Goal: Task Accomplishment & Management: Use online tool/utility

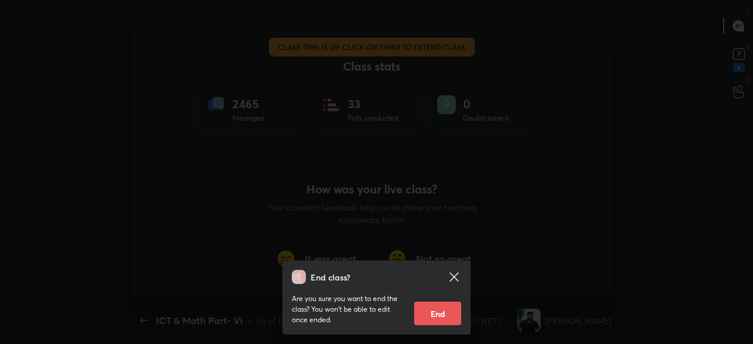
scroll to position [58552, 58078]
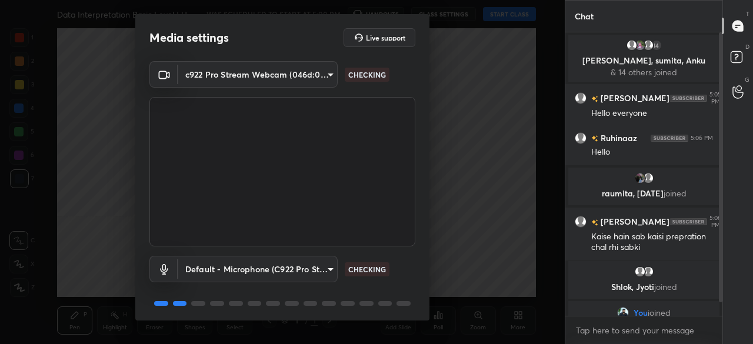
scroll to position [41, 0]
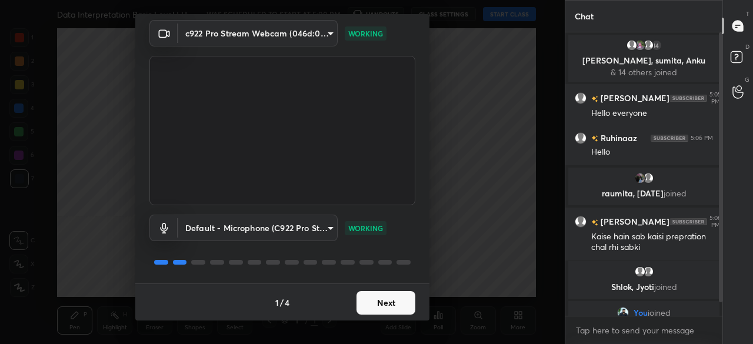
click at [396, 304] on button "Next" at bounding box center [385, 303] width 59 height 24
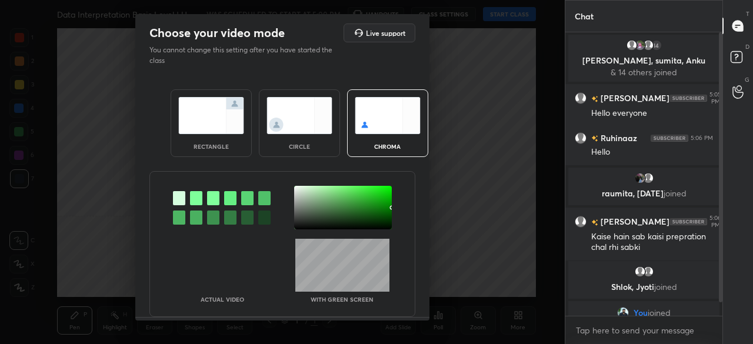
click at [385, 222] on div at bounding box center [343, 208] width 98 height 44
click at [385, 222] on div at bounding box center [386, 223] width 2 height 2
click at [386, 223] on div at bounding box center [387, 224] width 2 height 2
click at [386, 221] on div at bounding box center [387, 221] width 2 height 2
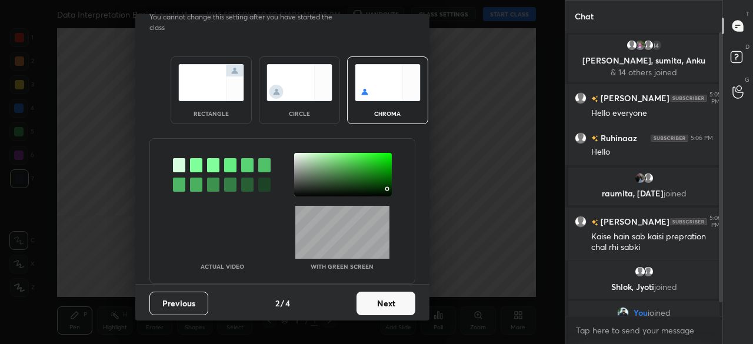
click at [392, 304] on button "Next" at bounding box center [385, 304] width 59 height 24
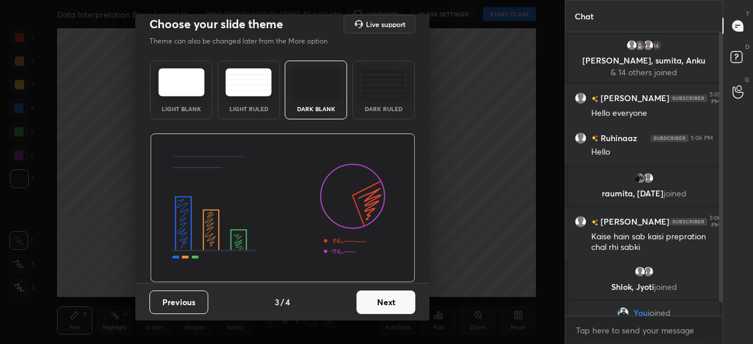
scroll to position [8, 0]
click at [397, 303] on button "Next" at bounding box center [385, 303] width 59 height 24
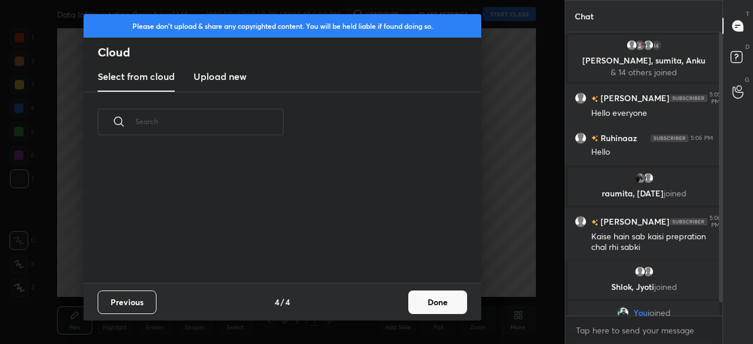
click at [403, 302] on div "Previous 4 / 4 Done" at bounding box center [283, 302] width 398 height 38
click at [446, 302] on button "Done" at bounding box center [437, 303] width 59 height 24
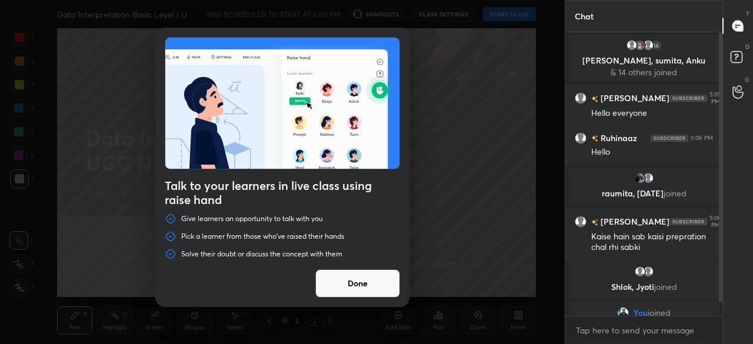
click at [508, 15] on div "Talk to your learners in live class using raise hand Give learners an opportuni…" at bounding box center [282, 172] width 565 height 344
click at [359, 272] on button "Done" at bounding box center [357, 283] width 85 height 28
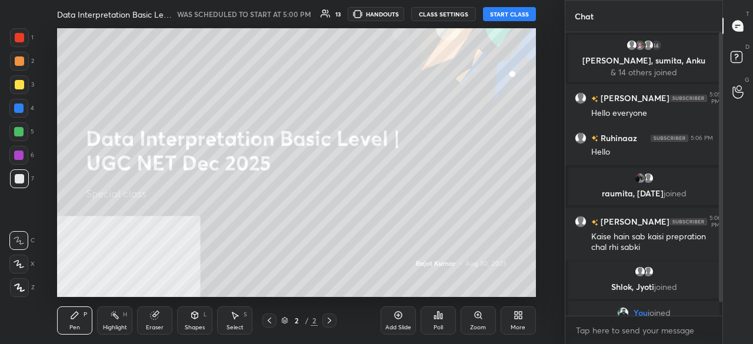
click at [509, 15] on button "START CLASS" at bounding box center [509, 14] width 53 height 14
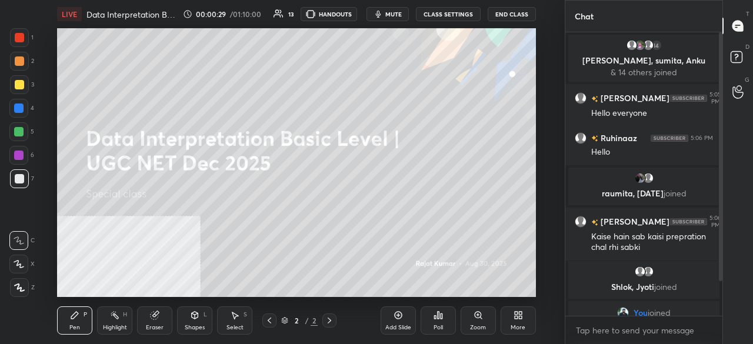
click at [20, 286] on icon at bounding box center [19, 288] width 11 height 8
click at [520, 321] on div "More" at bounding box center [518, 320] width 35 height 28
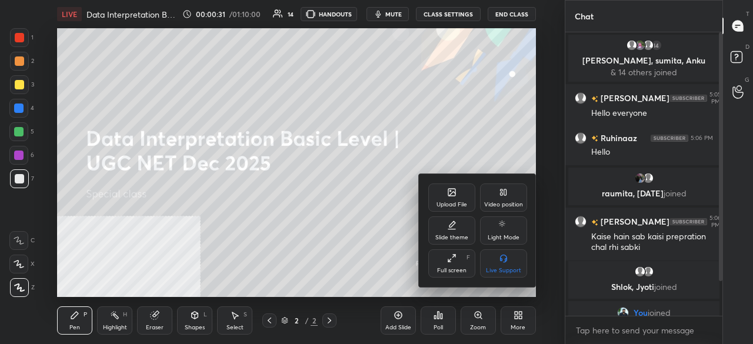
click at [504, 199] on div "Video position" at bounding box center [503, 198] width 47 height 28
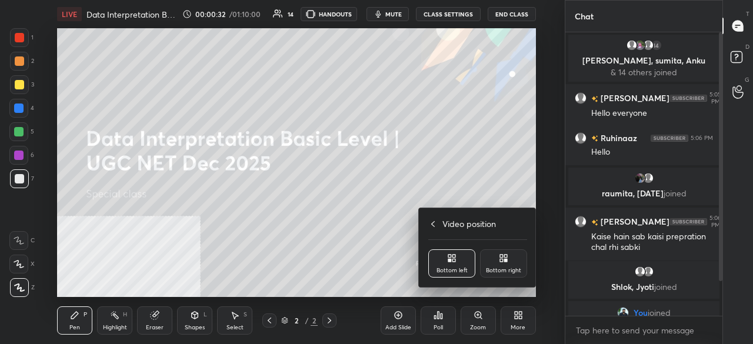
click at [501, 268] on div "Bottom right" at bounding box center [503, 271] width 35 height 6
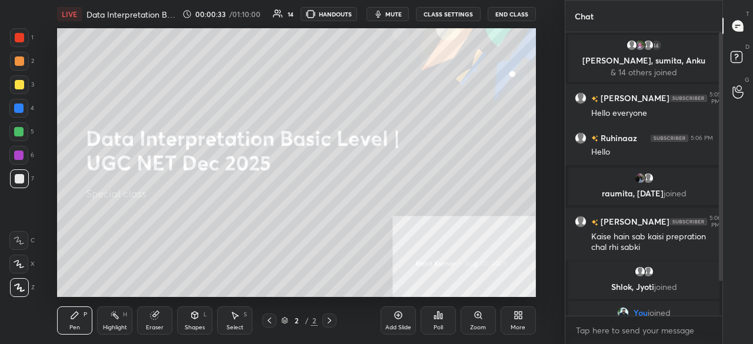
click at [21, 82] on div at bounding box center [19, 84] width 9 height 9
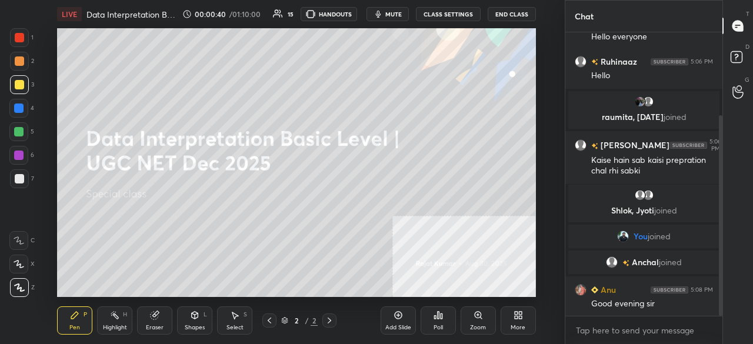
scroll to position [118, 0]
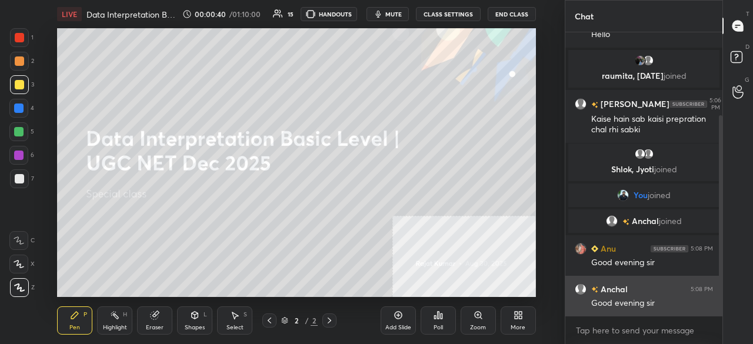
click at [641, 304] on div "Good evening sir" at bounding box center [652, 304] width 122 height 12
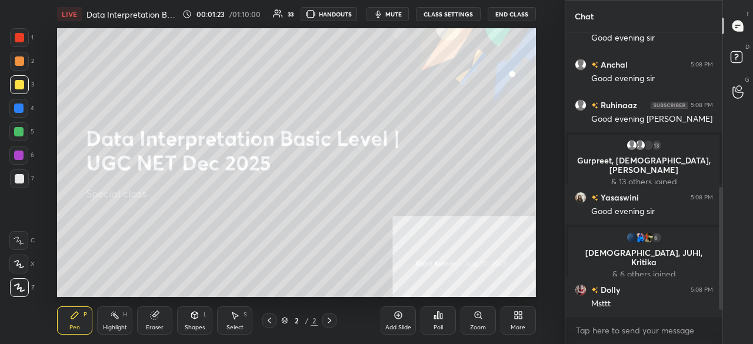
scroll to position [371, 0]
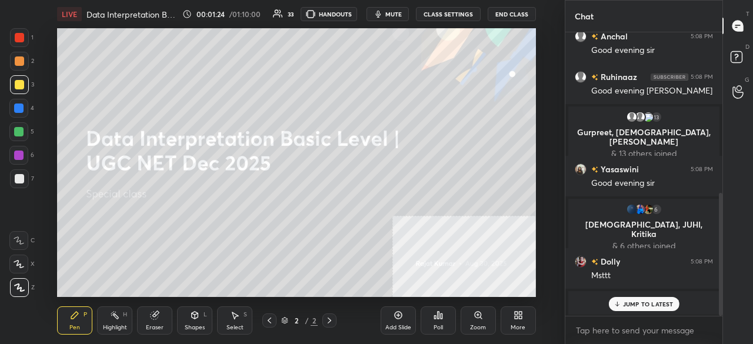
drag, startPoint x: 634, startPoint y: 308, endPoint x: 611, endPoint y: 308, distance: 22.9
click at [633, 308] on p "JUMP TO LATEST" at bounding box center [648, 304] width 51 height 7
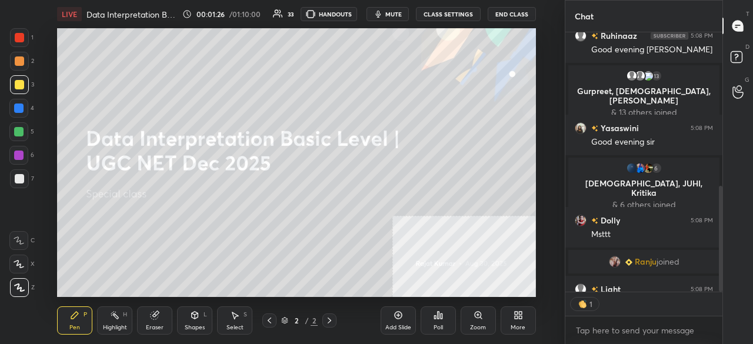
scroll to position [4, 4]
click at [516, 318] on icon at bounding box center [516, 317] width 3 height 3
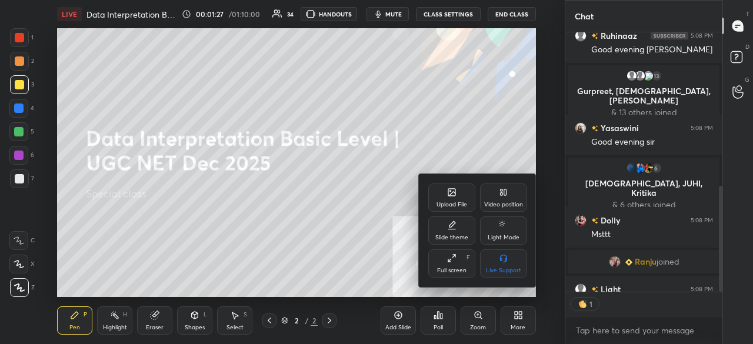
click at [449, 196] on icon at bounding box center [452, 194] width 6 height 4
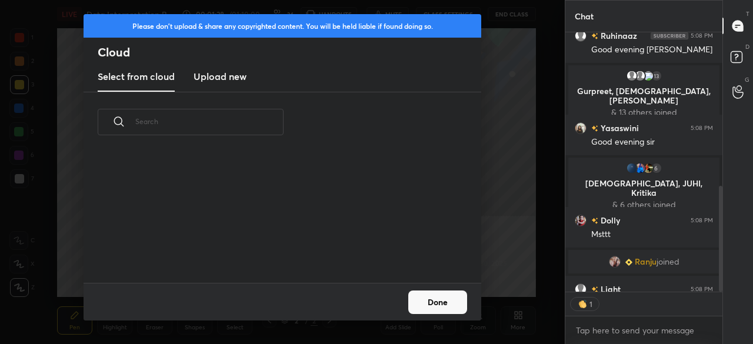
scroll to position [131, 378]
click at [230, 75] on h3 "Upload new" at bounding box center [220, 76] width 53 height 14
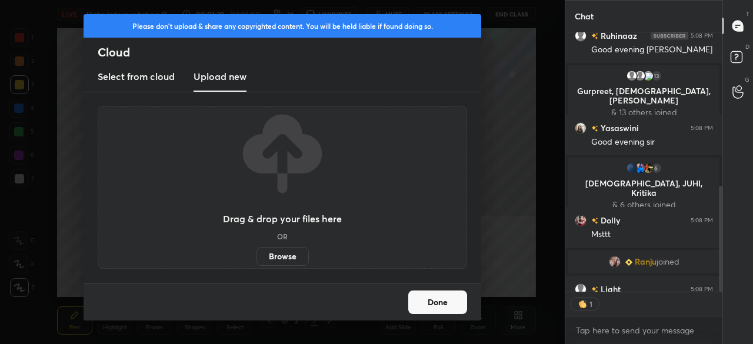
click at [292, 259] on label "Browse" at bounding box center [282, 256] width 52 height 19
click at [256, 259] on input "Browse" at bounding box center [256, 256] width 0 height 19
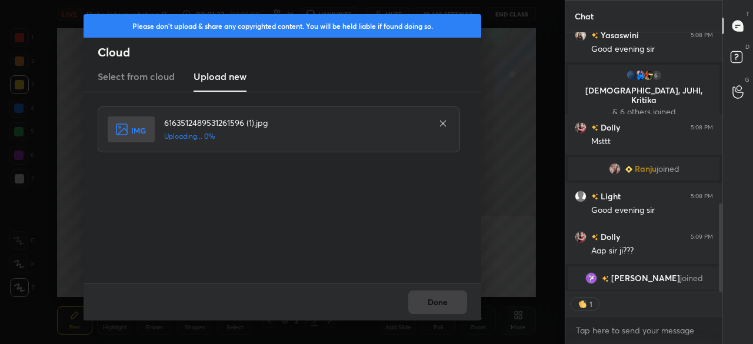
scroll to position [523, 0]
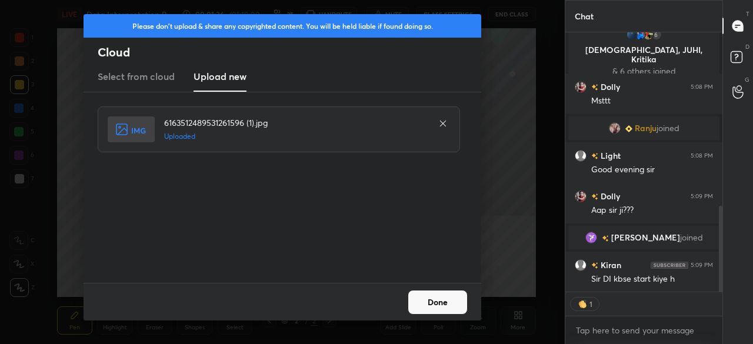
click at [438, 306] on button "Done" at bounding box center [437, 303] width 59 height 24
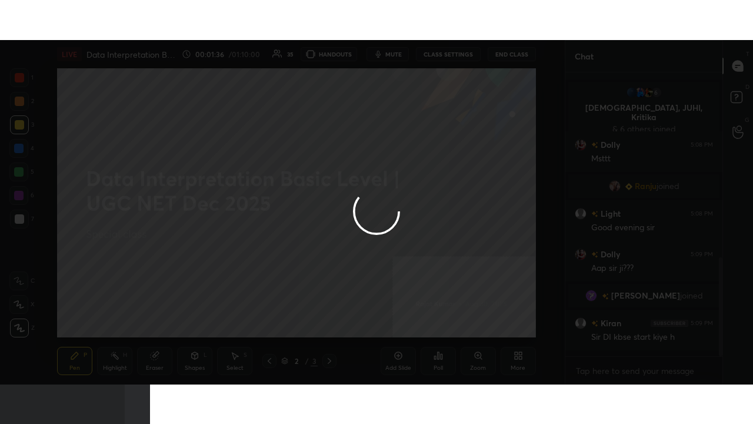
scroll to position [499, 0]
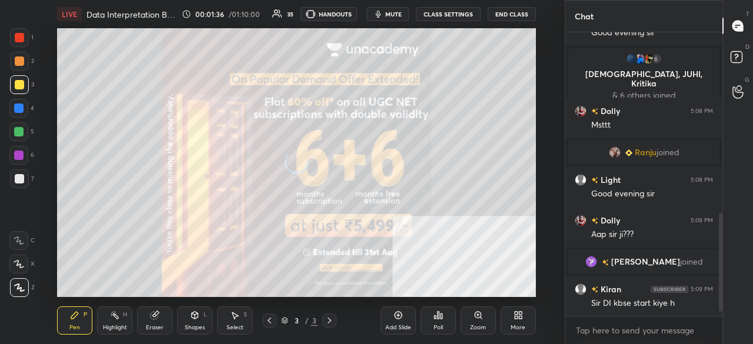
click at [518, 315] on icon at bounding box center [518, 315] width 9 height 9
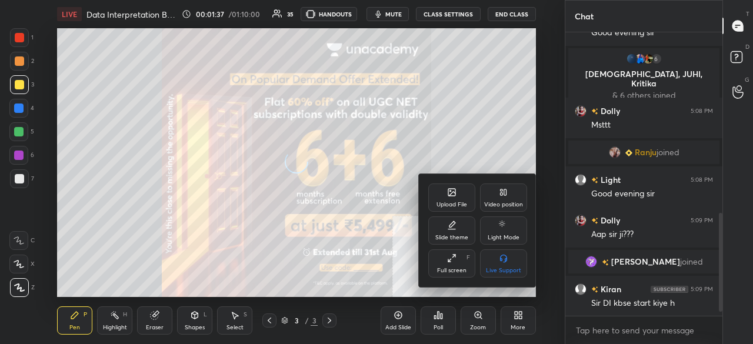
click at [441, 263] on div "Full screen F" at bounding box center [451, 263] width 47 height 28
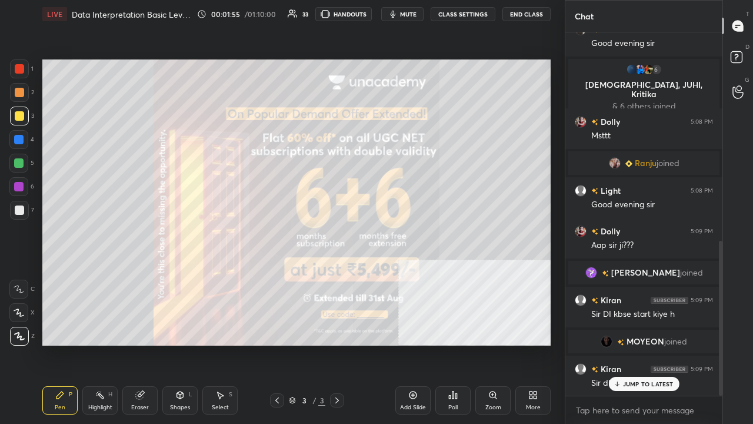
scroll to position [529, 0]
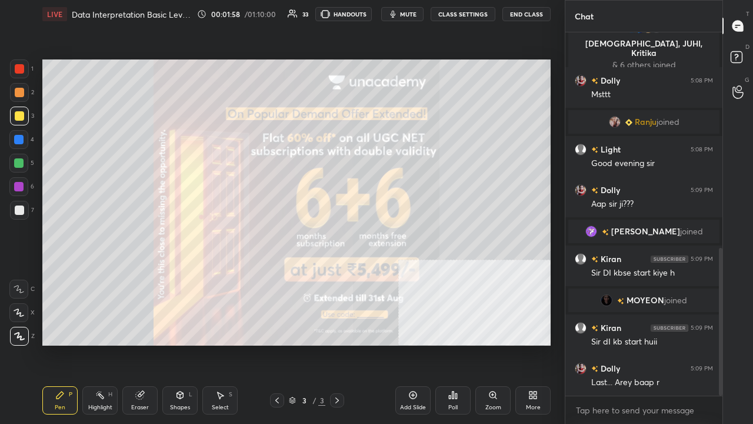
click at [19, 137] on div at bounding box center [18, 139] width 9 height 9
click at [19, 136] on div at bounding box center [18, 139] width 9 height 9
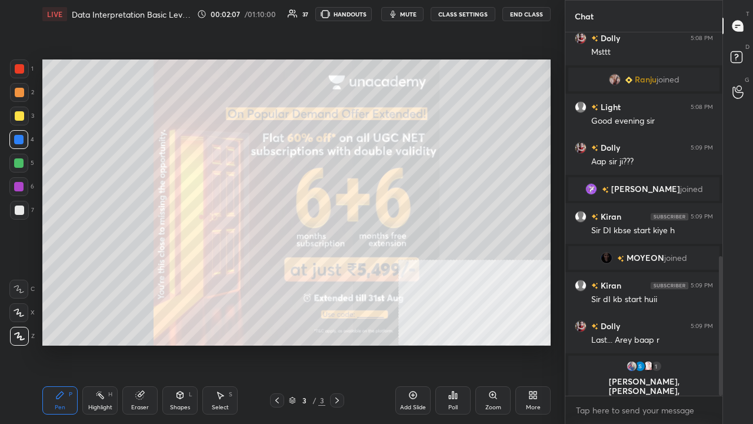
scroll to position [581, 0]
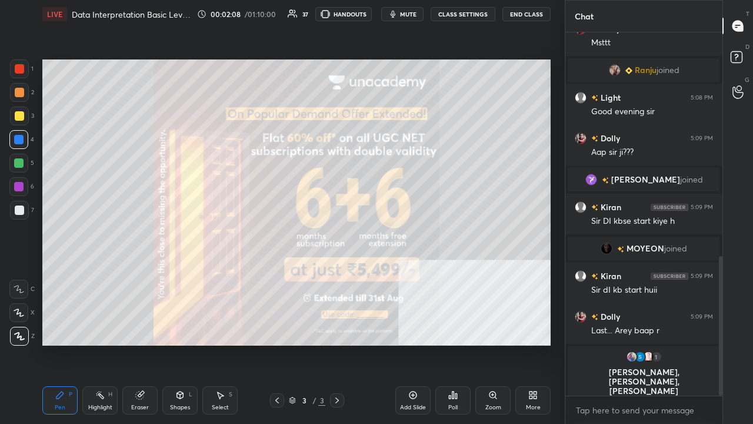
drag, startPoint x: 19, startPoint y: 210, endPoint x: 34, endPoint y: 191, distance: 23.9
click at [18, 211] on div at bounding box center [19, 209] width 9 height 9
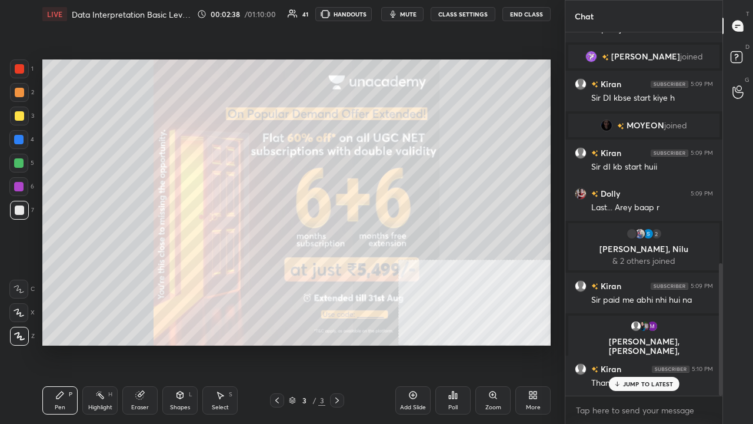
scroll to position [676, 0]
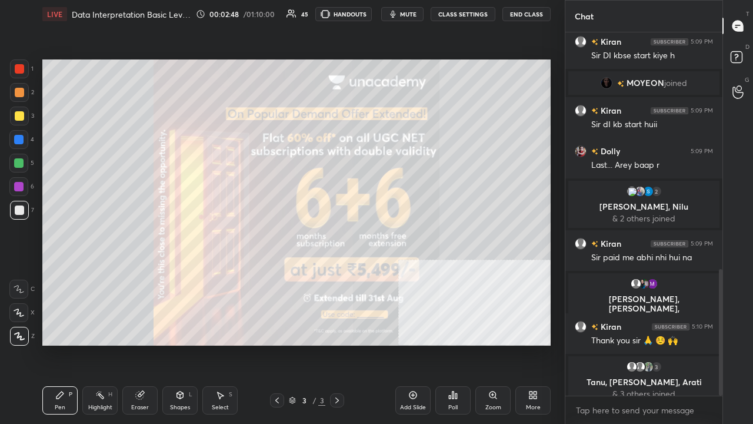
click at [538, 344] on div "More" at bounding box center [532, 400] width 35 height 28
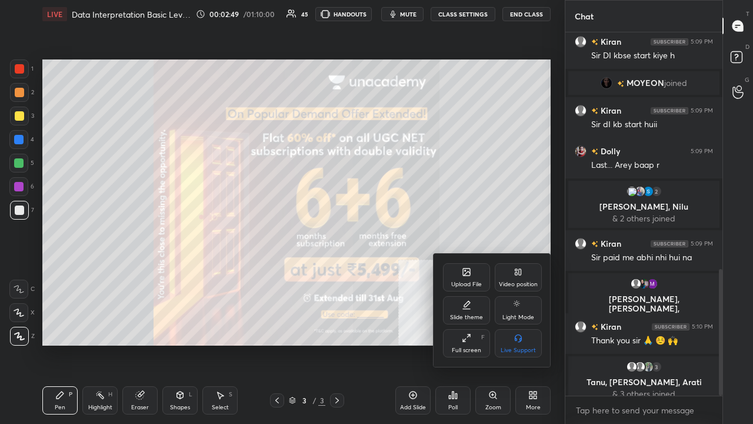
click at [460, 273] on div "Upload File" at bounding box center [466, 277] width 47 height 28
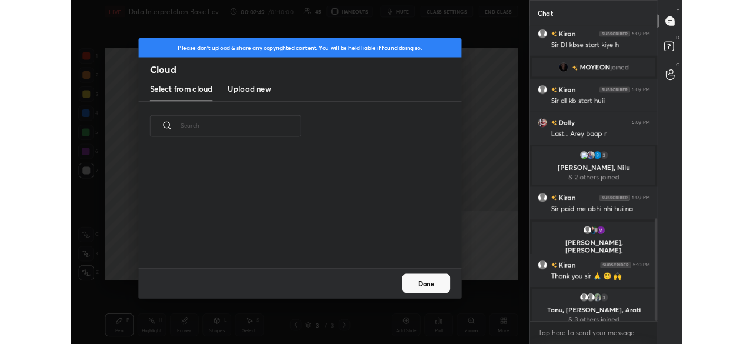
scroll to position [4, 6]
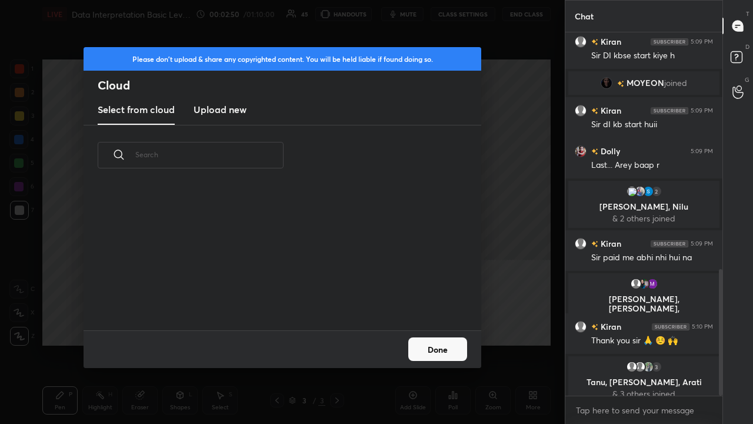
click at [235, 109] on h3 "Upload new" at bounding box center [220, 109] width 53 height 14
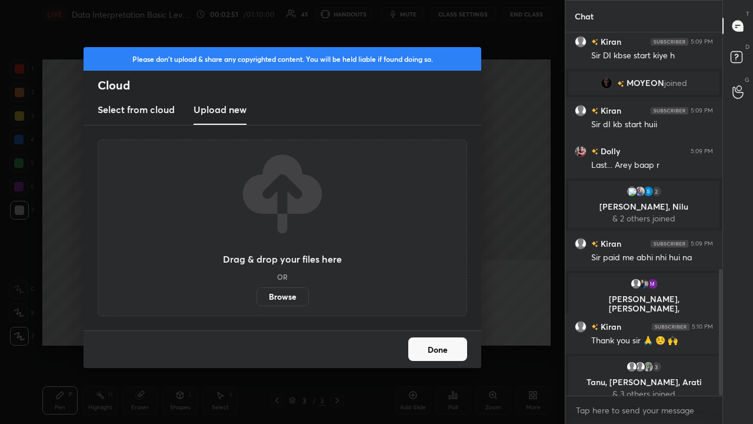
click at [285, 294] on label "Browse" at bounding box center [282, 296] width 52 height 19
click at [256, 294] on input "Browse" at bounding box center [256, 296] width 0 height 19
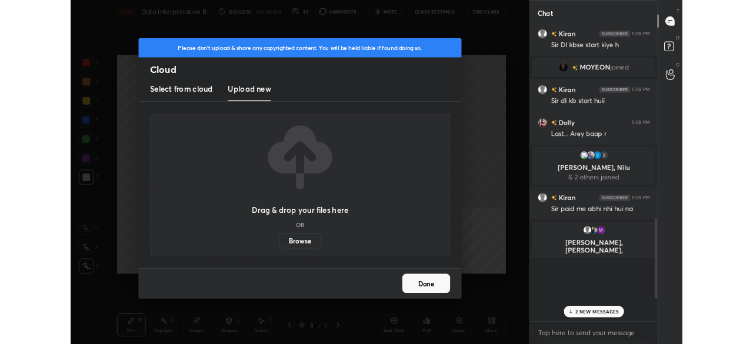
scroll to position [677, 0]
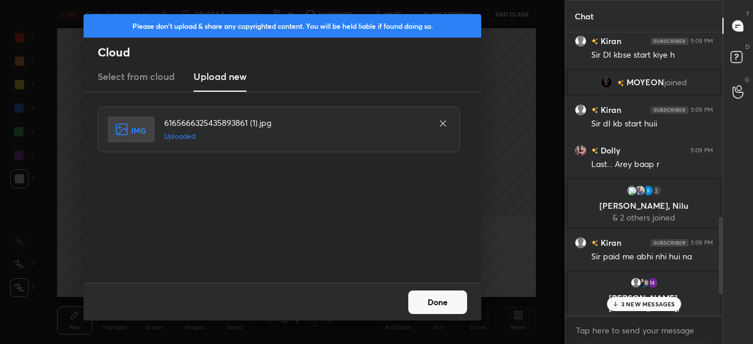
click at [628, 304] on p "3 NEW MESSAGES" at bounding box center [648, 304] width 54 height 7
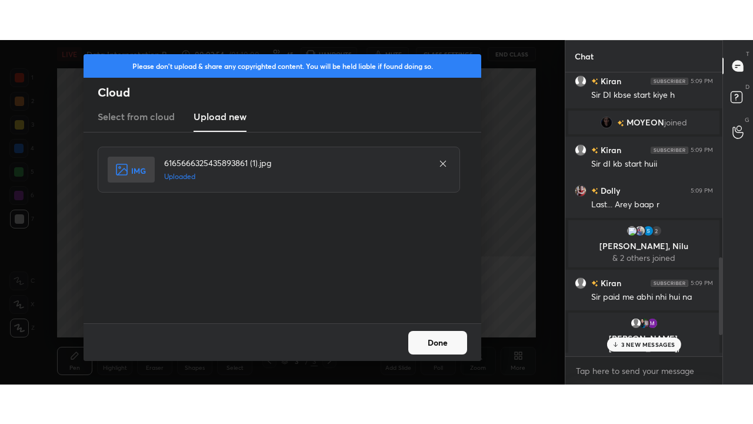
scroll to position [755, 0]
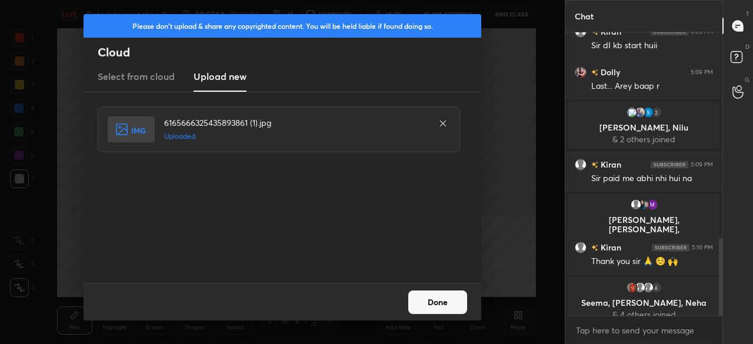
click at [452, 295] on button "Done" at bounding box center [437, 303] width 59 height 24
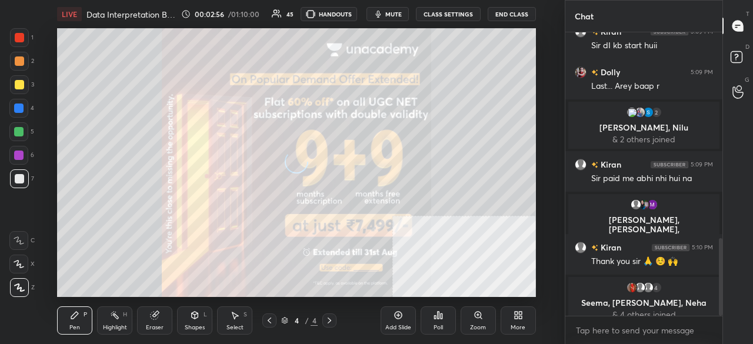
click at [526, 318] on div "More" at bounding box center [518, 320] width 35 height 28
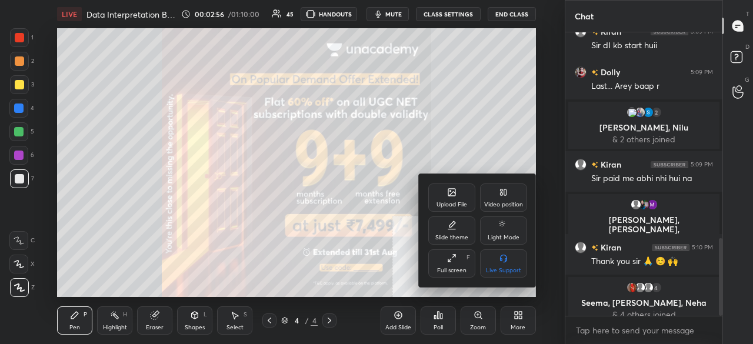
click at [448, 273] on div "Full screen" at bounding box center [451, 271] width 29 height 6
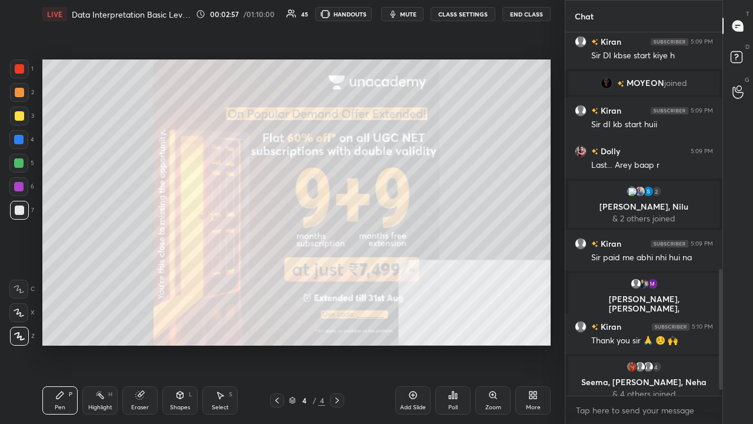
scroll to position [728, 0]
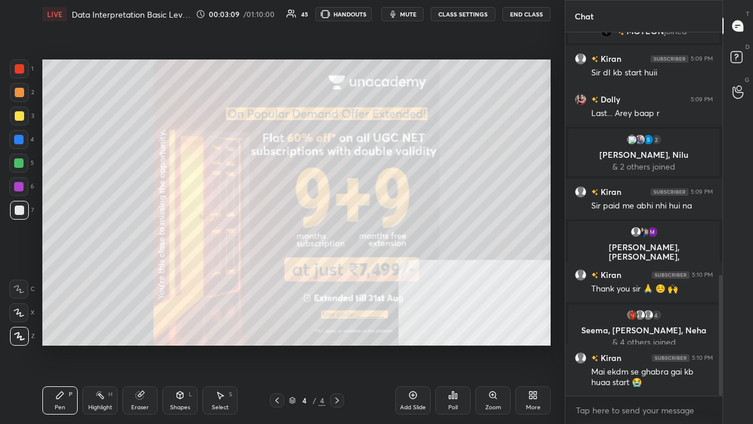
click at [533, 344] on div "More" at bounding box center [532, 400] width 35 height 28
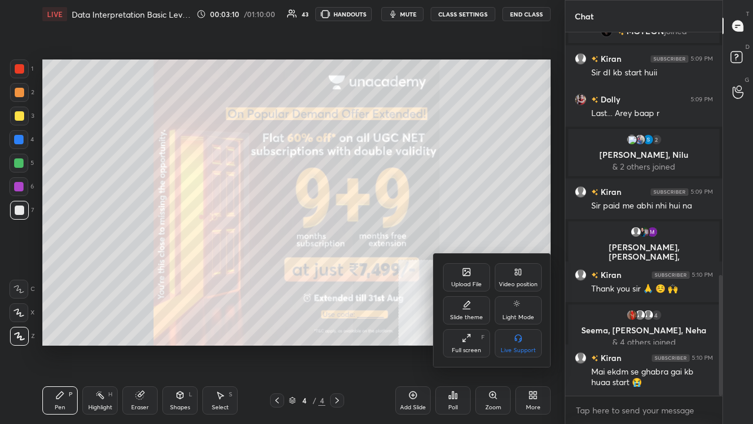
click at [461, 271] on div "Upload File" at bounding box center [466, 277] width 47 height 28
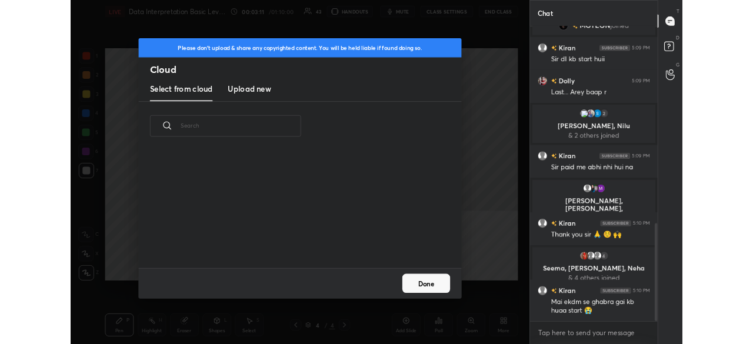
scroll to position [145, 378]
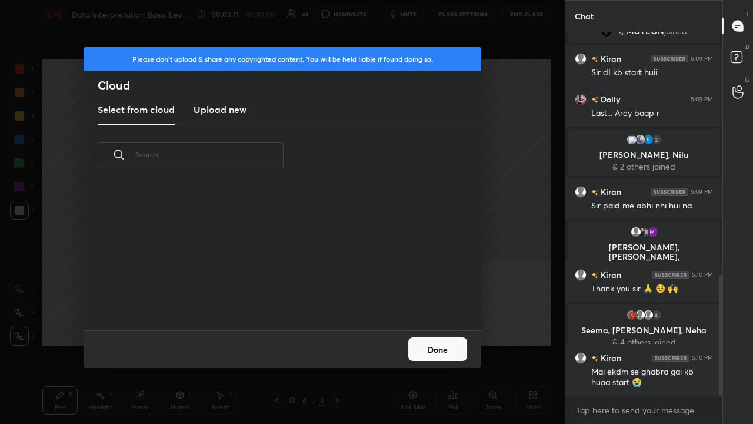
click at [214, 107] on h3 "Upload new" at bounding box center [220, 109] width 53 height 14
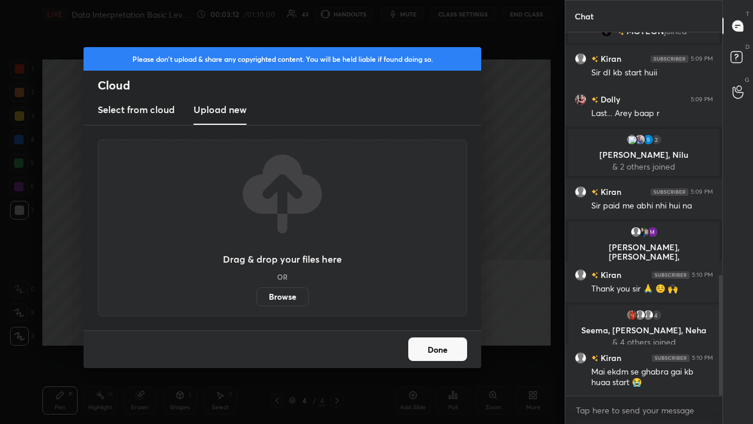
click at [278, 294] on label "Browse" at bounding box center [282, 296] width 52 height 19
click at [256, 294] on input "Browse" at bounding box center [256, 296] width 0 height 19
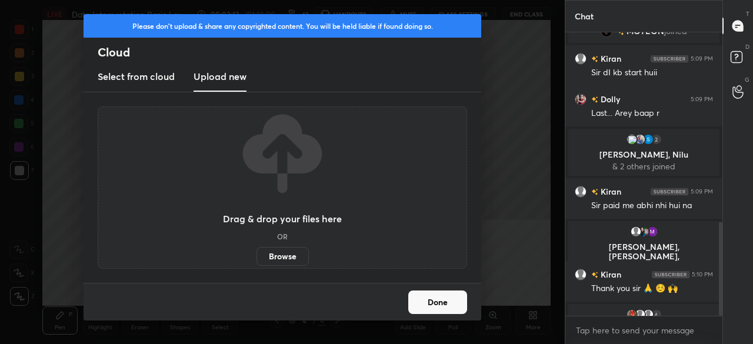
scroll to position [4, 4]
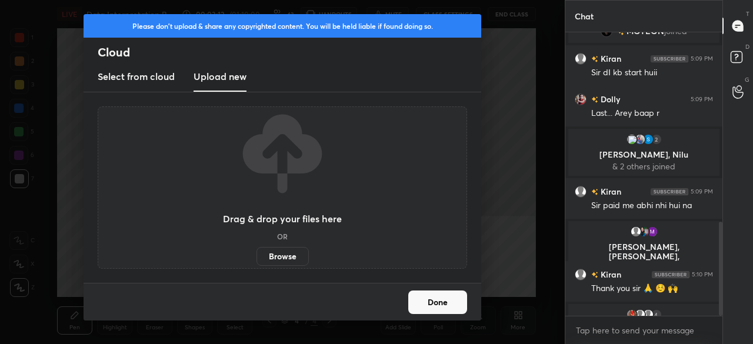
type textarea "x"
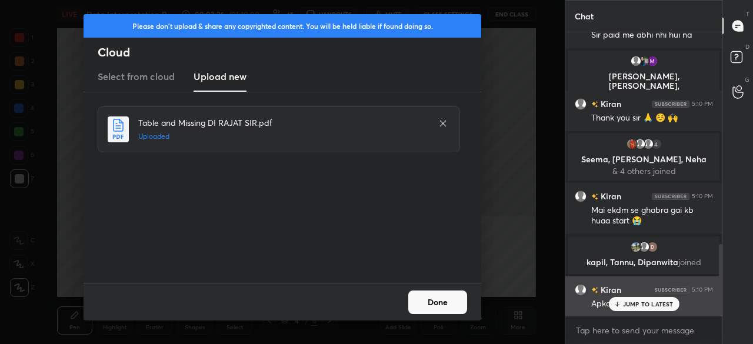
click at [621, 305] on div "JUMP TO LATEST" at bounding box center [643, 304] width 71 height 14
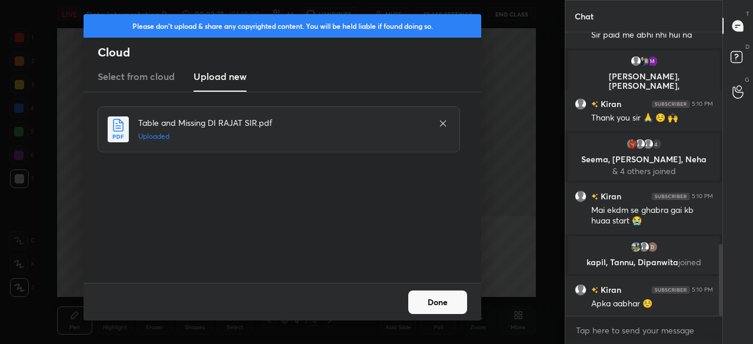
click at [440, 303] on button "Done" at bounding box center [437, 303] width 59 height 24
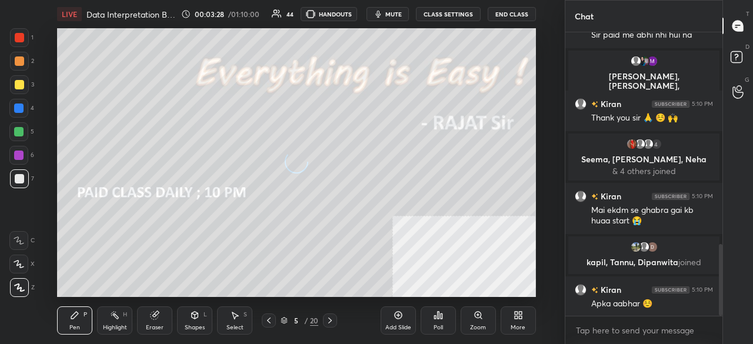
click at [266, 322] on icon at bounding box center [268, 320] width 9 height 9
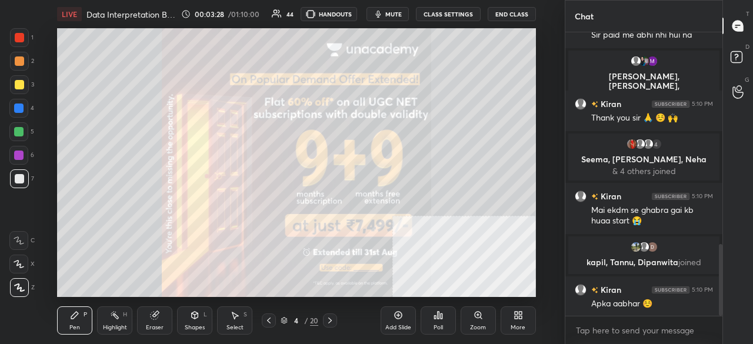
drag, startPoint x: 299, startPoint y: 323, endPoint x: 300, endPoint y: 311, distance: 11.8
click at [298, 322] on div "4" at bounding box center [296, 320] width 12 height 7
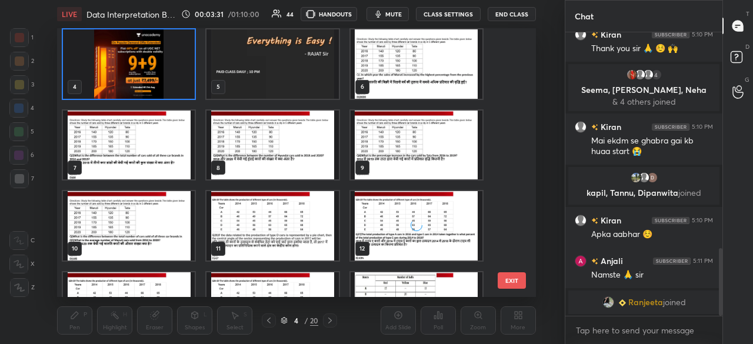
click at [405, 66] on img "grid" at bounding box center [417, 63] width 132 height 69
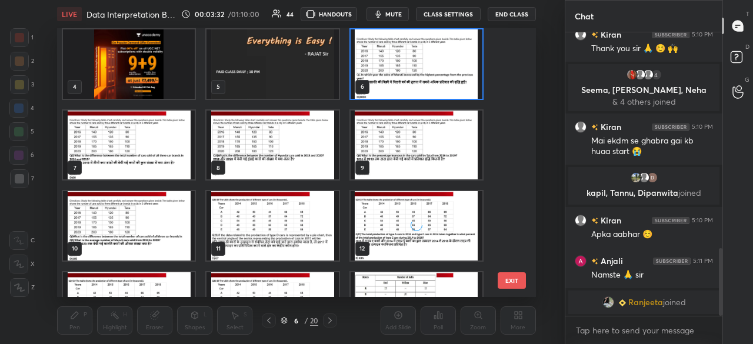
click at [405, 66] on img "grid" at bounding box center [417, 63] width 132 height 69
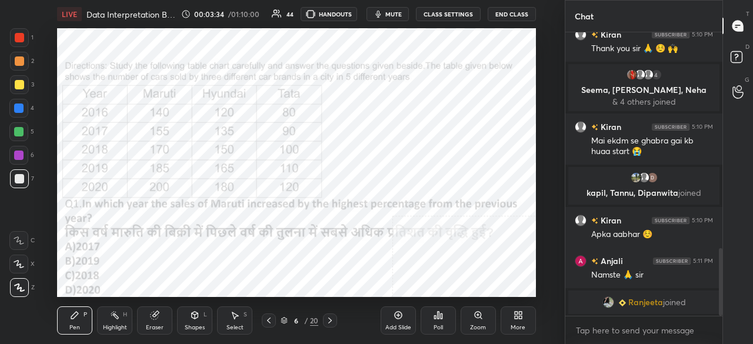
click at [14, 29] on div at bounding box center [19, 37] width 19 height 19
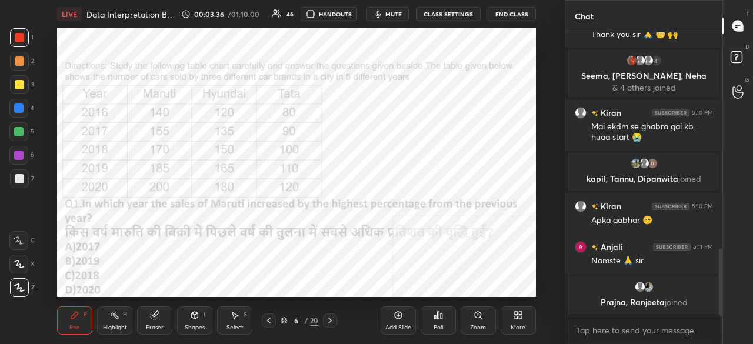
drag, startPoint x: 302, startPoint y: 319, endPoint x: 305, endPoint y: 301, distance: 19.1
click at [302, 317] on div "6 / 20" at bounding box center [300, 320] width 38 height 11
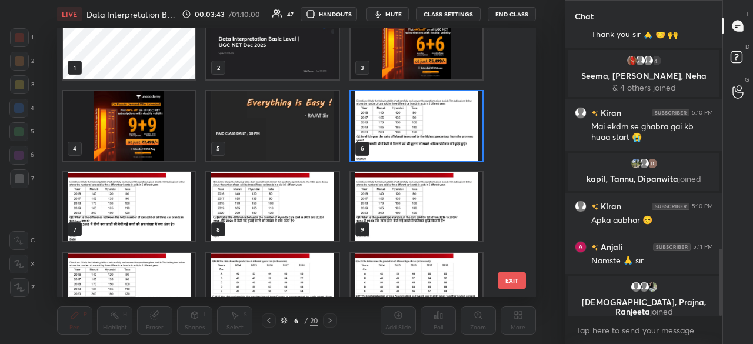
click at [405, 112] on img "grid" at bounding box center [417, 125] width 132 height 69
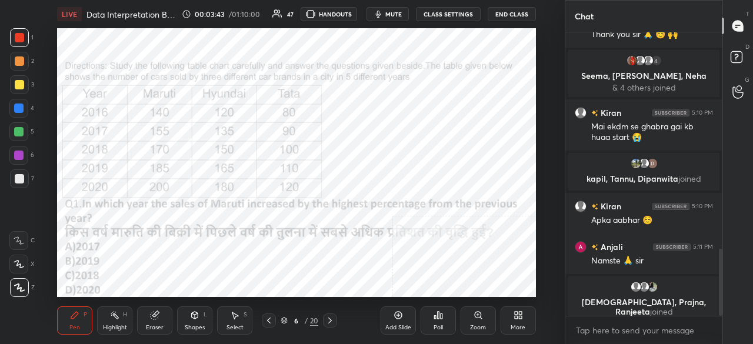
click at [405, 112] on img "grid" at bounding box center [417, 125] width 132 height 69
click at [442, 326] on div "Poll" at bounding box center [438, 328] width 9 height 6
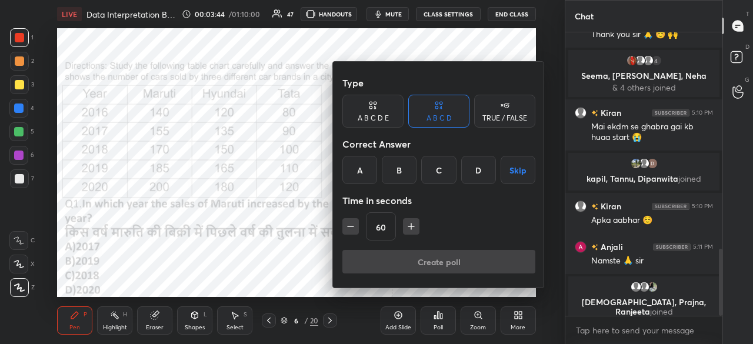
drag, startPoint x: 442, startPoint y: 164, endPoint x: 420, endPoint y: 201, distance: 42.8
click at [441, 166] on div "C" at bounding box center [438, 170] width 35 height 28
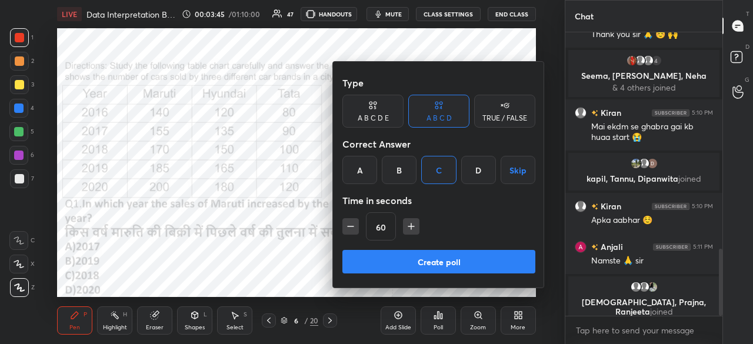
click at [410, 217] on div "60" at bounding box center [438, 226] width 193 height 28
click at [411, 219] on button "button" at bounding box center [411, 226] width 16 height 16
click at [412, 221] on icon "button" at bounding box center [411, 227] width 12 height 12
click at [412, 222] on icon "button" at bounding box center [411, 227] width 12 height 12
type input "105"
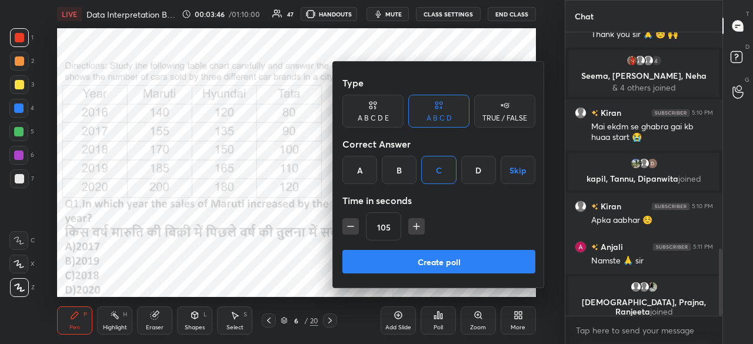
click at [411, 256] on button "Create poll" at bounding box center [438, 262] width 193 height 24
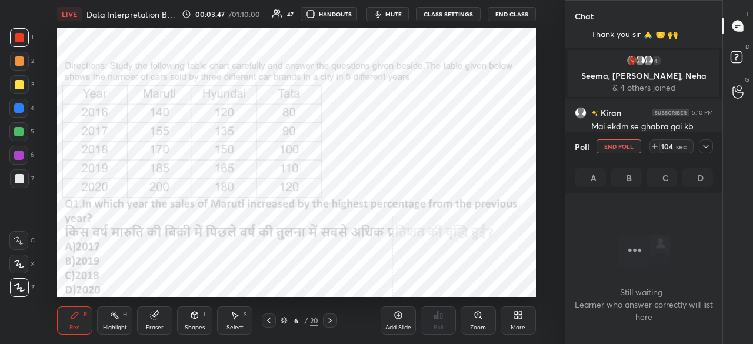
click at [518, 308] on div "Add Slide Poll Zoom More" at bounding box center [458, 321] width 155 height 66
click at [517, 317] on icon at bounding box center [516, 317] width 3 height 3
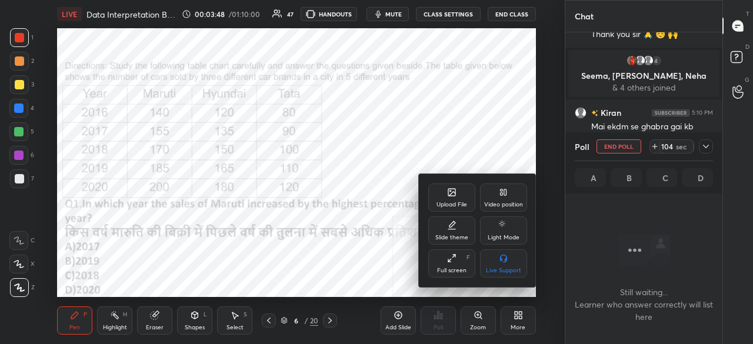
click at [452, 266] on div "Full screen F" at bounding box center [451, 263] width 47 height 28
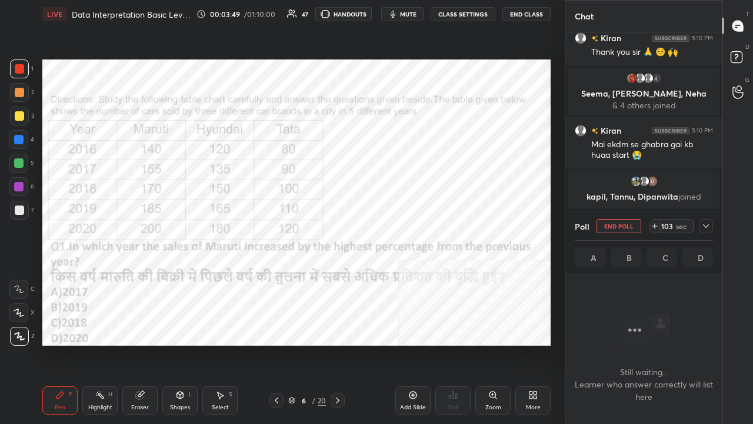
drag, startPoint x: 409, startPoint y: 12, endPoint x: 408, endPoint y: 22, distance: 10.7
click at [409, 12] on span "mute" at bounding box center [408, 14] width 16 height 8
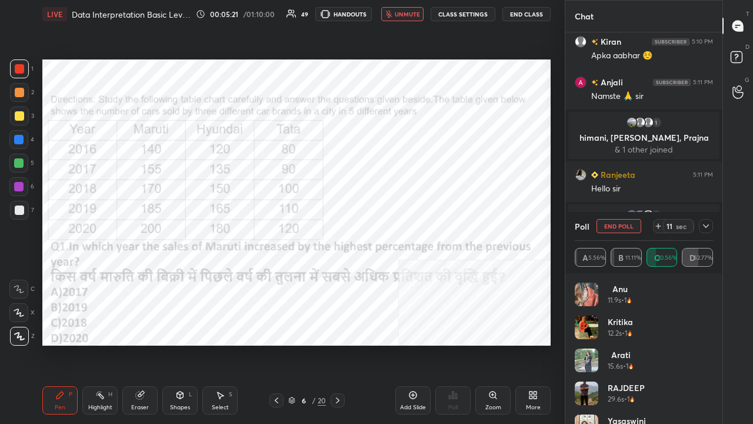
scroll to position [1072, 0]
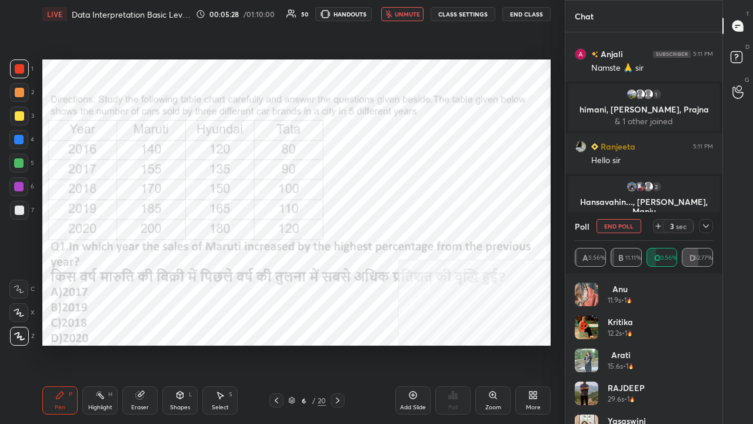
click at [708, 224] on icon at bounding box center [705, 225] width 9 height 9
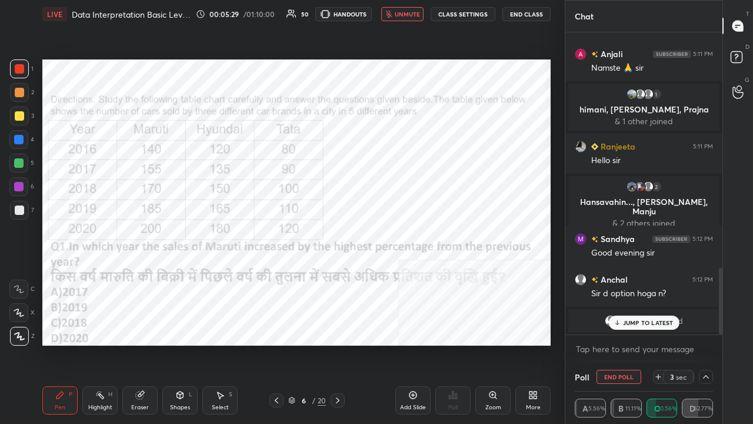
scroll to position [1, 4]
click at [416, 16] on span "unmute" at bounding box center [407, 14] width 25 height 8
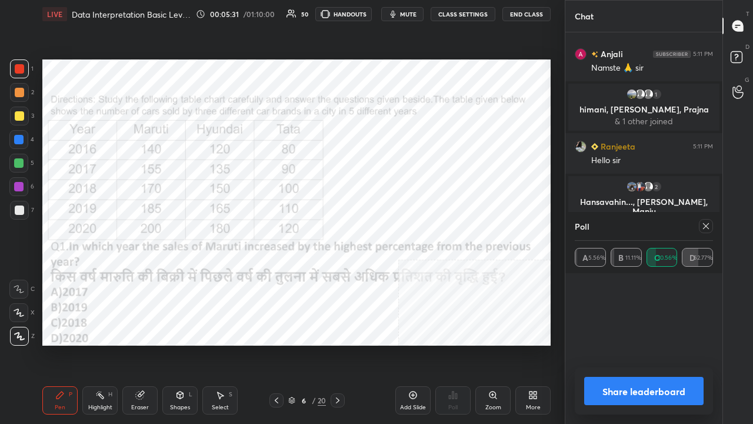
scroll to position [4, 4]
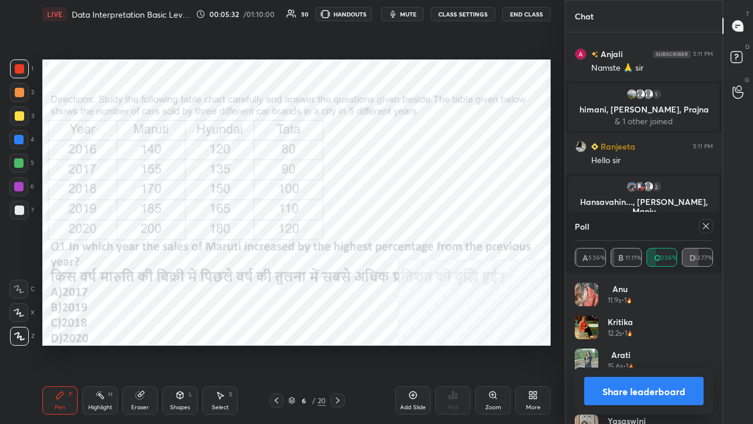
drag, startPoint x: 702, startPoint y: 228, endPoint x: 689, endPoint y: 254, distance: 29.5
click at [702, 228] on icon at bounding box center [705, 225] width 9 height 9
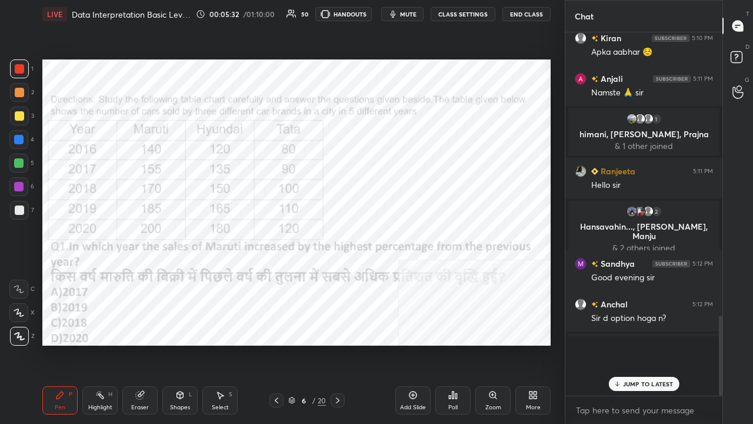
scroll to position [1, 4]
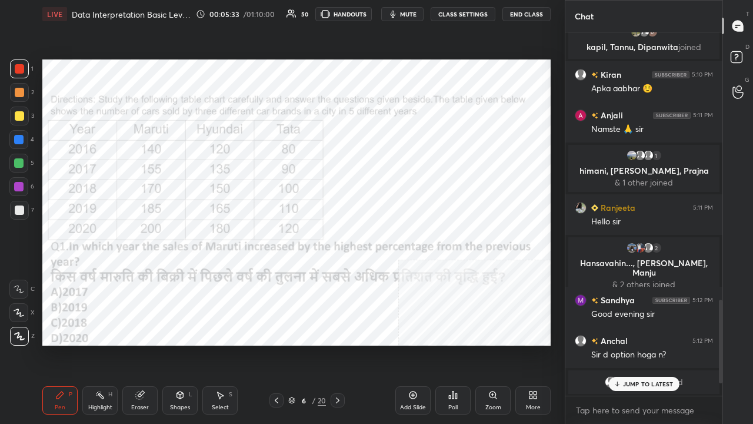
click at [634, 344] on p "JUMP TO LATEST" at bounding box center [648, 383] width 51 height 7
click at [19, 187] on div at bounding box center [18, 186] width 9 height 9
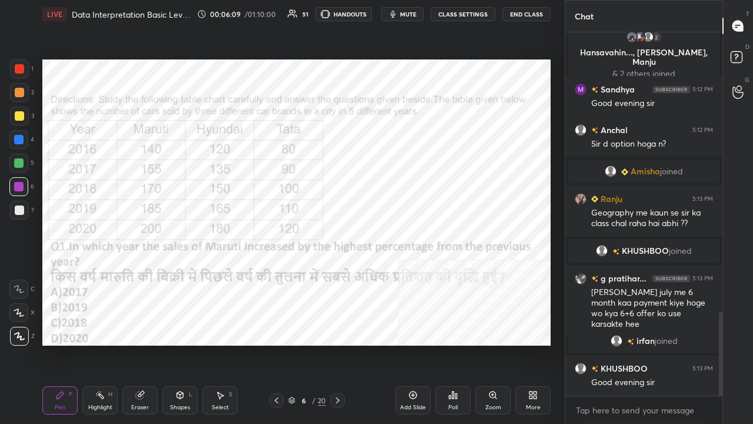
click at [21, 142] on div at bounding box center [18, 139] width 9 height 9
drag, startPoint x: 310, startPoint y: 405, endPoint x: 313, endPoint y: 399, distance: 6.6
click at [310, 344] on div "6 / 20" at bounding box center [306, 400] width 75 height 14
drag, startPoint x: 316, startPoint y: 391, endPoint x: 321, endPoint y: 381, distance: 10.5
click at [315, 344] on div "Pen P Highlight H Eraser Shapes L Select S 6 / 20 Add Slide Poll Zoom More" at bounding box center [296, 399] width 508 height 47
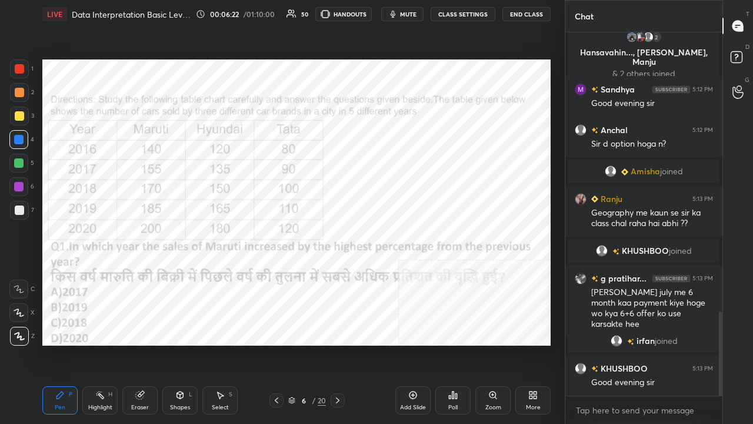
click at [316, 344] on div "6 / 20" at bounding box center [307, 400] width 38 height 11
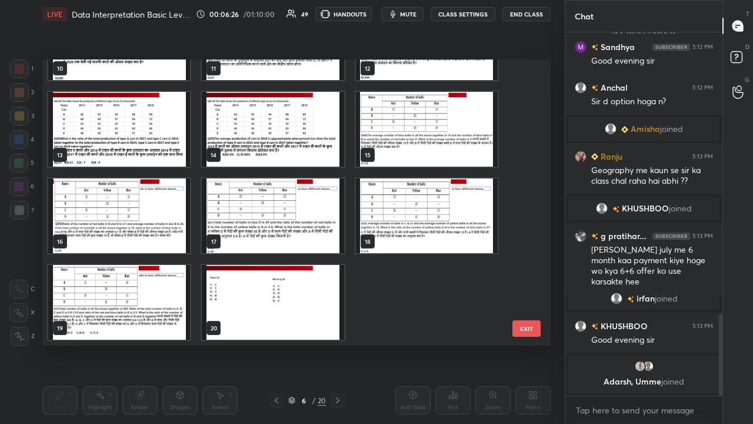
click at [528, 328] on button "EXIT" at bounding box center [526, 328] width 28 height 16
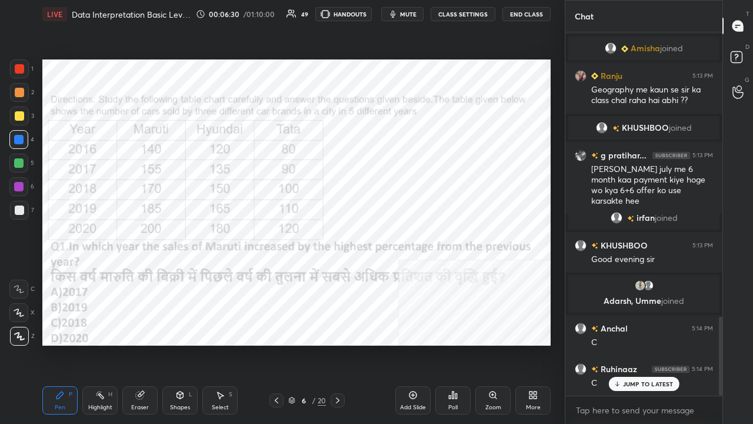
click at [304, 344] on div "6" at bounding box center [304, 399] width 12 height 7
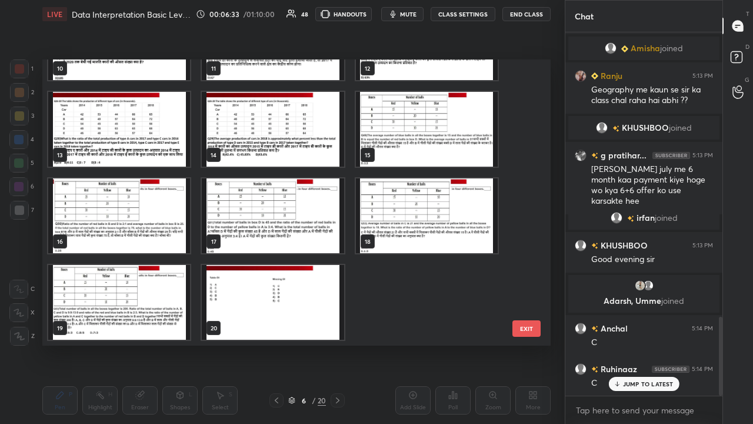
click at [526, 327] on button "EXIT" at bounding box center [526, 328] width 28 height 16
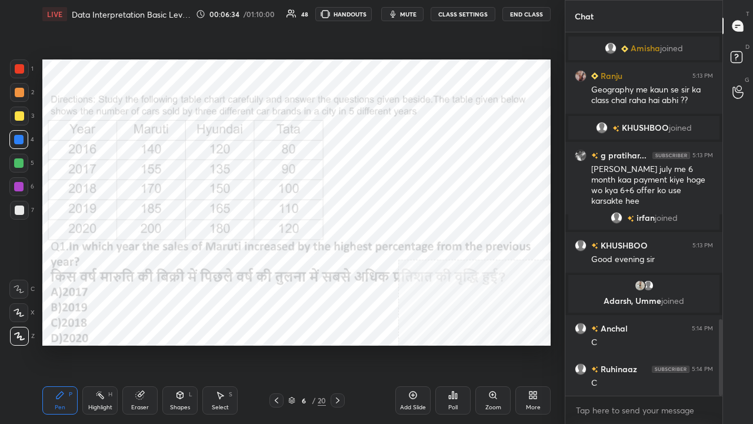
scroll to position [1354, 0]
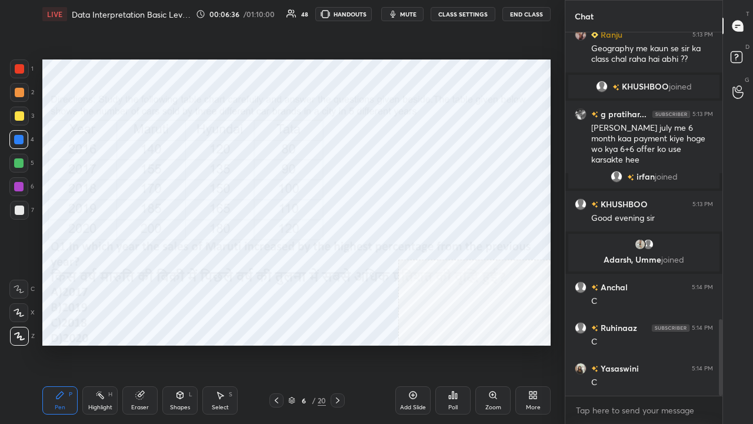
click at [76, 278] on div "Setting up your live class Poll for secs No correct answer Start poll" at bounding box center [297, 202] width 518 height 348
click at [107, 344] on div "Setting up your live class Poll for secs No correct answer Start poll" at bounding box center [297, 202] width 518 height 348
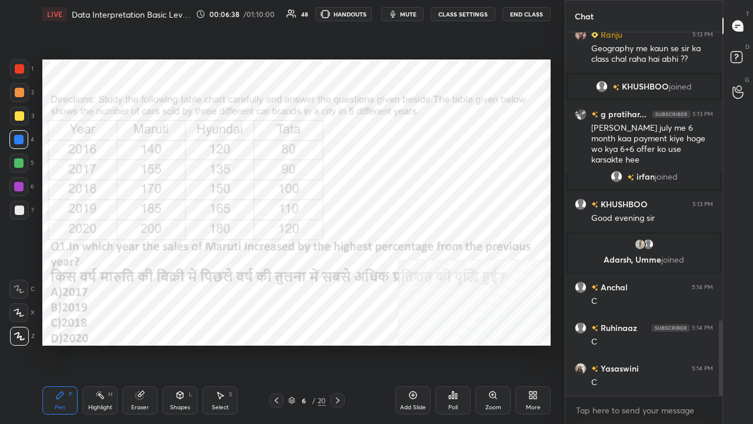
scroll to position [1382, 0]
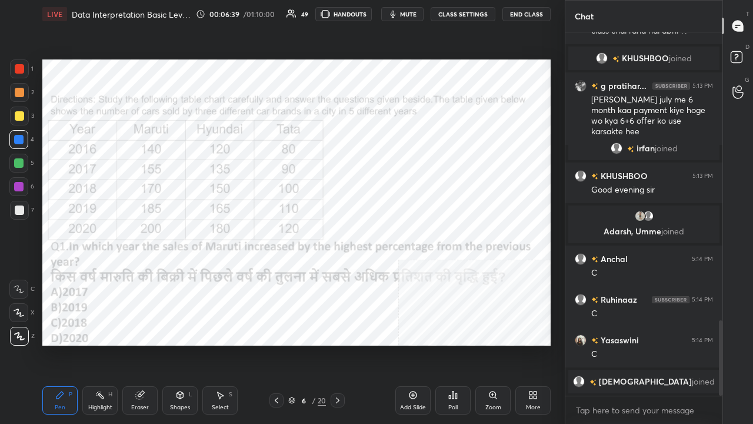
click at [22, 66] on div at bounding box center [19, 68] width 9 height 9
drag, startPoint x: 22, startPoint y: 66, endPoint x: 25, endPoint y: 73, distance: 7.1
click at [24, 68] on div at bounding box center [19, 68] width 9 height 9
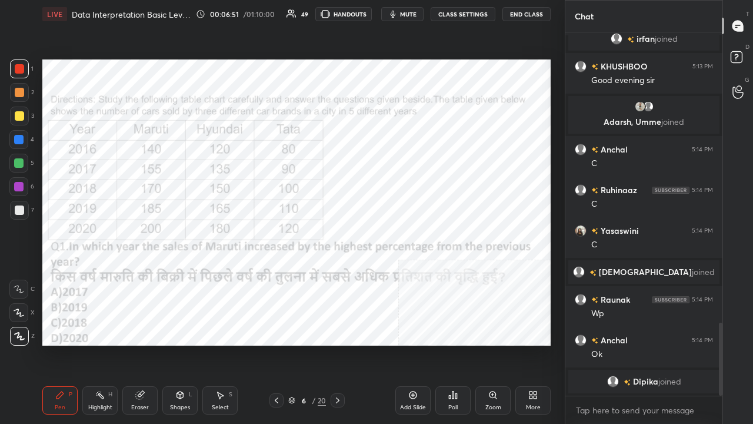
scroll to position [1419, 0]
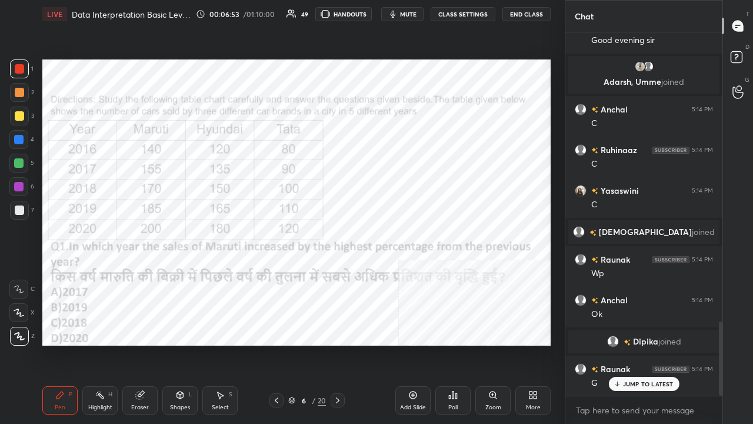
click at [304, 344] on div "6" at bounding box center [304, 399] width 12 height 7
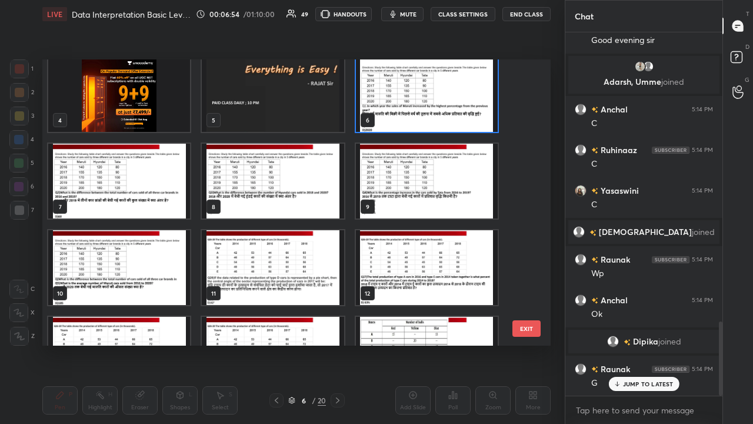
scroll to position [95, 0]
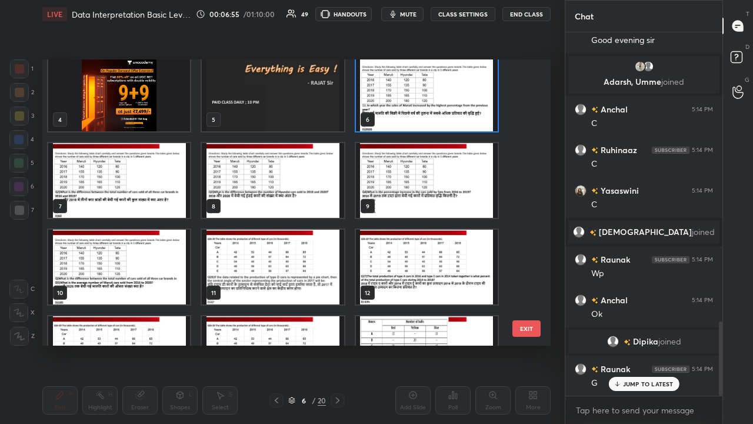
click at [136, 182] on img "grid" at bounding box center [119, 180] width 142 height 75
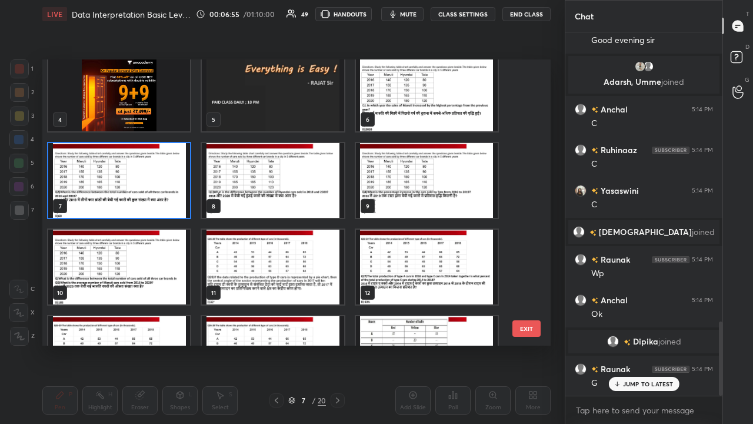
click at [136, 182] on img "grid" at bounding box center [119, 180] width 142 height 75
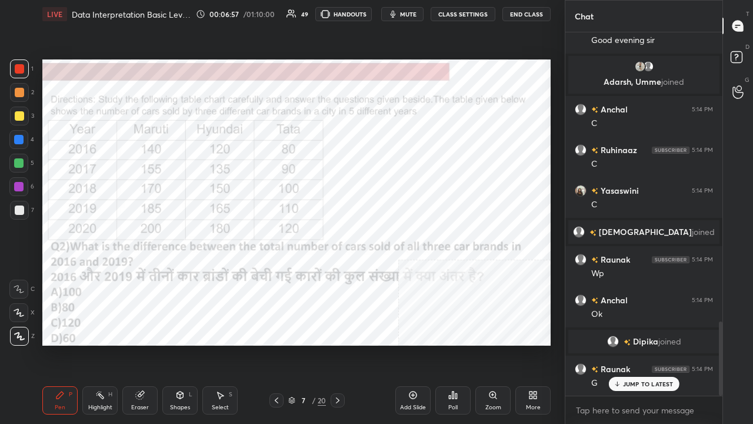
click at [305, 344] on div "7" at bounding box center [304, 399] width 12 height 7
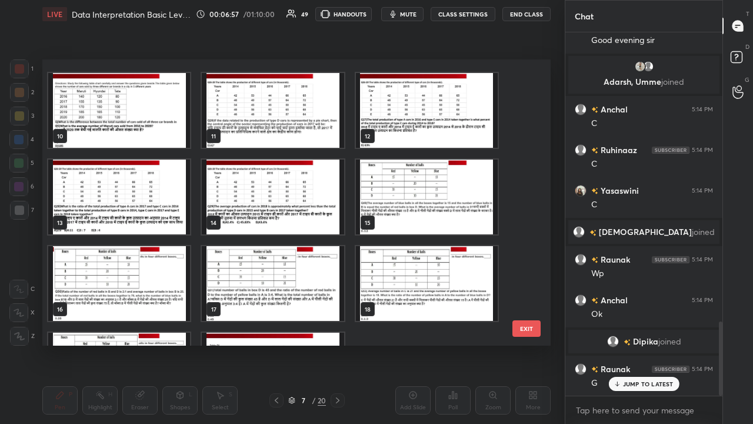
scroll to position [319, 0]
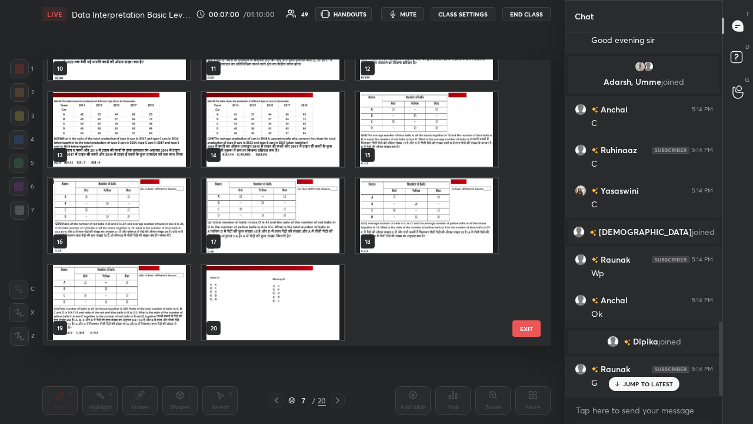
click at [533, 328] on button "EXIT" at bounding box center [526, 328] width 28 height 16
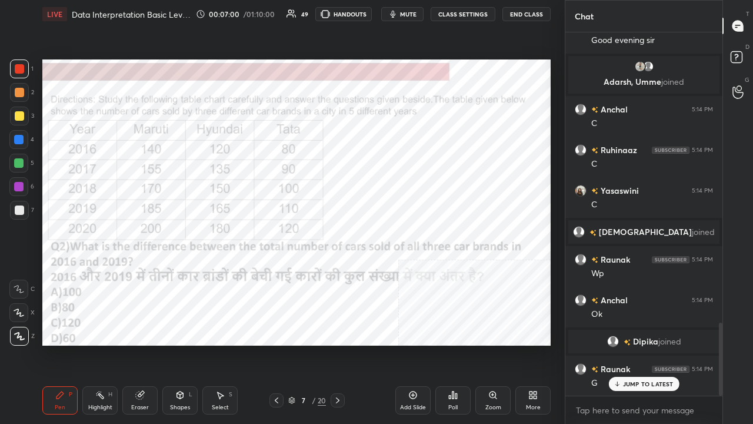
scroll to position [1447, 0]
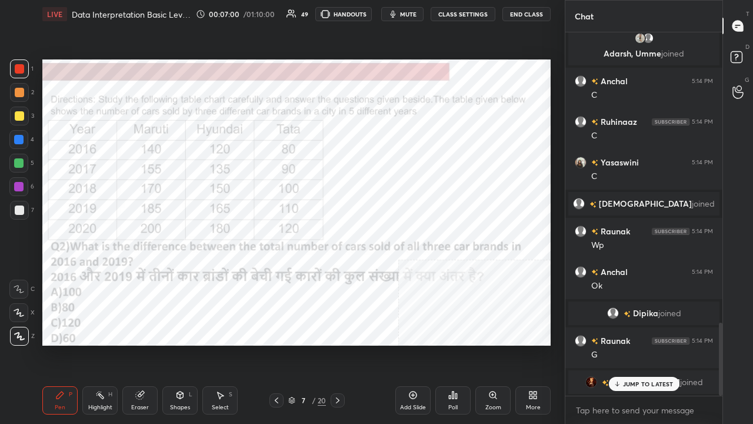
click at [456, 344] on div "Poll" at bounding box center [452, 400] width 35 height 28
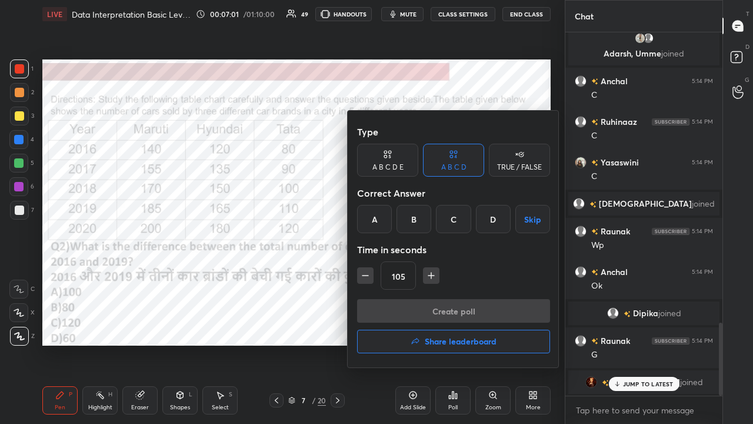
click at [458, 224] on div "C" at bounding box center [453, 219] width 35 height 28
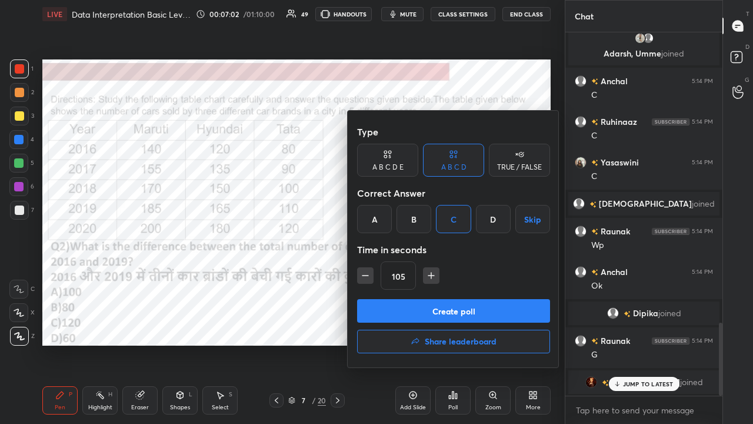
click at [452, 308] on button "Create poll" at bounding box center [453, 311] width 193 height 24
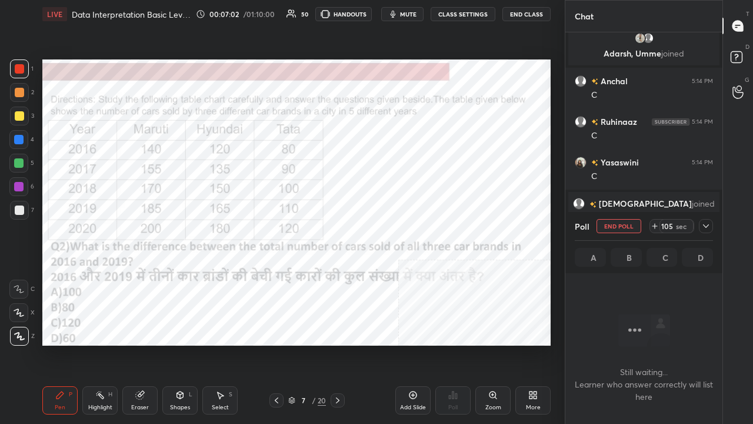
scroll to position [298, 154]
click at [416, 12] on span "mute" at bounding box center [408, 14] width 16 height 8
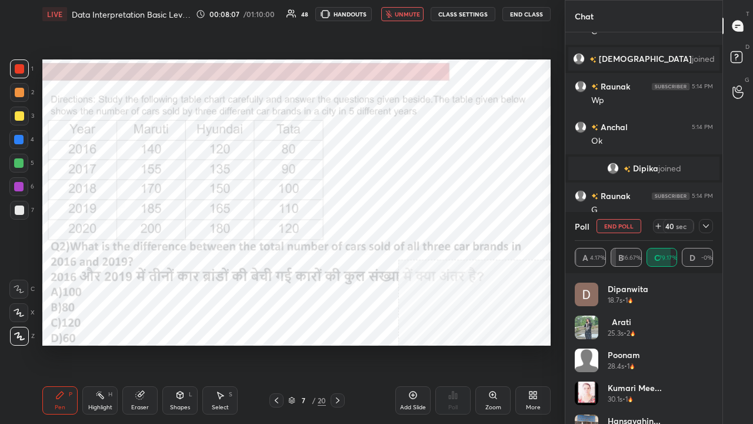
scroll to position [1601, 0]
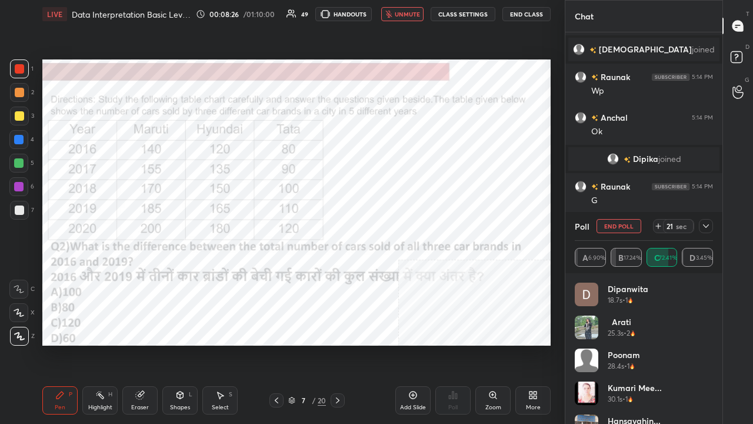
click at [706, 226] on icon at bounding box center [705, 225] width 9 height 9
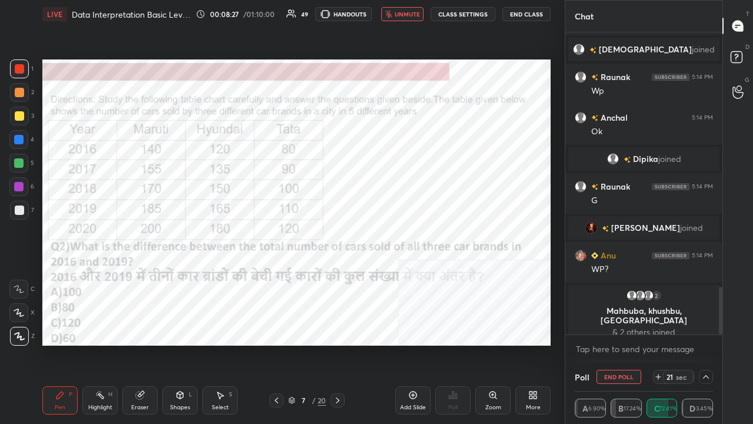
scroll to position [0, 0]
click at [414, 16] on span "unmute" at bounding box center [407, 14] width 25 height 8
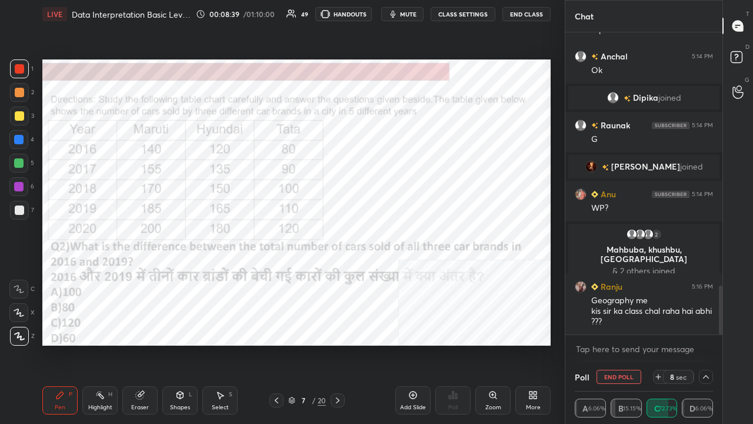
scroll to position [1601, 0]
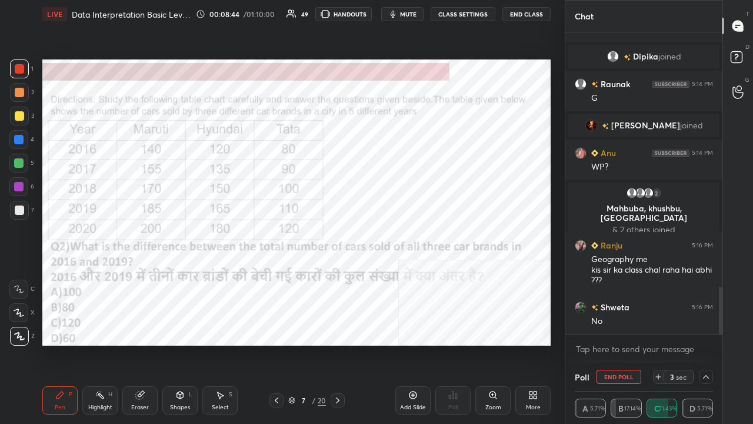
click at [17, 138] on div at bounding box center [18, 139] width 9 height 9
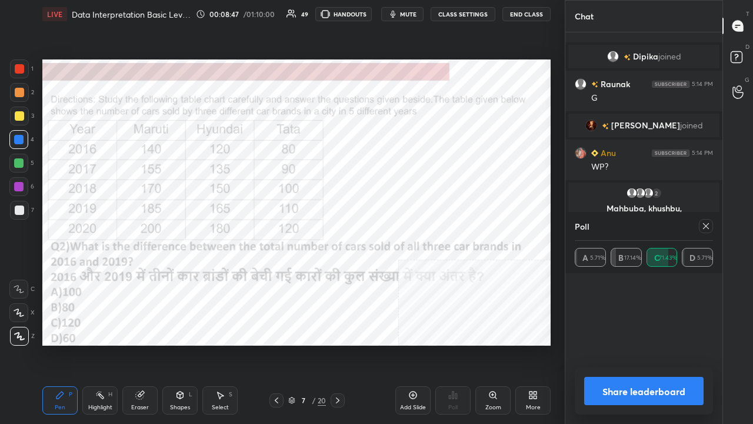
scroll to position [1643, 0]
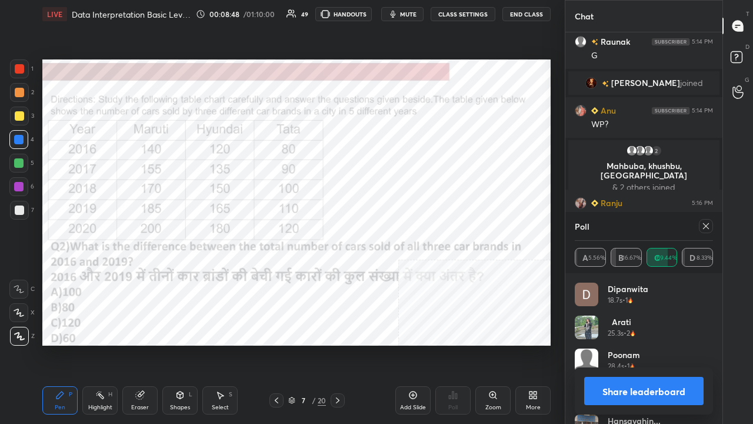
click at [709, 226] on icon at bounding box center [705, 225] width 9 height 9
type textarea "x"
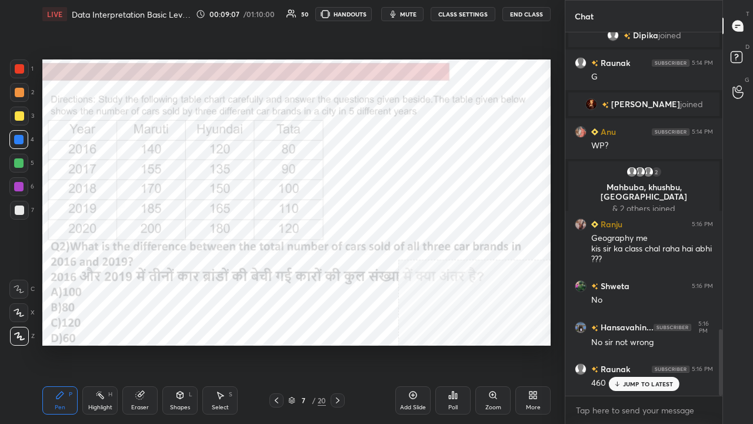
scroll to position [1651, 0]
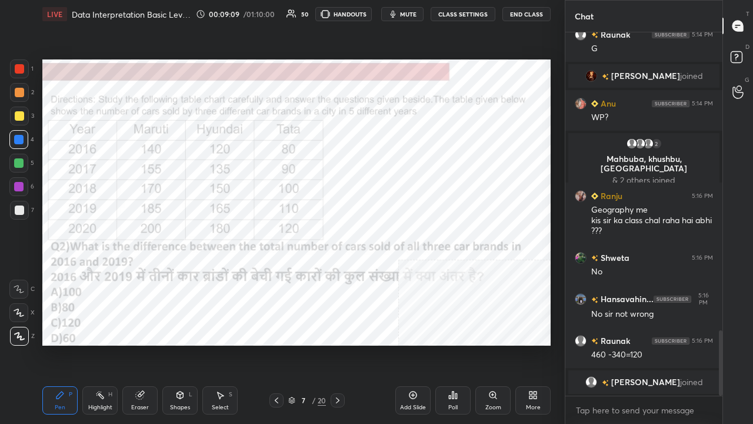
click at [339, 344] on icon at bounding box center [337, 399] width 9 height 9
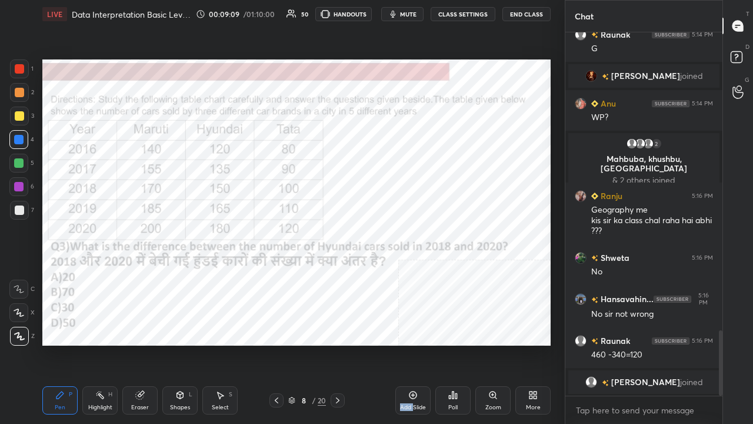
click at [338, 344] on icon at bounding box center [337, 399] width 9 height 9
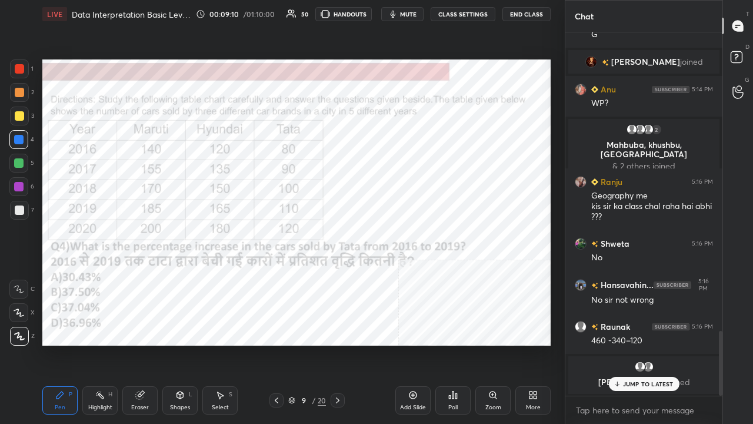
click at [274, 344] on icon at bounding box center [276, 399] width 9 height 9
click at [314, 344] on div "/" at bounding box center [314, 399] width 4 height 7
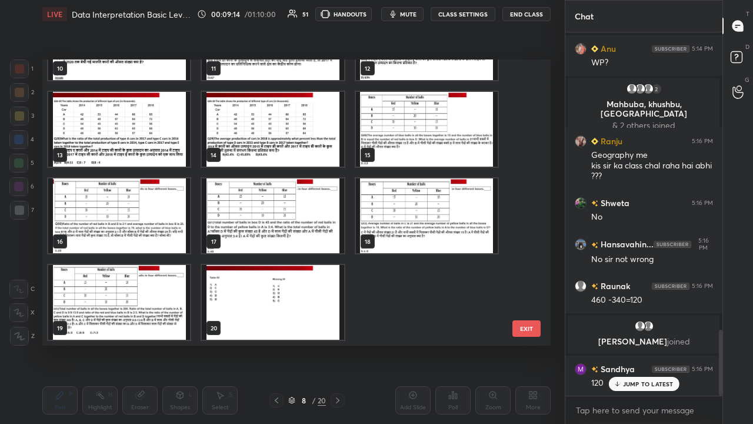
click at [522, 328] on button "EXIT" at bounding box center [526, 328] width 28 height 16
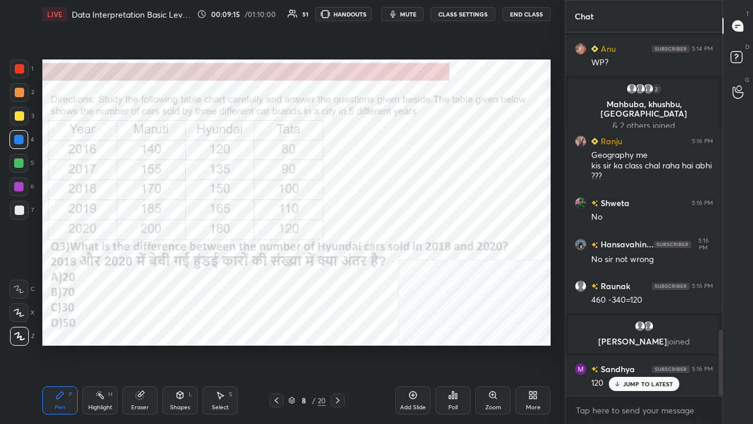
click at [455, 344] on div "Poll" at bounding box center [452, 400] width 35 height 28
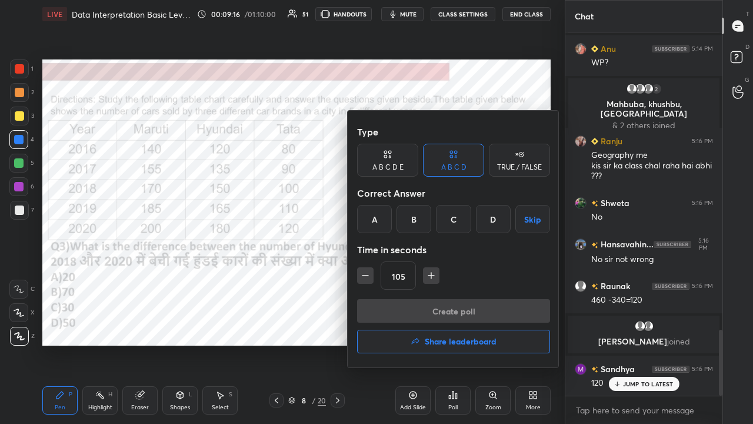
click at [448, 224] on div "C" at bounding box center [453, 219] width 35 height 28
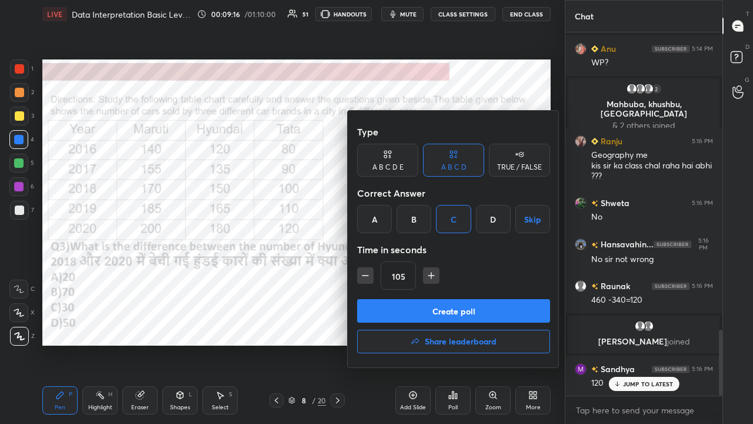
drag, startPoint x: 366, startPoint y: 278, endPoint x: 374, endPoint y: 301, distance: 24.4
click at [366, 279] on icon "button" at bounding box center [365, 275] width 12 height 12
type input "90"
click at [378, 308] on button "Create poll" at bounding box center [453, 311] width 193 height 24
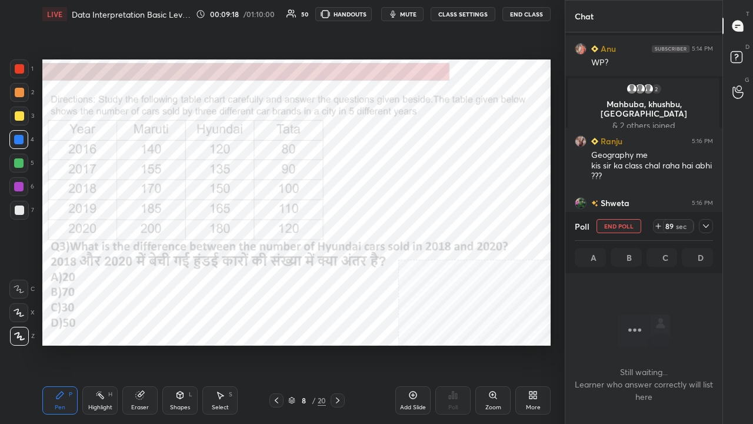
click at [410, 15] on span "mute" at bounding box center [408, 14] width 16 height 8
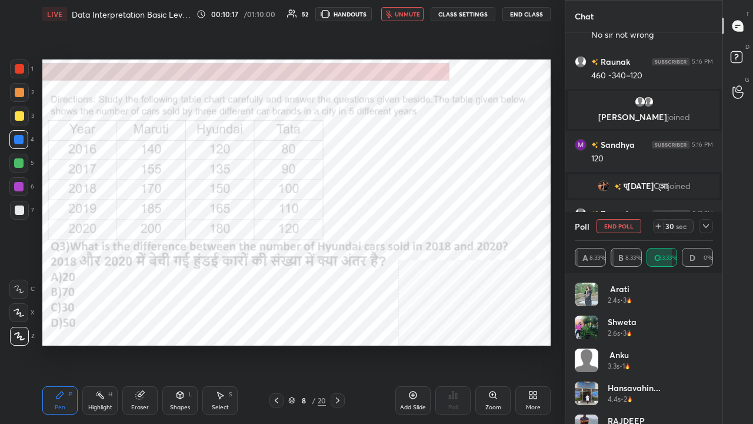
scroll to position [1849, 0]
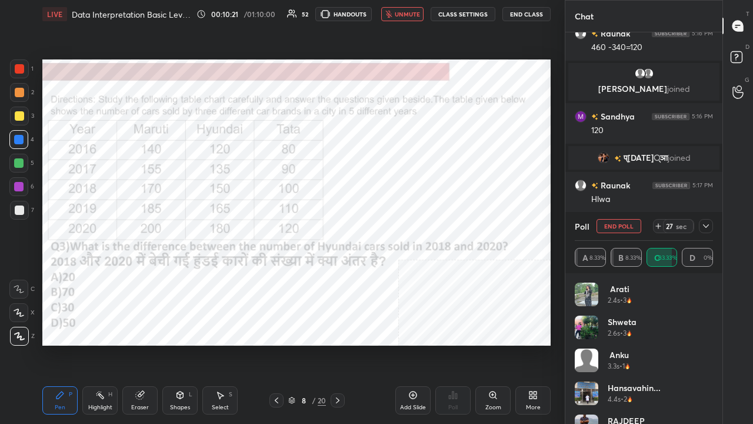
click at [708, 225] on icon at bounding box center [706, 226] width 6 height 4
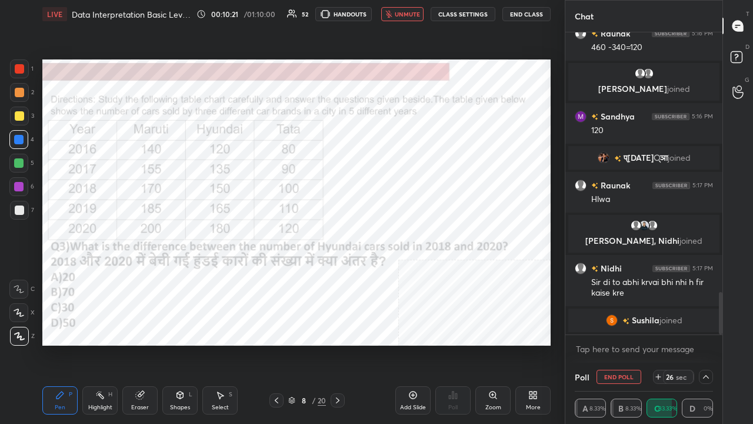
scroll to position [1, 4]
click at [408, 13] on span "unmute" at bounding box center [407, 14] width 25 height 8
click at [401, 14] on button "mute" at bounding box center [402, 14] width 42 height 14
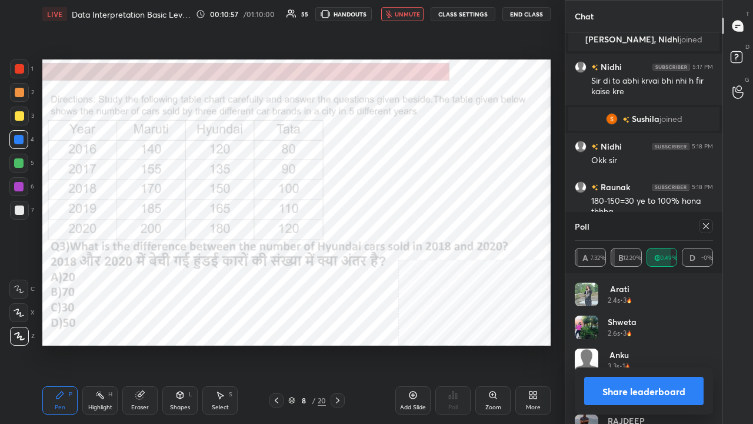
scroll to position [2101, 0]
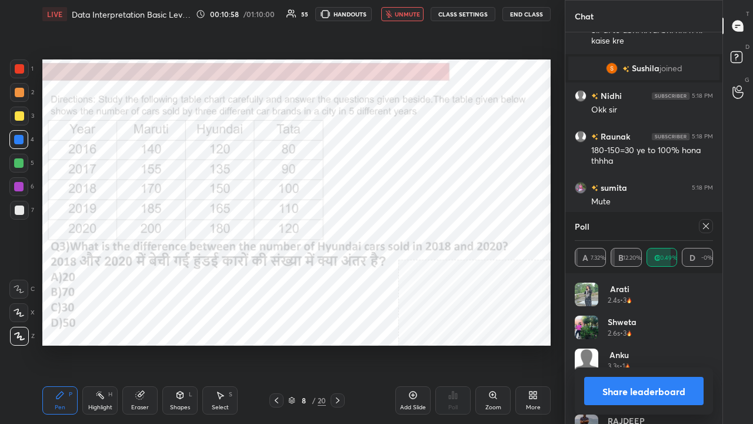
click at [706, 224] on icon at bounding box center [705, 225] width 9 height 9
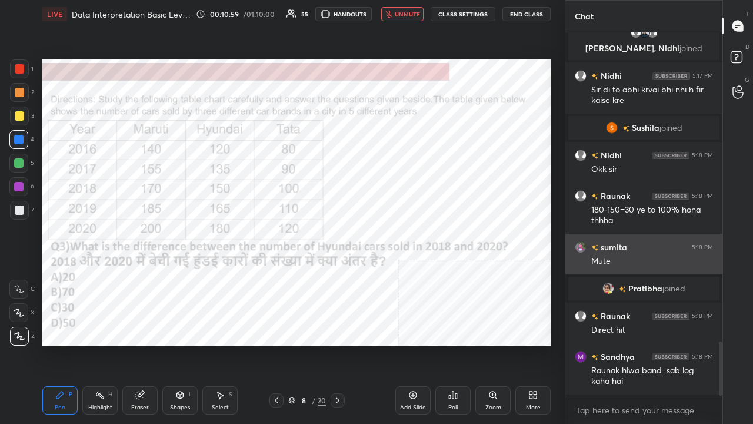
scroll to position [359, 154]
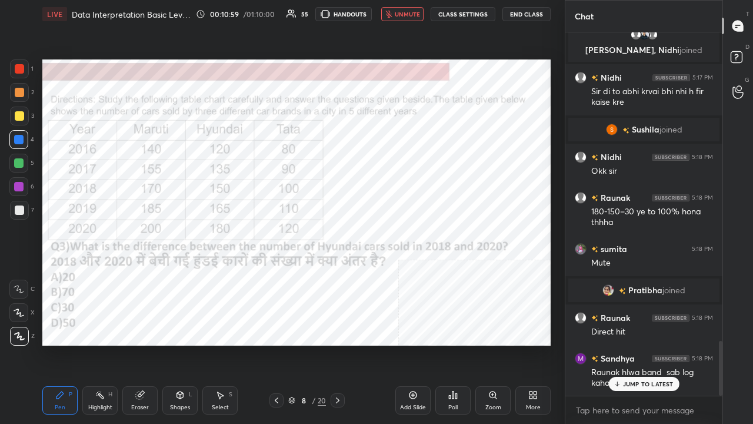
click at [413, 17] on button "unmute" at bounding box center [402, 14] width 42 height 14
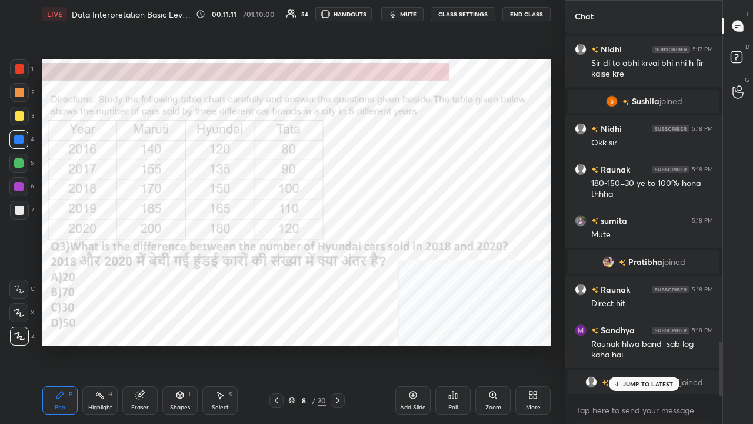
click at [339, 344] on icon at bounding box center [337, 399] width 9 height 9
click at [340, 344] on icon at bounding box center [337, 399] width 9 height 9
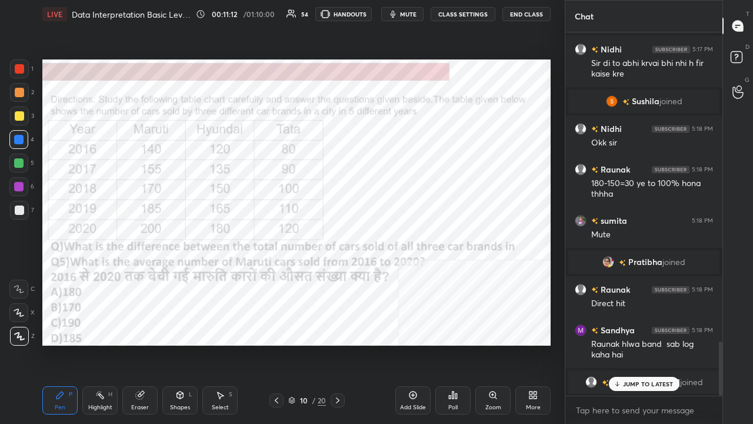
click at [277, 344] on icon at bounding box center [276, 399] width 9 height 9
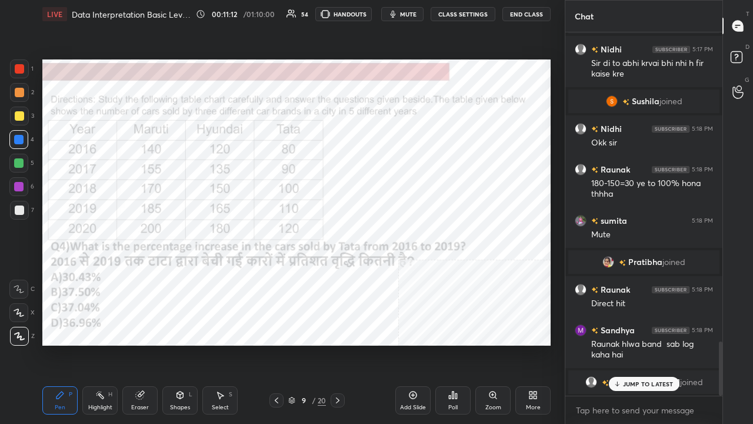
click at [316, 344] on div "9 / 20" at bounding box center [307, 400] width 38 height 11
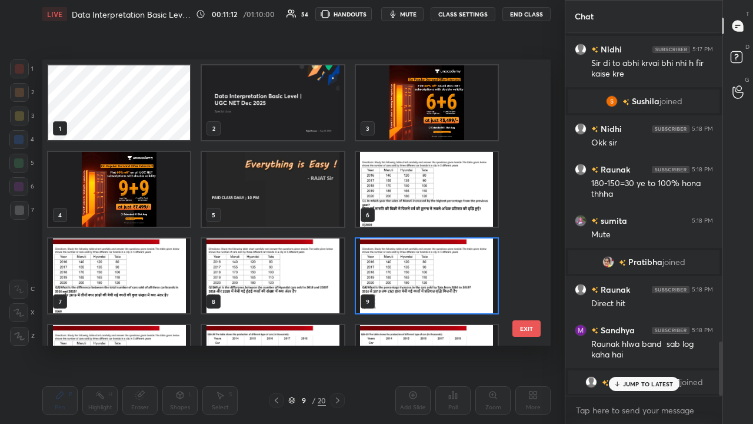
scroll to position [282, 502]
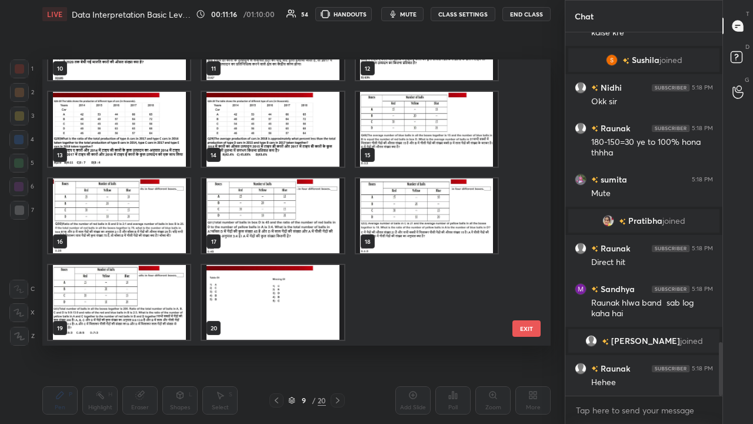
click at [528, 324] on button "EXIT" at bounding box center [526, 328] width 28 height 16
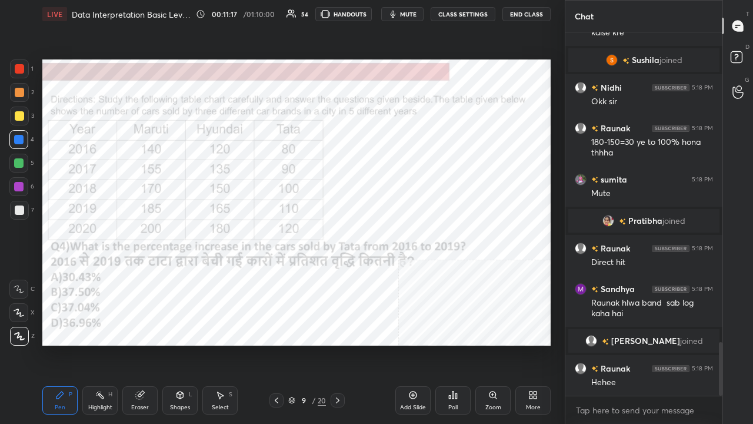
click at [453, 344] on icon at bounding box center [453, 394] width 2 height 7
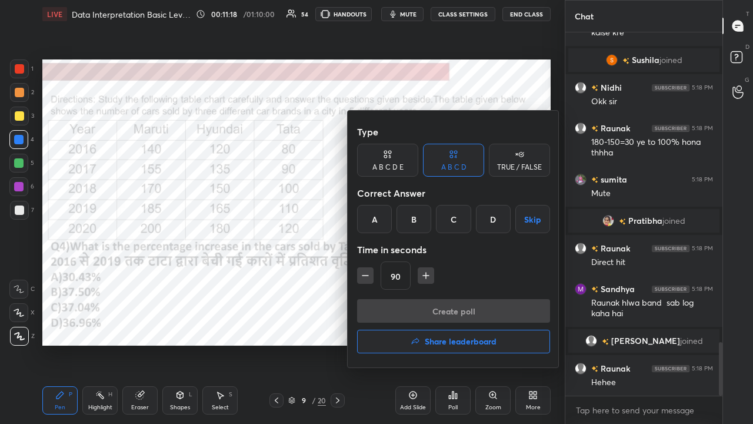
drag, startPoint x: 419, startPoint y: 218, endPoint x: 433, endPoint y: 282, distance: 66.2
click at [421, 221] on div "B" at bounding box center [413, 219] width 35 height 28
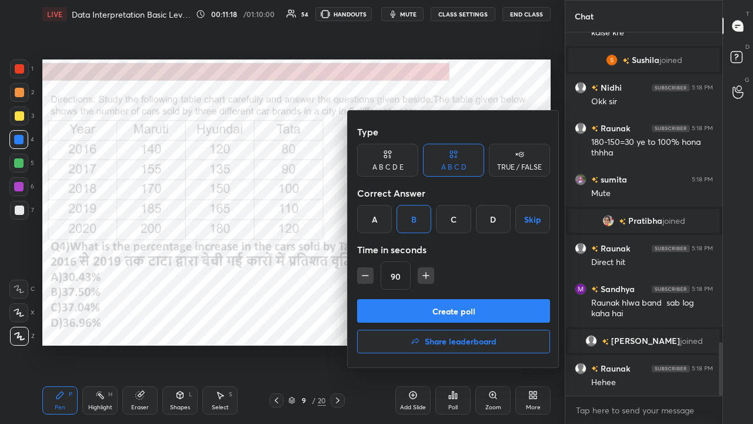
click at [428, 300] on button "Create poll" at bounding box center [453, 311] width 193 height 24
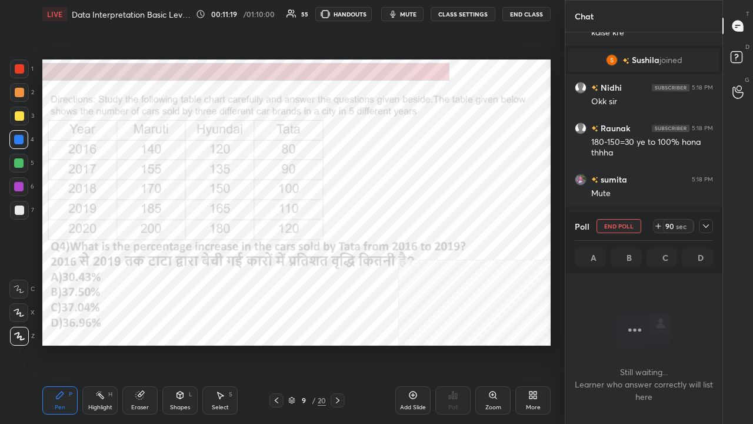
click at [416, 12] on span "mute" at bounding box center [408, 14] width 16 height 8
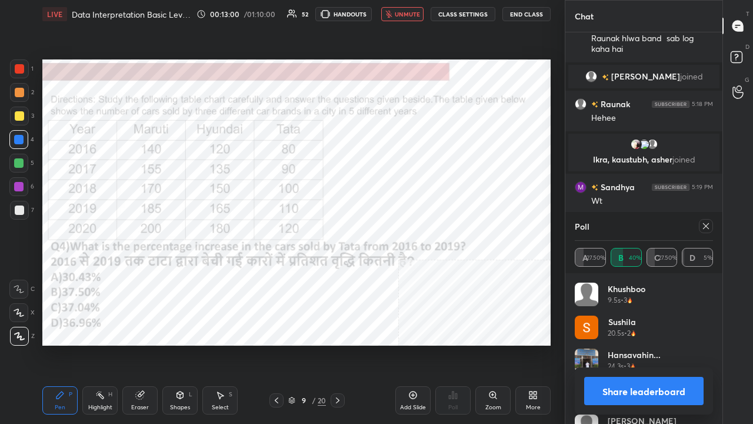
scroll to position [4, 4]
click at [415, 14] on span "unmute" at bounding box center [407, 14] width 25 height 8
drag, startPoint x: 705, startPoint y: 222, endPoint x: 638, endPoint y: 228, distance: 67.4
click at [704, 222] on icon at bounding box center [705, 225] width 9 height 9
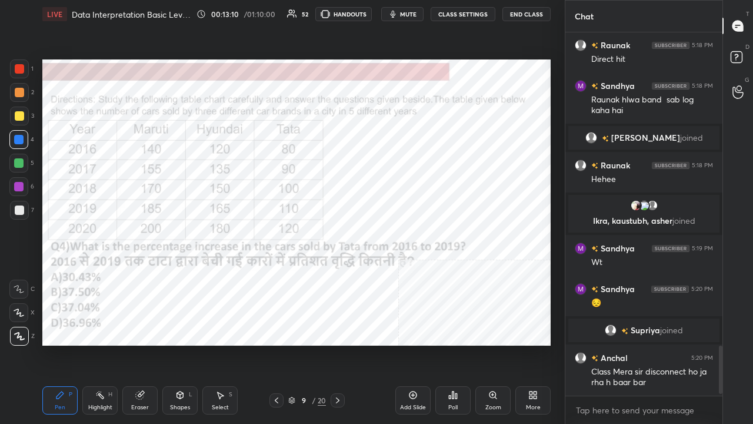
scroll to position [359, 154]
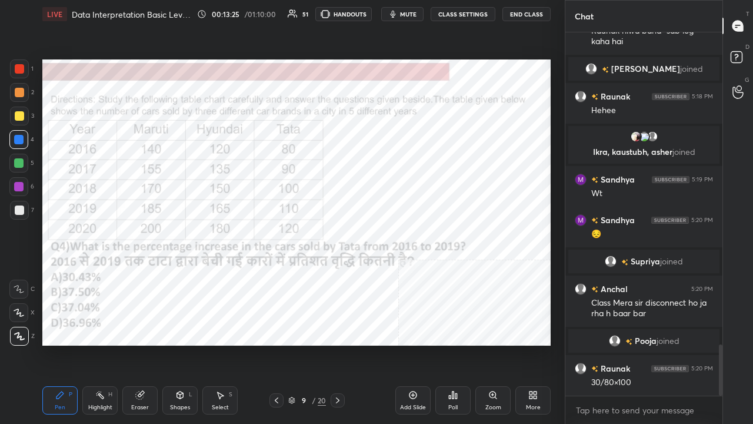
click at [338, 344] on icon at bounding box center [337, 399] width 9 height 9
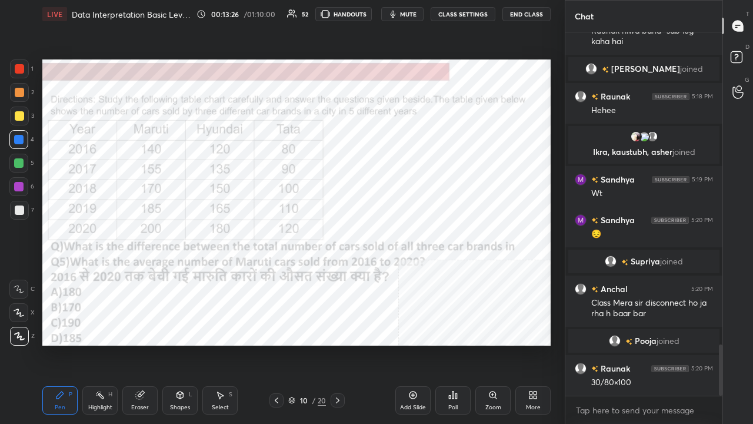
click at [312, 344] on div "/" at bounding box center [314, 399] width 4 height 7
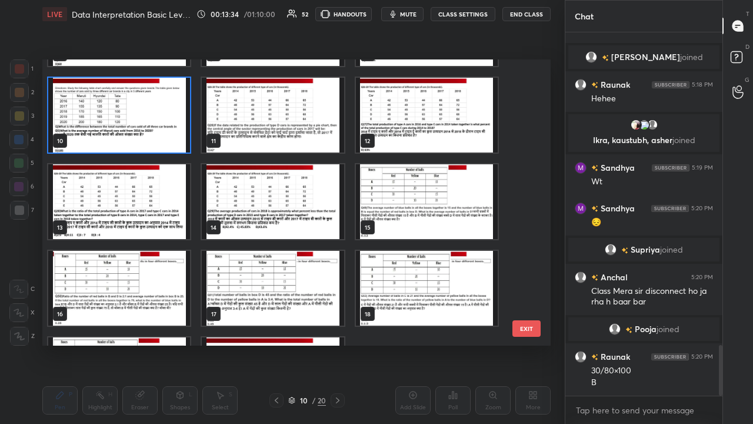
click at [152, 131] on img "grid" at bounding box center [119, 115] width 142 height 75
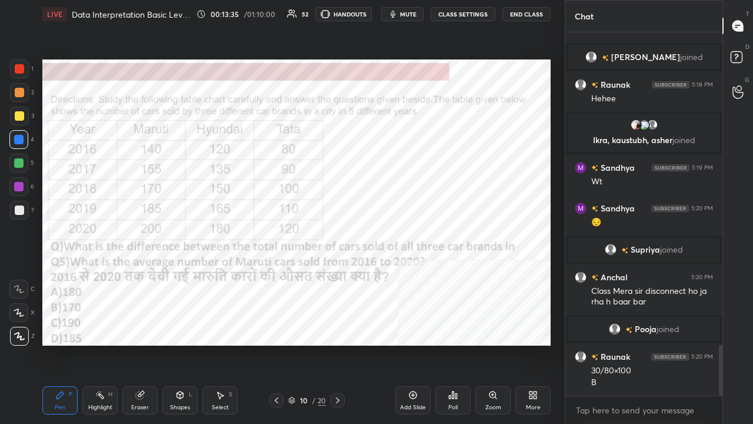
click at [458, 344] on div "Poll" at bounding box center [452, 400] width 35 height 28
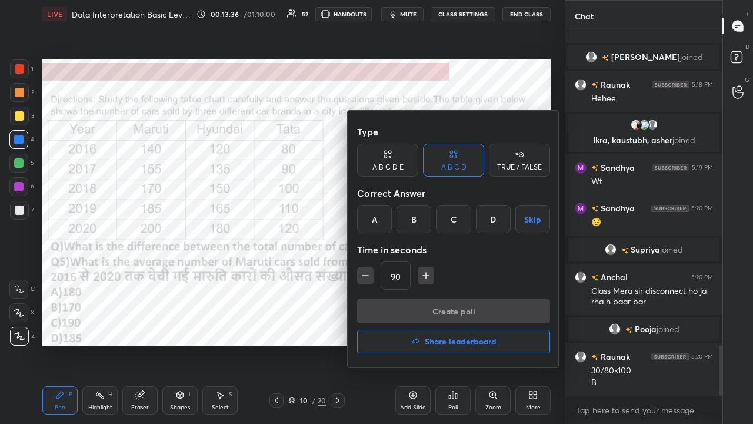
click at [415, 220] on div "B" at bounding box center [413, 219] width 35 height 28
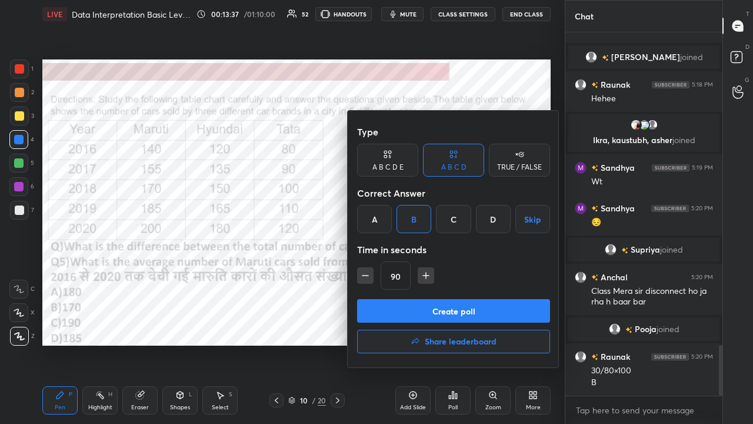
click at [436, 317] on button "Create poll" at bounding box center [453, 311] width 193 height 24
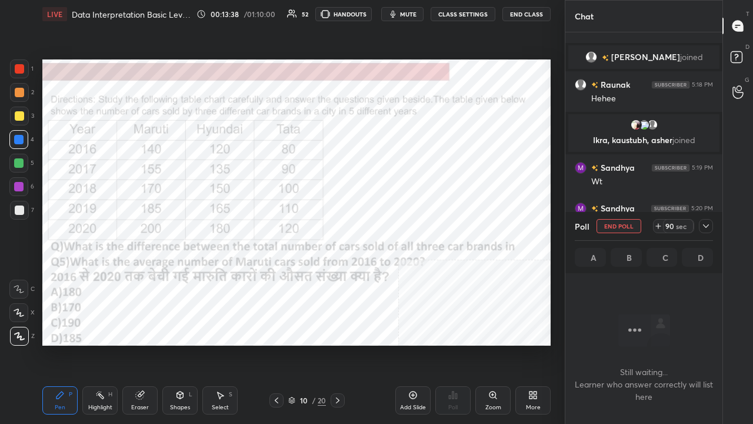
click at [414, 10] on span "mute" at bounding box center [408, 14] width 16 height 8
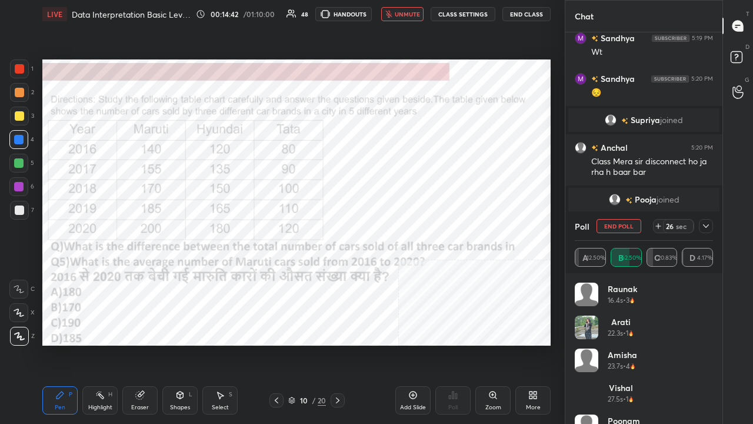
scroll to position [2374, 0]
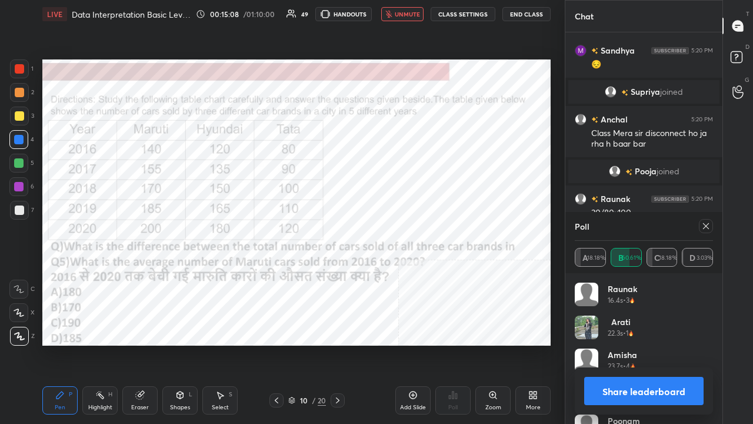
click at [413, 11] on button "unmute" at bounding box center [402, 14] width 42 height 14
click at [707, 222] on icon at bounding box center [705, 225] width 9 height 9
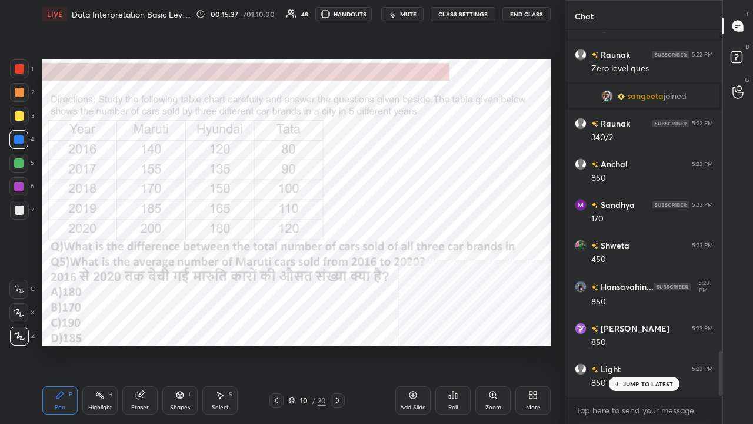
scroll to position [2640, 0]
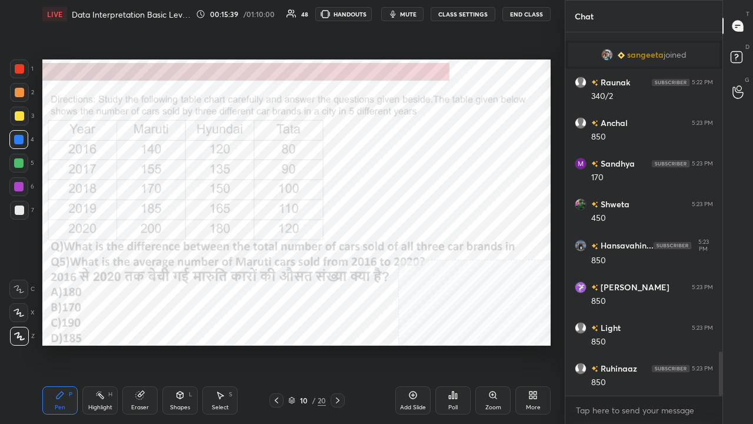
click at [343, 344] on div at bounding box center [338, 400] width 14 height 14
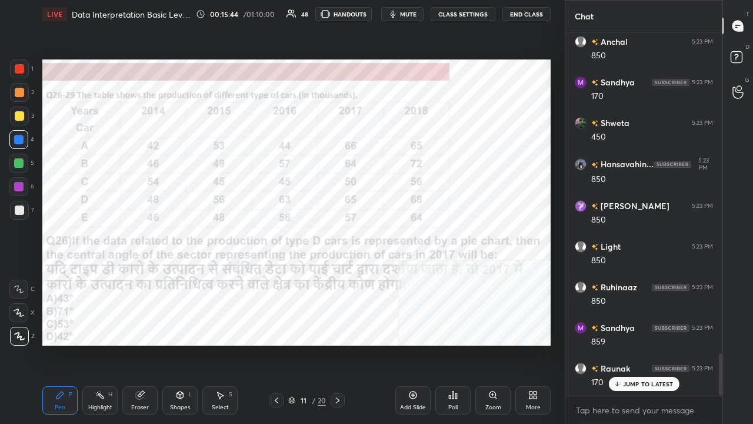
scroll to position [2761, 0]
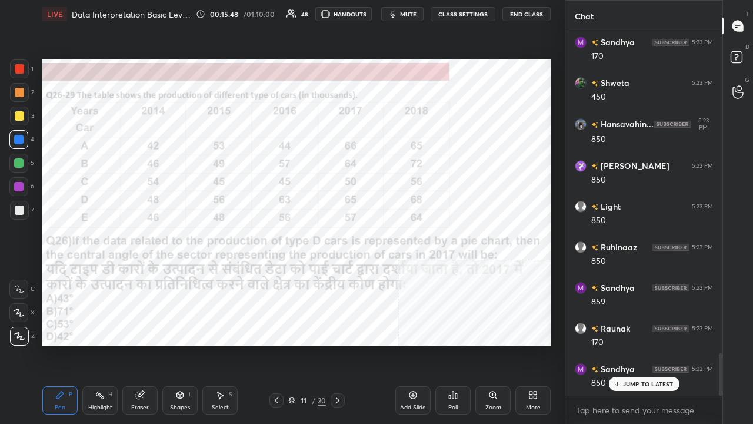
click at [456, 344] on div "Poll" at bounding box center [452, 400] width 35 height 28
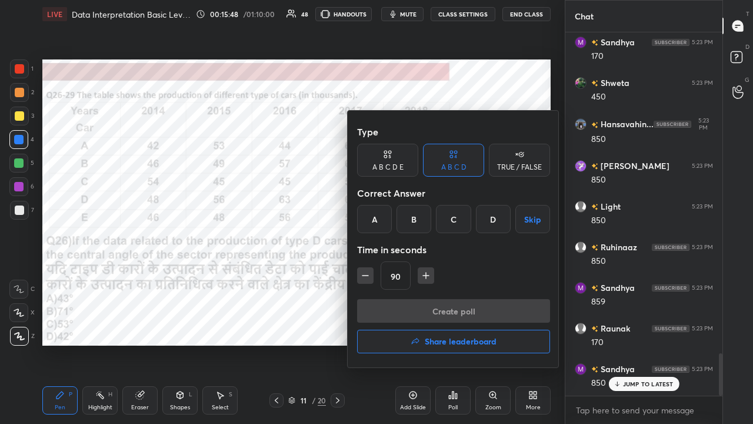
click at [421, 225] on div "B" at bounding box center [413, 219] width 35 height 28
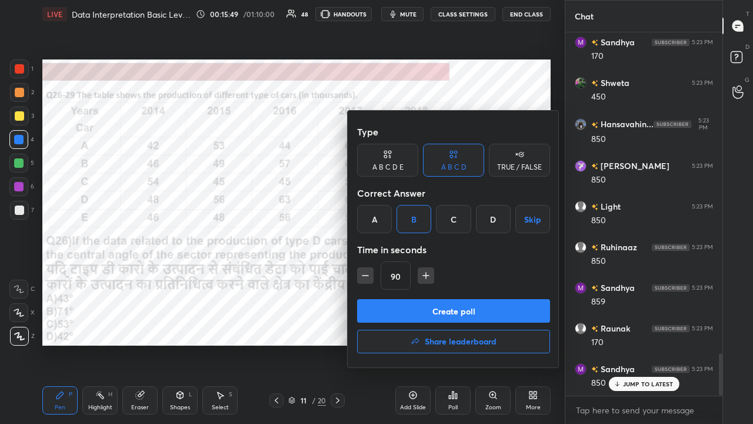
click at [415, 309] on button "Create poll" at bounding box center [453, 311] width 193 height 24
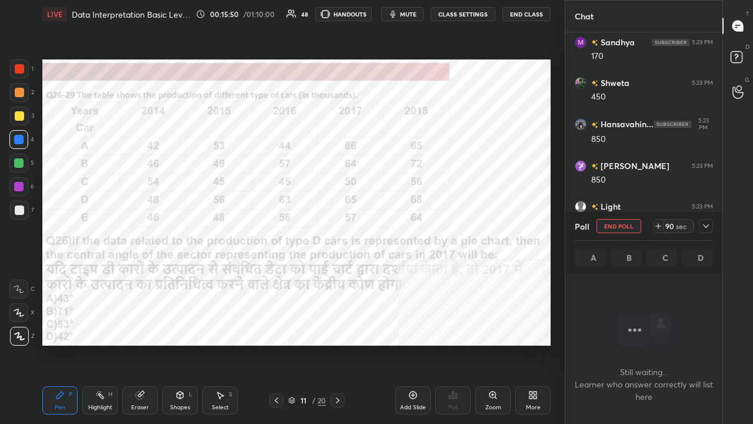
scroll to position [4, 4]
click at [412, 13] on span "mute" at bounding box center [408, 14] width 16 height 8
drag, startPoint x: 663, startPoint y: 226, endPoint x: 609, endPoint y: 206, distance: 57.9
click at [662, 227] on div "88 sec" at bounding box center [673, 226] width 41 height 14
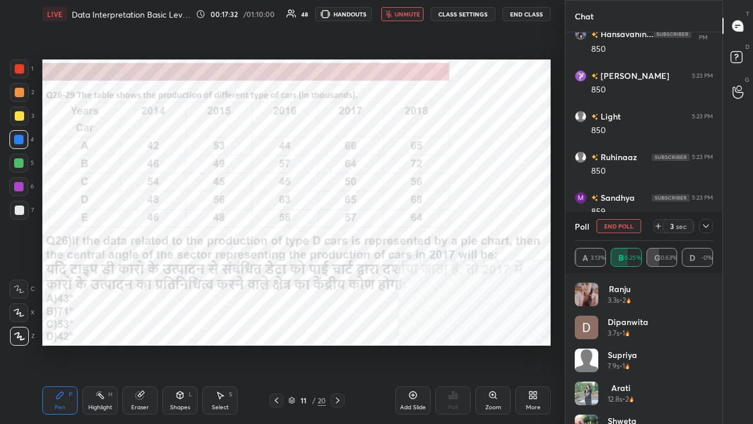
scroll to position [2850, 0]
click at [411, 11] on span "unmute" at bounding box center [407, 14] width 25 height 8
click at [707, 226] on icon at bounding box center [705, 225] width 9 height 9
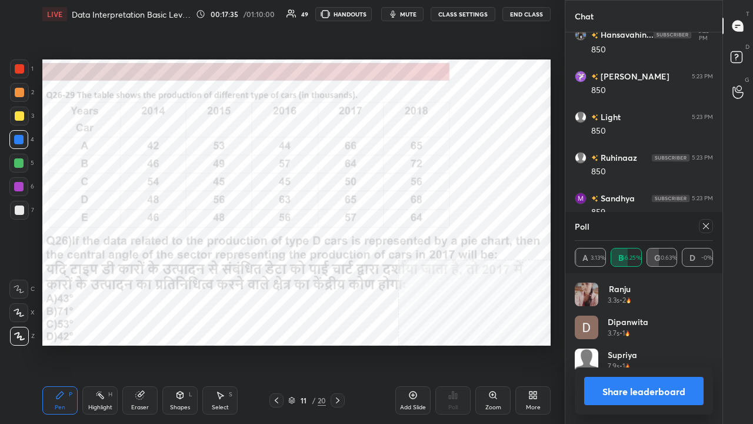
scroll to position [4, 4]
click at [707, 228] on icon at bounding box center [705, 225] width 9 height 9
type textarea "x"
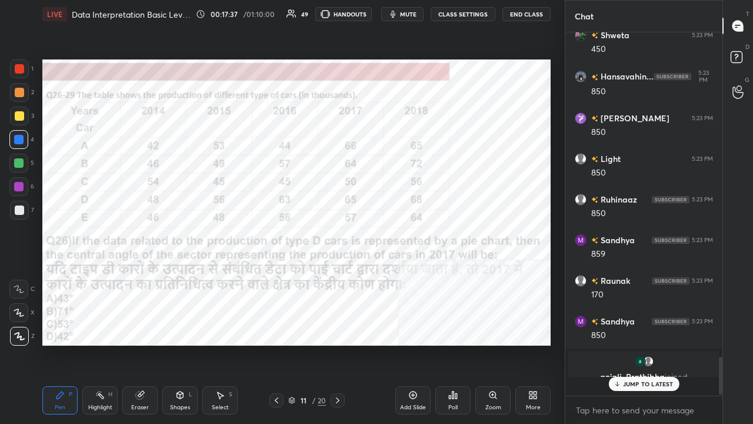
scroll to position [353, 154]
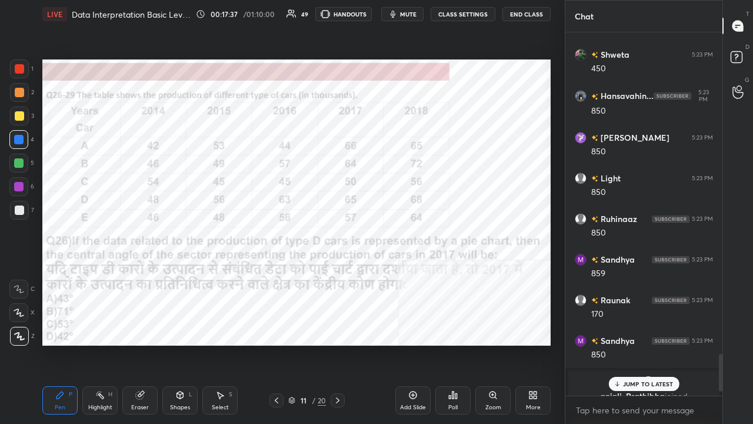
click at [633, 344] on p "JUMP TO LATEST" at bounding box center [648, 383] width 51 height 7
click at [19, 186] on div at bounding box center [18, 186] width 9 height 9
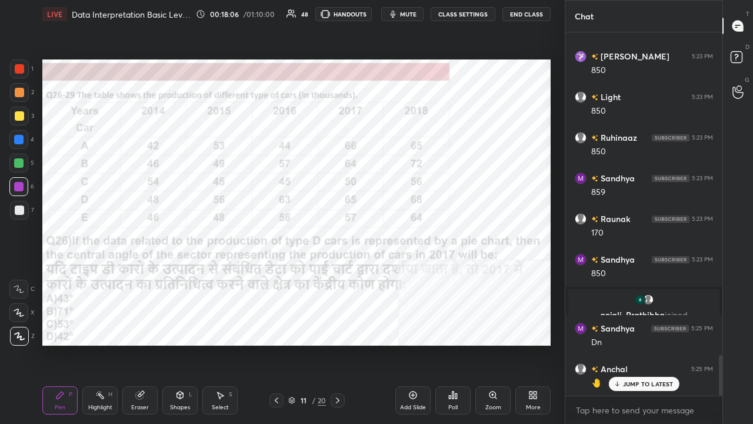
click at [16, 137] on div at bounding box center [18, 139] width 9 height 9
drag, startPoint x: 140, startPoint y: 399, endPoint x: 146, endPoint y: 389, distance: 11.4
click at [140, 344] on icon at bounding box center [139, 394] width 9 height 9
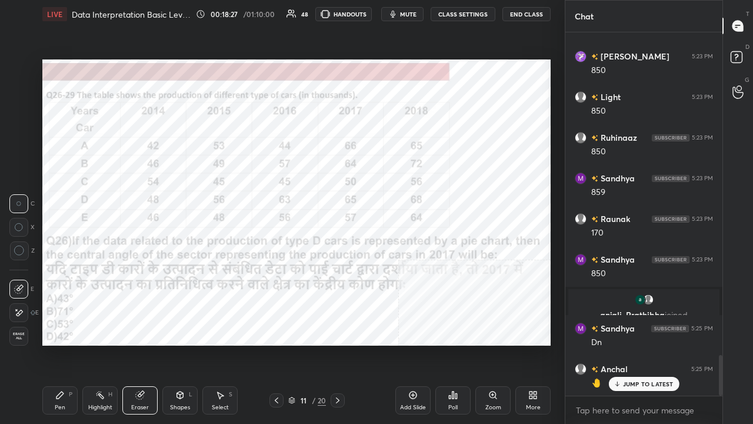
click at [19, 248] on icon at bounding box center [19, 250] width 11 height 11
click at [64, 344] on div "Pen P" at bounding box center [59, 400] width 35 height 28
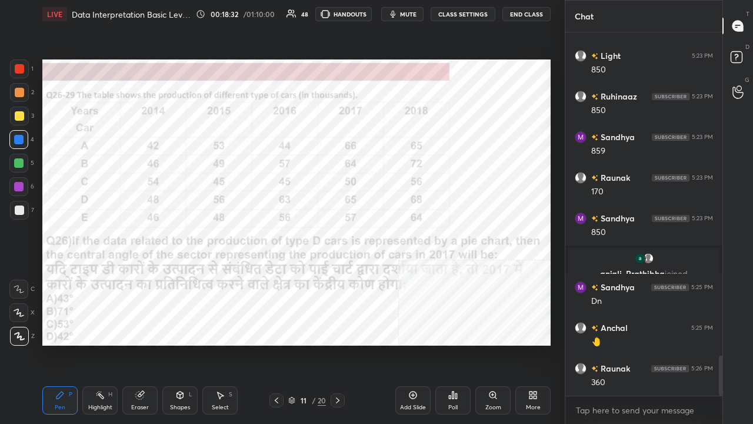
drag, startPoint x: 18, startPoint y: 71, endPoint x: 36, endPoint y: 74, distance: 18.6
click at [18, 71] on div at bounding box center [19, 68] width 9 height 9
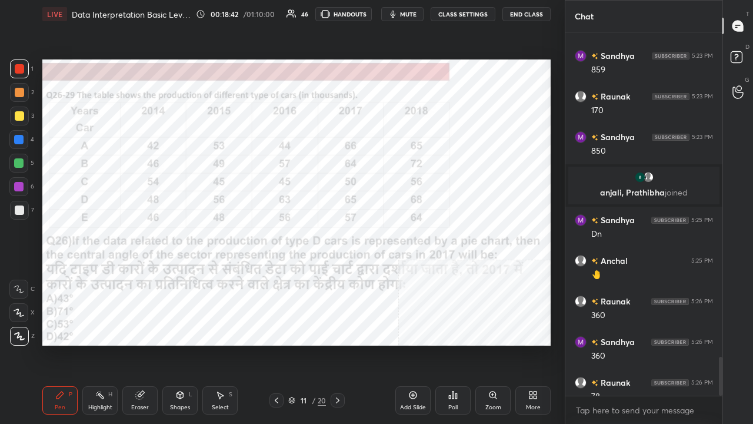
scroll to position [3035, 0]
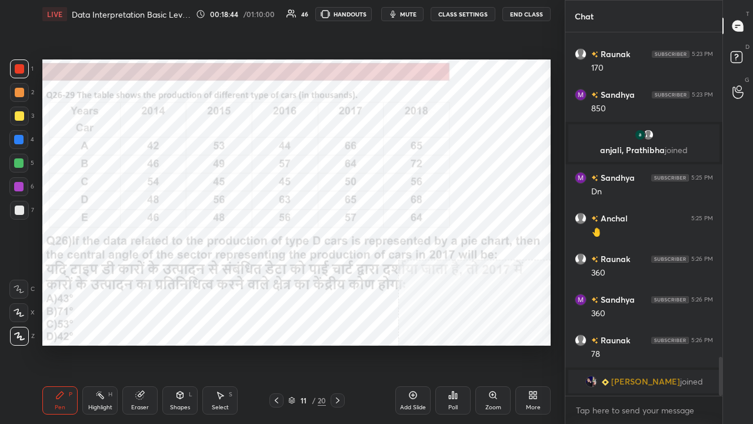
click at [339, 344] on icon at bounding box center [337, 399] width 9 height 9
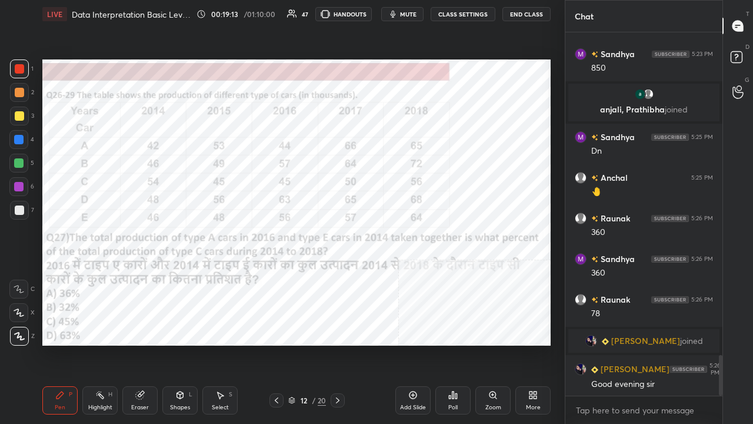
scroll to position [2879, 0]
click at [448, 344] on icon at bounding box center [452, 394] width 9 height 9
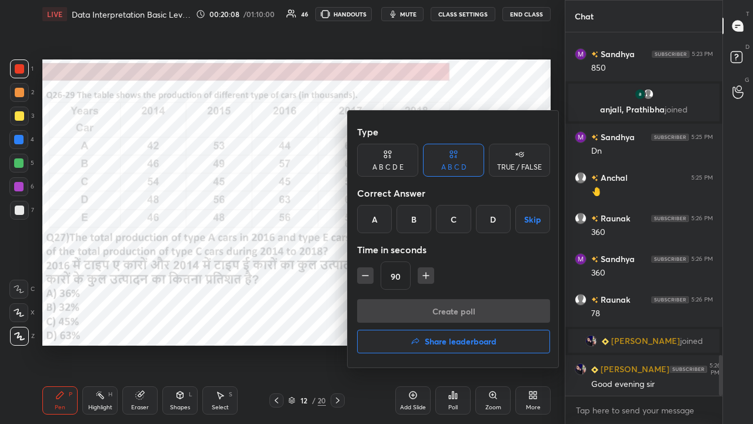
click at [373, 228] on div "A" at bounding box center [374, 219] width 35 height 28
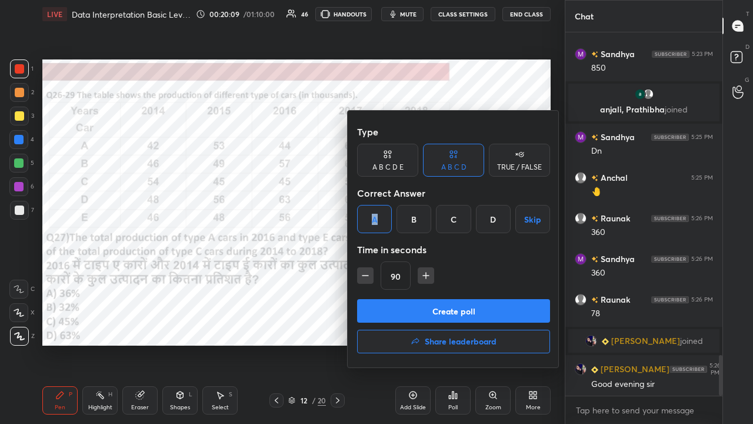
click at [366, 279] on icon "button" at bounding box center [365, 275] width 12 height 12
type input "75"
click at [378, 302] on button "Create poll" at bounding box center [453, 311] width 193 height 24
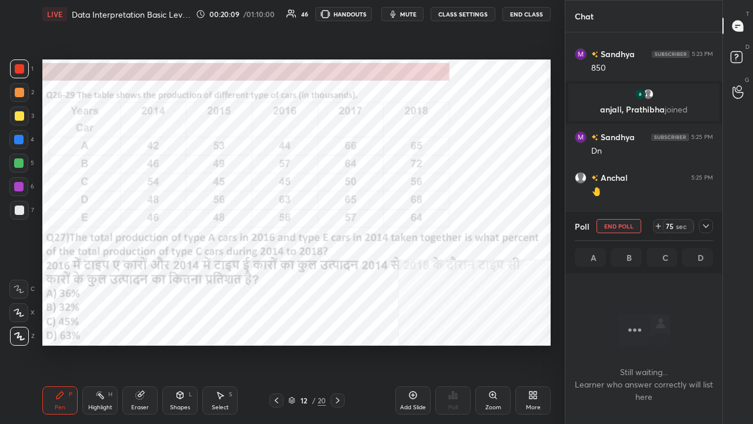
scroll to position [4, 4]
click at [407, 12] on span "mute" at bounding box center [408, 14] width 16 height 8
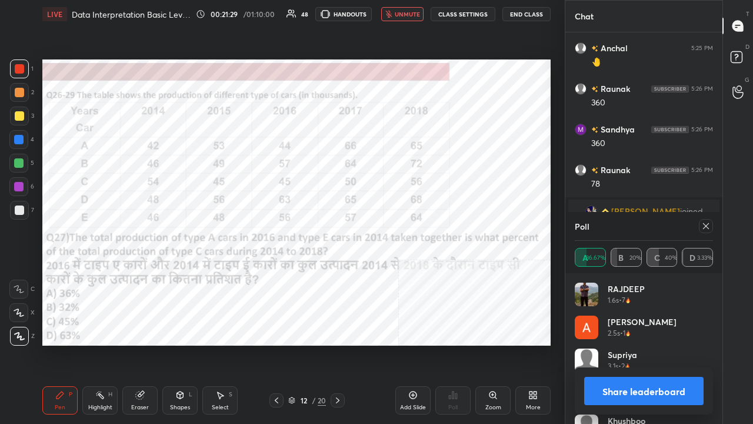
scroll to position [3032, 0]
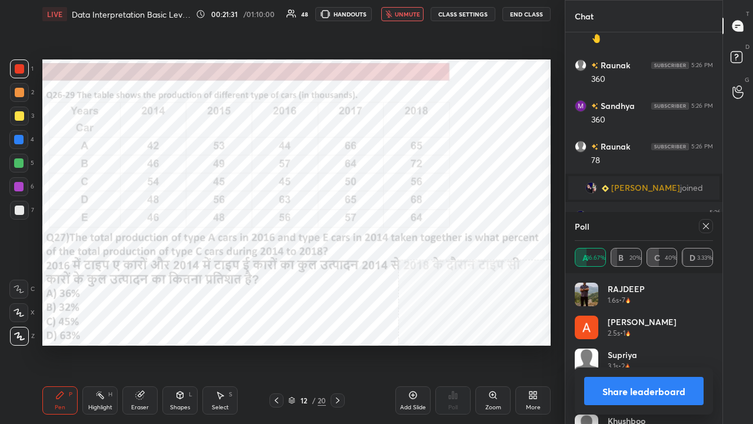
click at [708, 222] on icon at bounding box center [705, 225] width 9 height 9
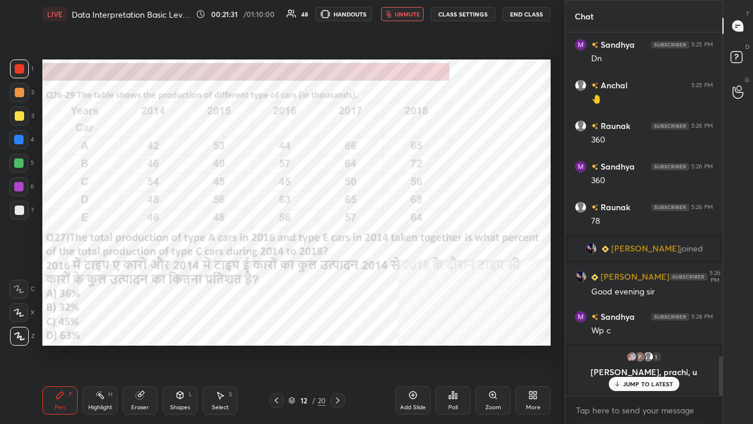
scroll to position [359, 154]
click at [409, 15] on span "unmute" at bounding box center [407, 14] width 25 height 8
click at [21, 138] on div at bounding box center [18, 139] width 9 height 9
click at [22, 138] on div at bounding box center [18, 139] width 9 height 9
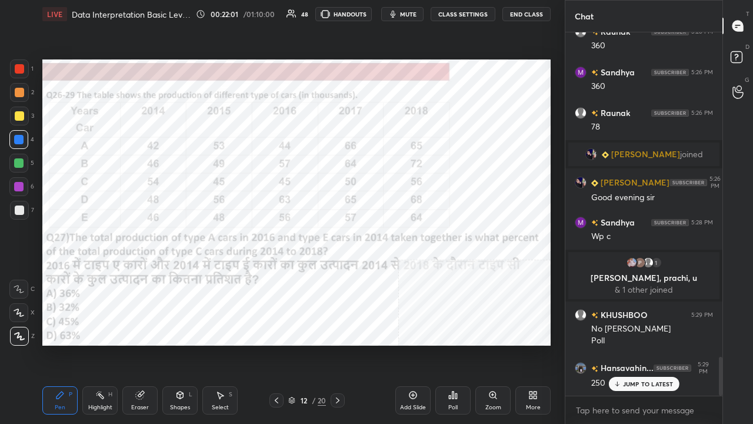
scroll to position [3075, 0]
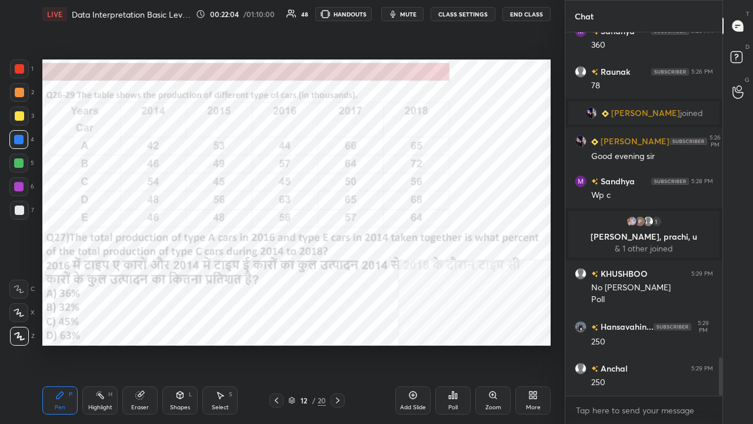
click at [340, 344] on icon at bounding box center [337, 399] width 9 height 9
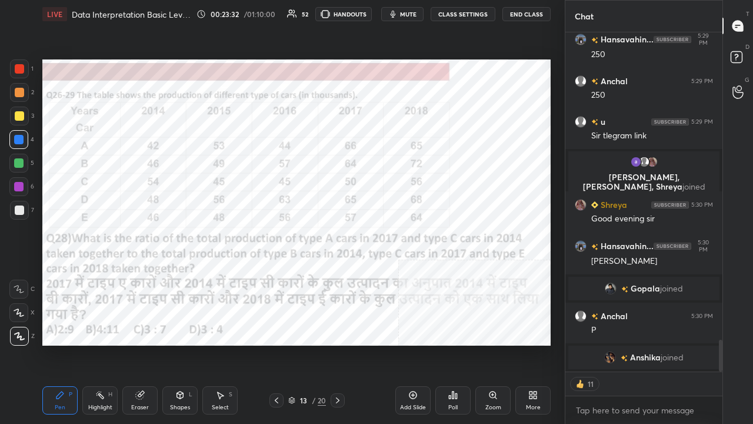
scroll to position [3300, 0]
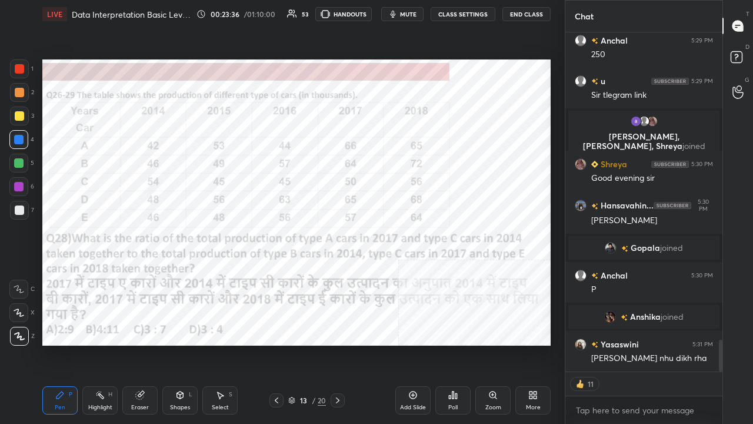
type textarea "x"
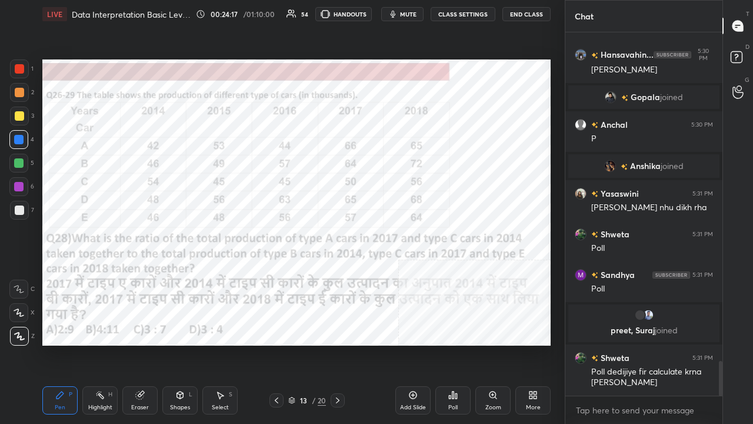
scroll to position [3455, 0]
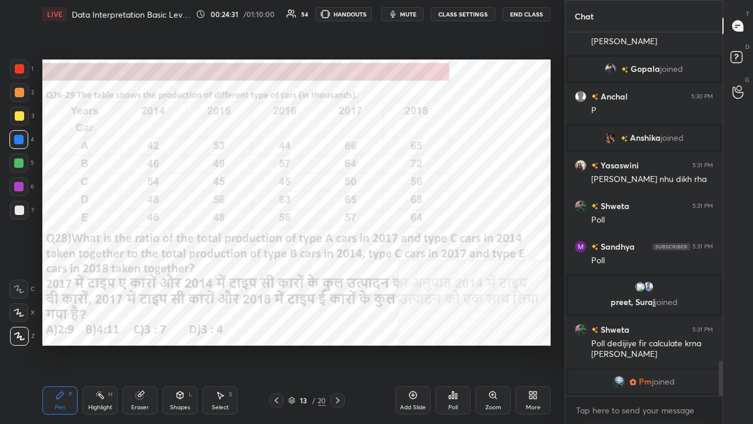
click at [465, 344] on div "Poll" at bounding box center [452, 400] width 35 height 28
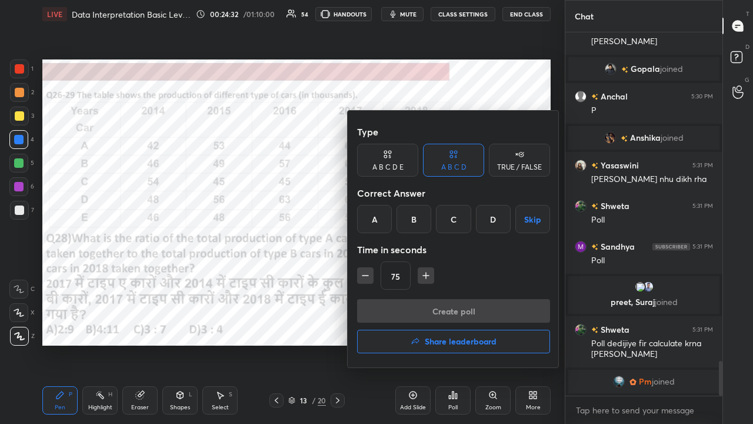
click at [489, 219] on div "D" at bounding box center [493, 219] width 35 height 28
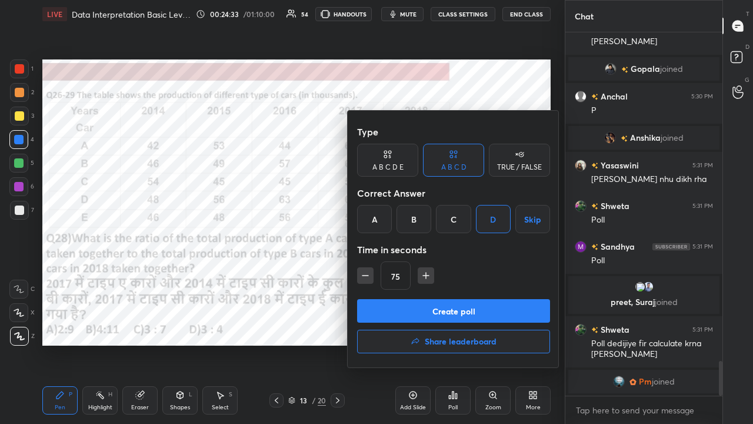
click at [361, 278] on icon "button" at bounding box center [365, 275] width 12 height 12
type input "45"
drag, startPoint x: 375, startPoint y: 302, endPoint x: 376, endPoint y: 293, distance: 9.6
click at [375, 302] on button "Create poll" at bounding box center [453, 311] width 193 height 24
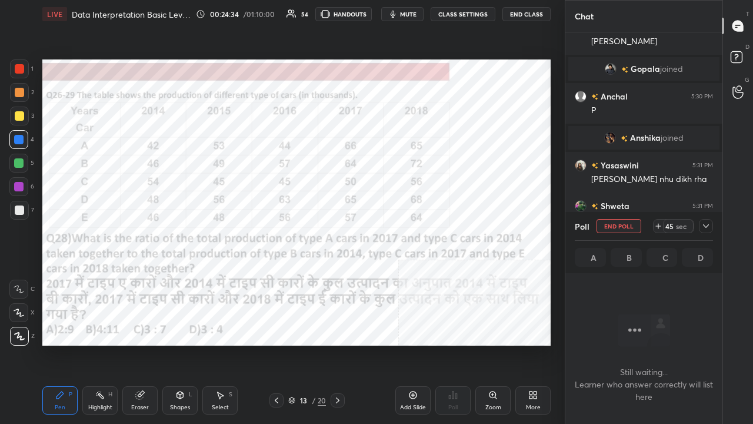
scroll to position [326, 154]
click at [703, 224] on icon at bounding box center [706, 226] width 6 height 4
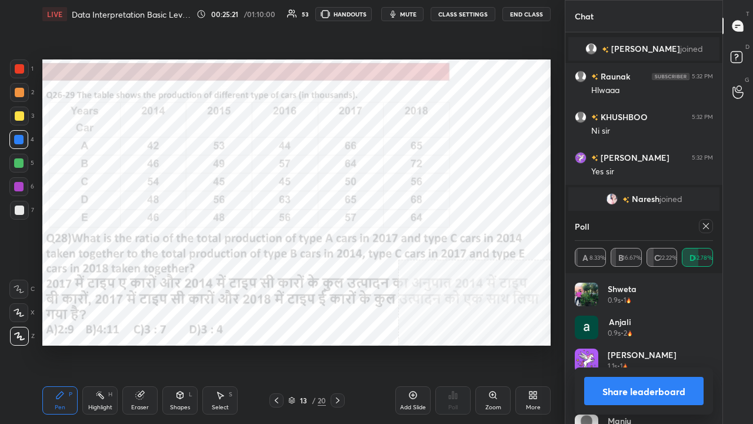
scroll to position [3805, 0]
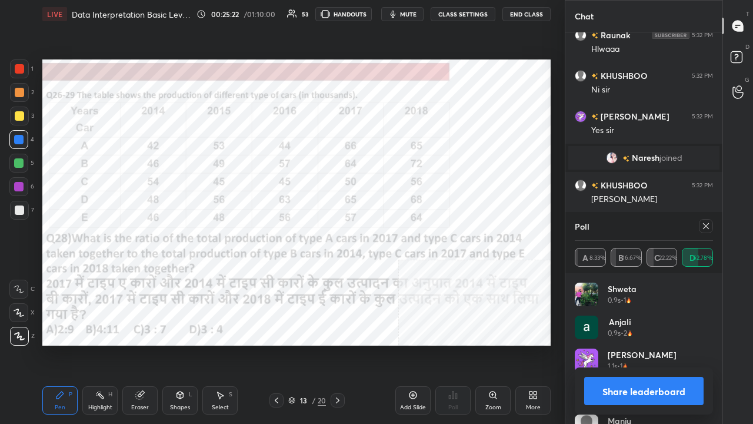
click at [705, 221] on icon at bounding box center [705, 225] width 9 height 9
type textarea "x"
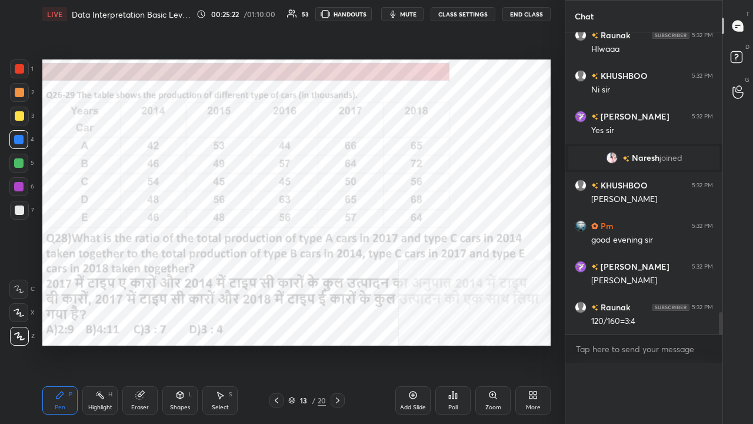
scroll to position [0, 0]
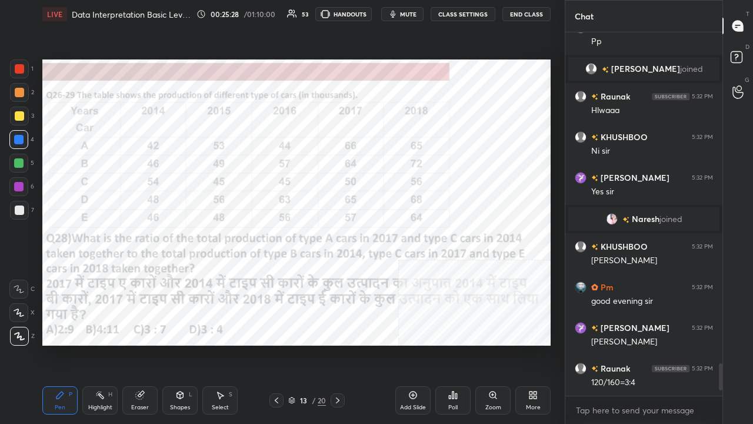
click at [22, 182] on div at bounding box center [18, 186] width 19 height 19
drag, startPoint x: 24, startPoint y: 182, endPoint x: 34, endPoint y: 181, distance: 10.7
click at [22, 182] on div at bounding box center [18, 186] width 19 height 19
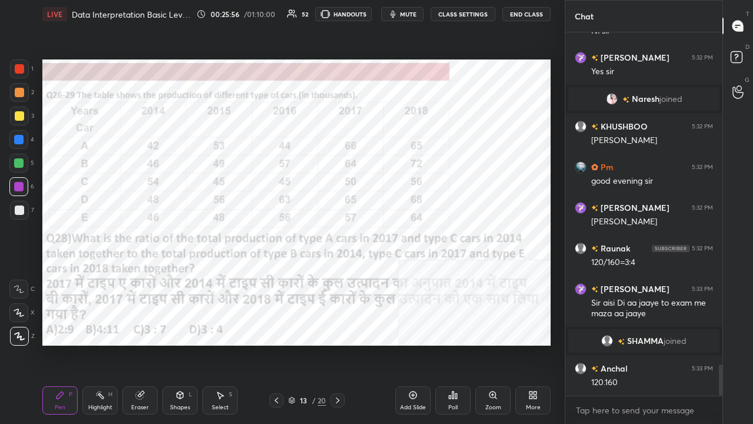
scroll to position [3927, 0]
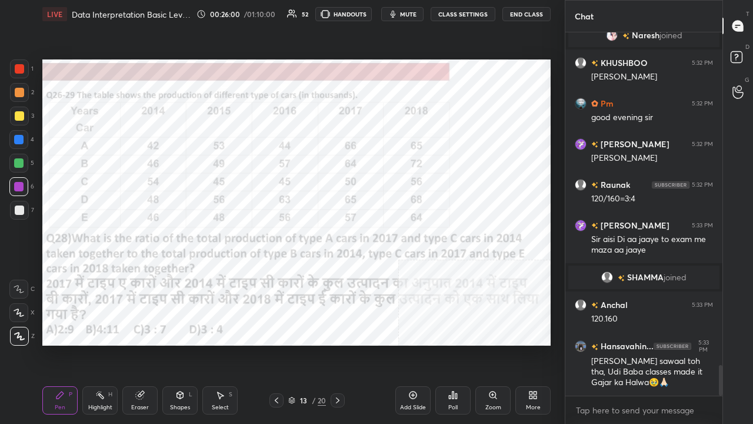
drag, startPoint x: 301, startPoint y: 401, endPoint x: 314, endPoint y: 362, distance: 41.1
click at [301, 344] on div "13" at bounding box center [304, 399] width 12 height 7
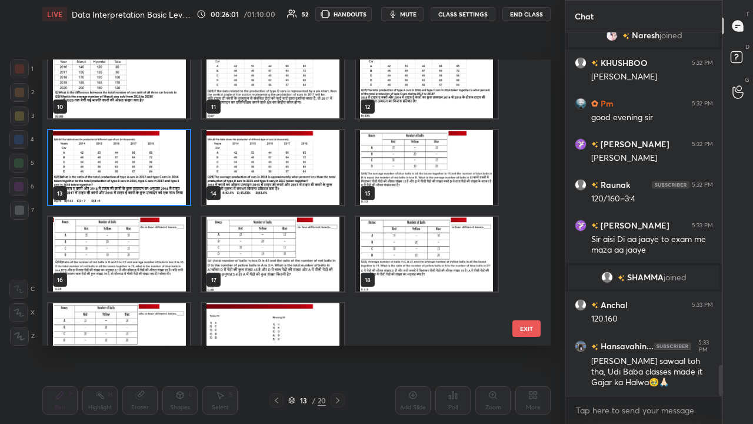
scroll to position [282, 0]
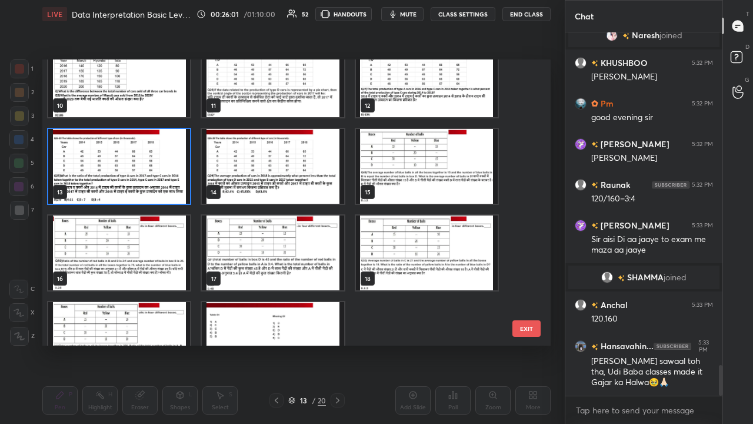
click at [271, 180] on img "grid" at bounding box center [273, 166] width 142 height 75
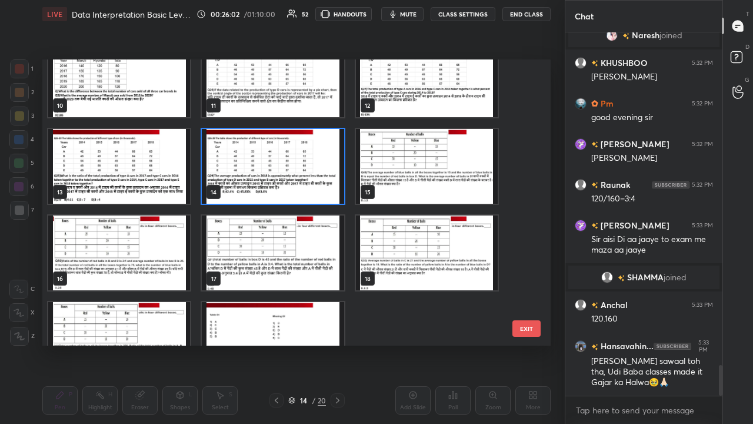
click at [271, 181] on img "grid" at bounding box center [273, 166] width 142 height 75
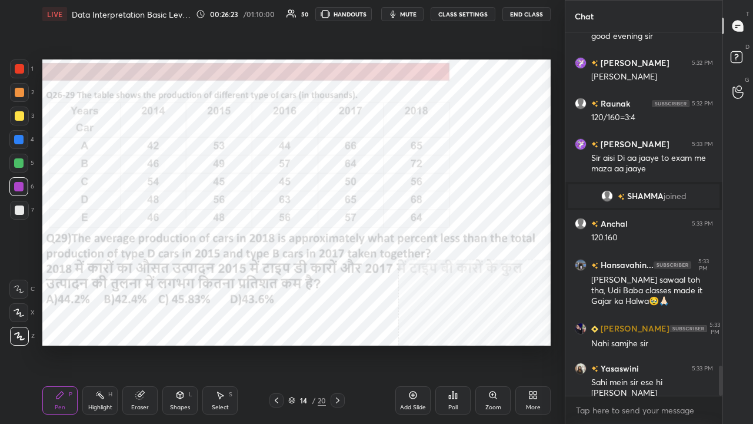
scroll to position [4059, 0]
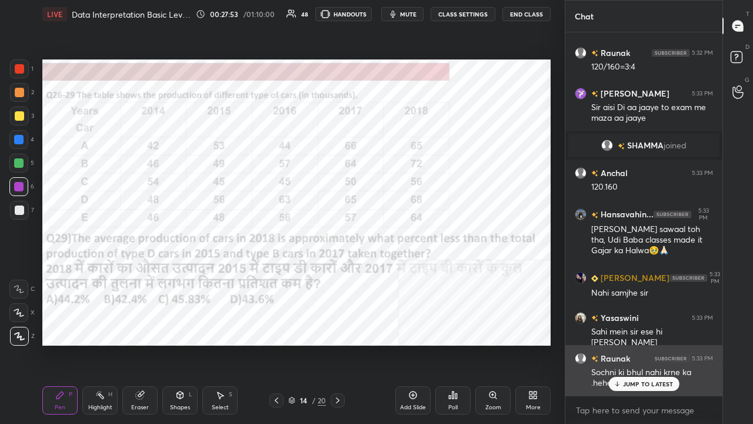
drag, startPoint x: 638, startPoint y: 382, endPoint x: 580, endPoint y: 352, distance: 65.3
click at [636, 344] on p "JUMP TO LATEST" at bounding box center [648, 383] width 51 height 7
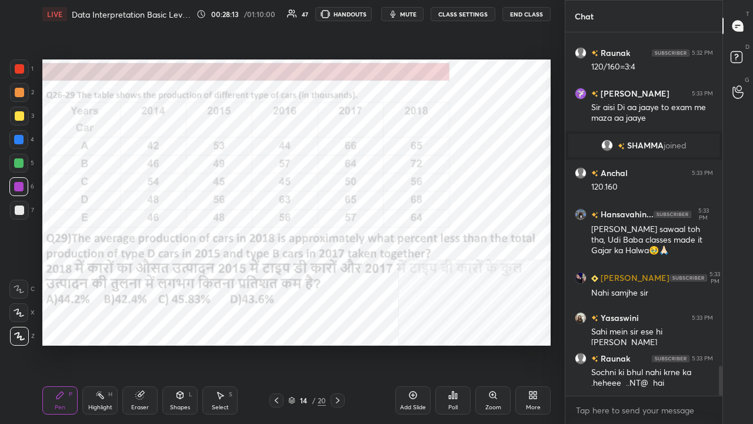
drag, startPoint x: 411, startPoint y: 15, endPoint x: 401, endPoint y: 39, distance: 25.9
click at [410, 15] on span "mute" at bounding box center [408, 14] width 16 height 8
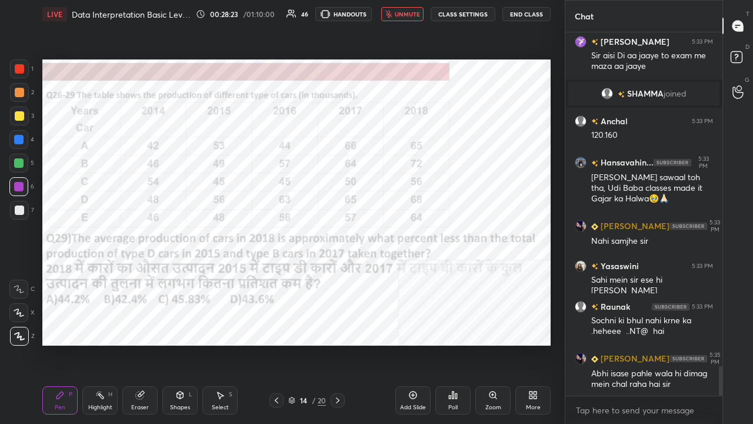
scroll to position [4153, 0]
click at [452, 344] on icon at bounding box center [453, 394] width 2 height 7
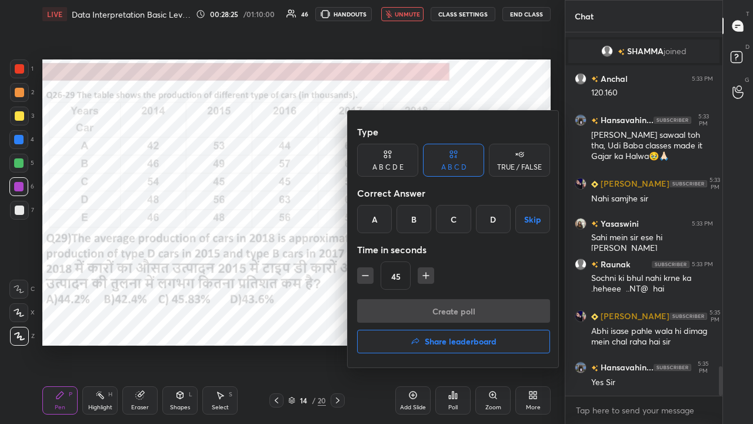
drag, startPoint x: 454, startPoint y: 219, endPoint x: 451, endPoint y: 234, distance: 15.6
click at [454, 222] on div "C" at bounding box center [453, 219] width 35 height 28
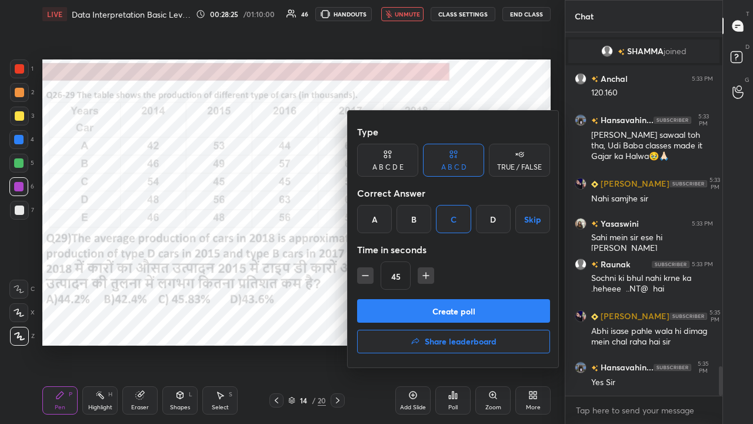
click at [426, 272] on icon "button" at bounding box center [426, 275] width 12 height 12
type input "60"
click at [432, 307] on button "Create poll" at bounding box center [453, 311] width 193 height 24
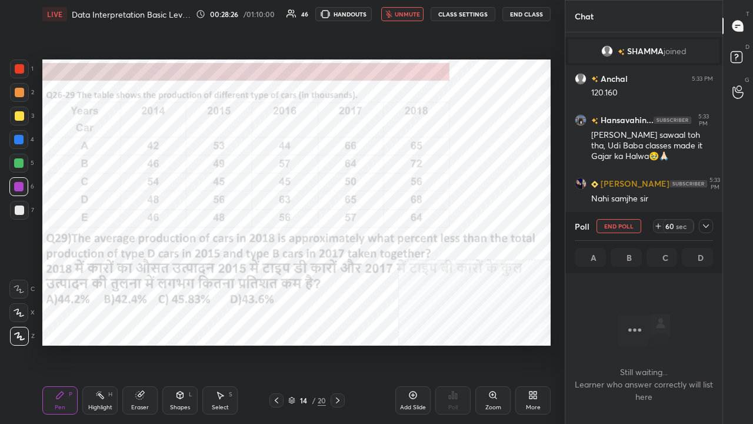
scroll to position [326, 154]
click at [710, 227] on icon at bounding box center [705, 225] width 9 height 9
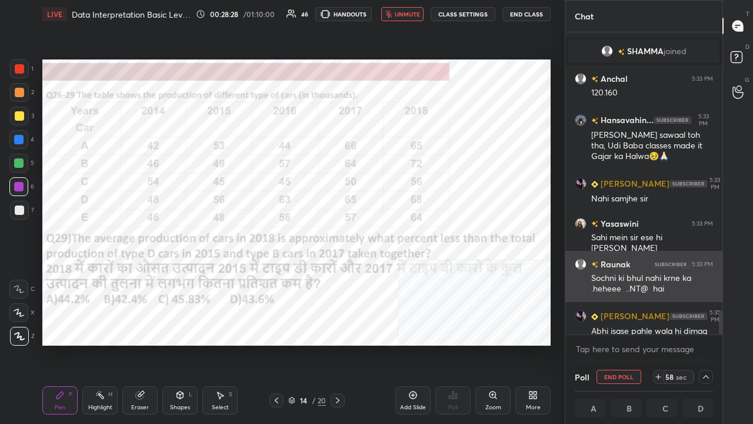
scroll to position [1, 4]
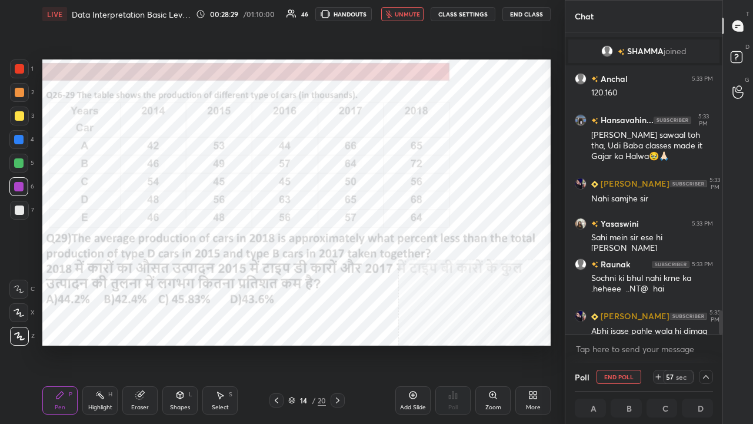
drag, startPoint x: 400, startPoint y: 9, endPoint x: 412, endPoint y: 19, distance: 15.9
click at [401, 9] on button "unmute" at bounding box center [402, 14] width 42 height 14
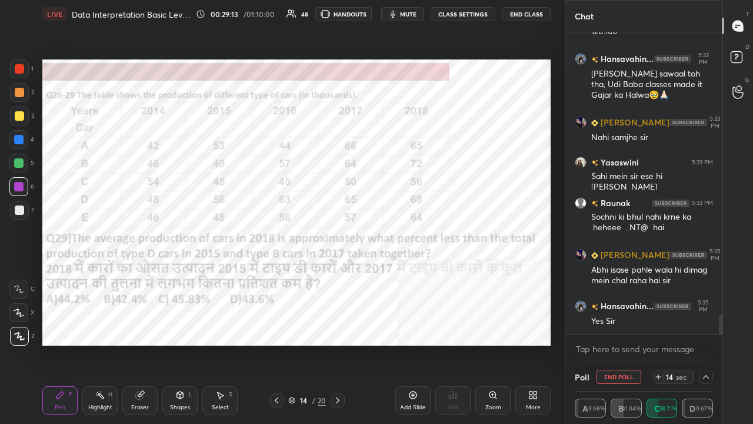
drag, startPoint x: 721, startPoint y: 321, endPoint x: 718, endPoint y: 329, distance: 8.0
click at [718, 329] on div at bounding box center [718, 183] width 7 height 302
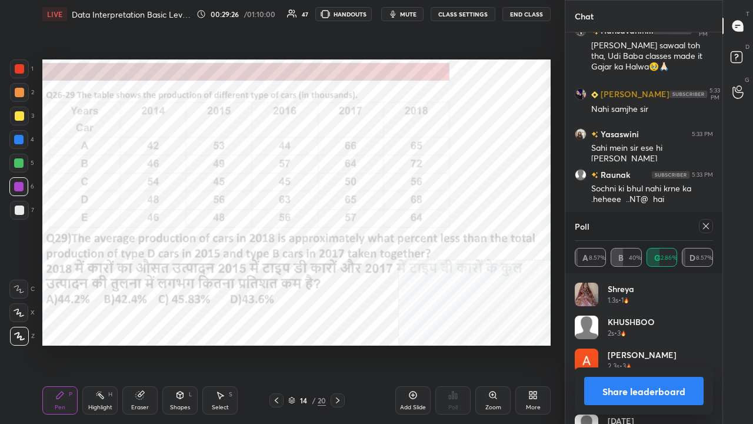
scroll to position [138, 135]
click at [705, 218] on div "Poll" at bounding box center [644, 226] width 138 height 28
click at [707, 224] on icon at bounding box center [706, 226] width 6 height 6
type textarea "x"
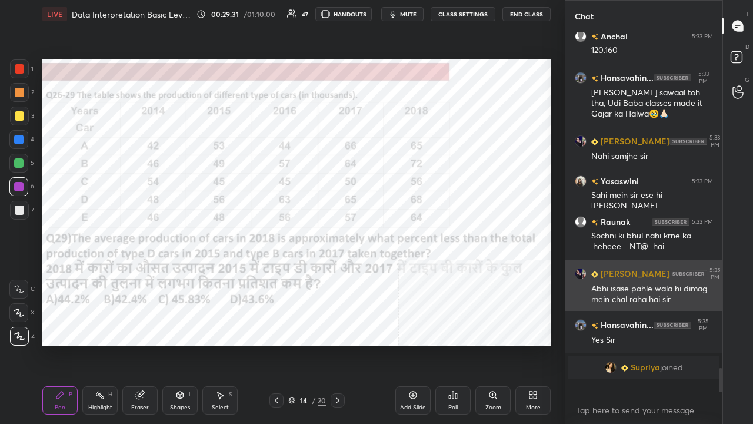
scroll to position [356, 154]
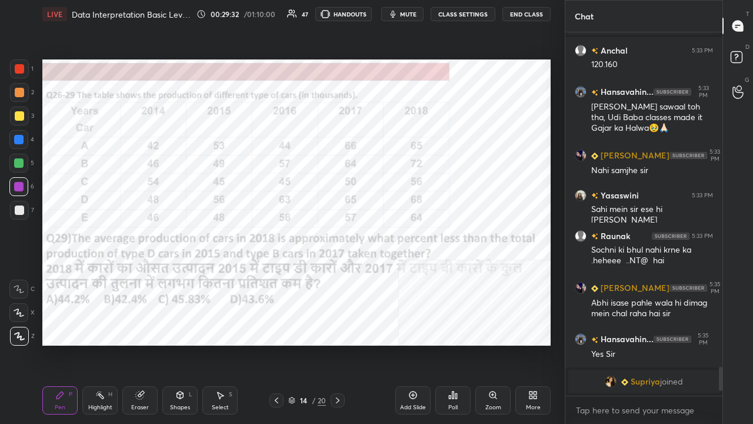
click at [22, 182] on div at bounding box center [18, 186] width 9 height 9
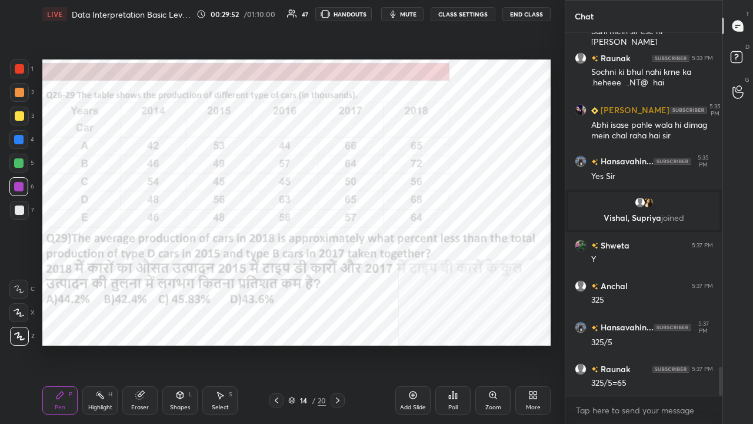
scroll to position [4252, 0]
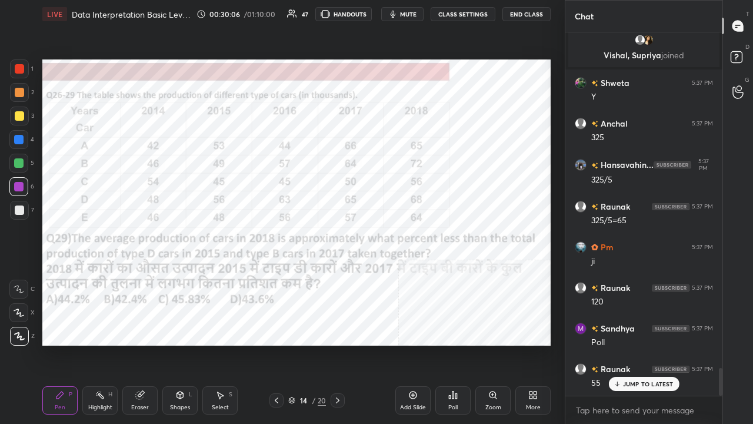
click at [16, 67] on div at bounding box center [19, 68] width 19 height 19
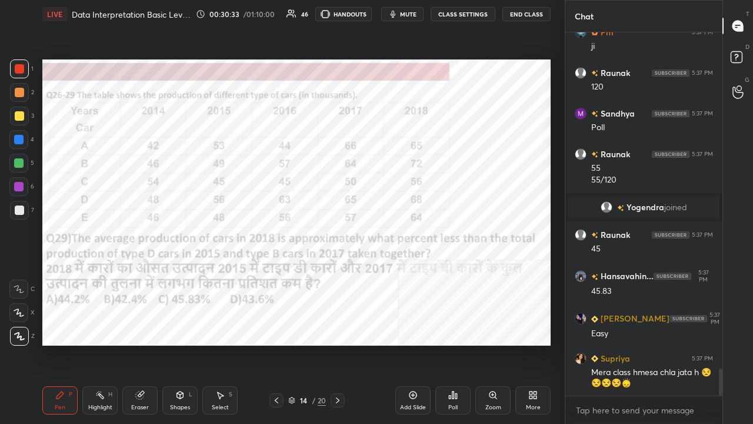
click at [313, 344] on div "/" at bounding box center [314, 399] width 4 height 7
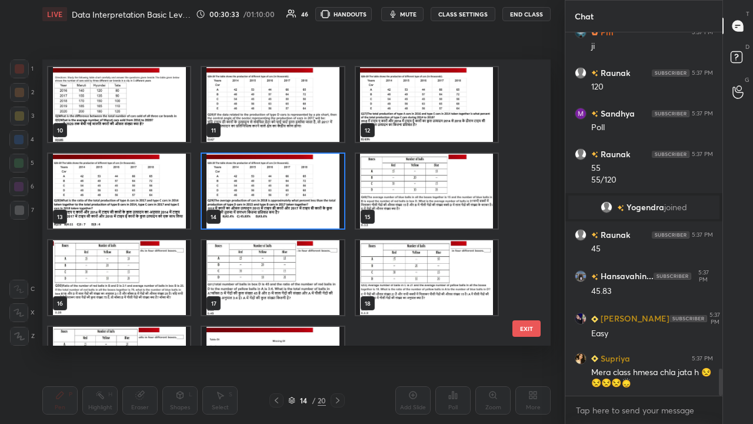
scroll to position [259, 0]
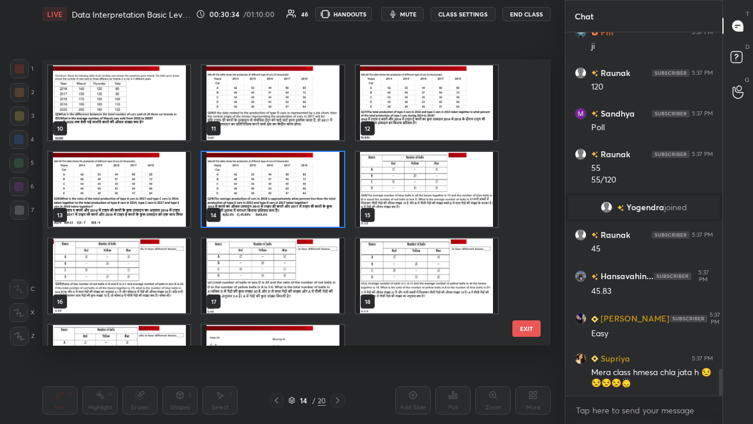
click at [287, 184] on img "grid" at bounding box center [273, 189] width 142 height 75
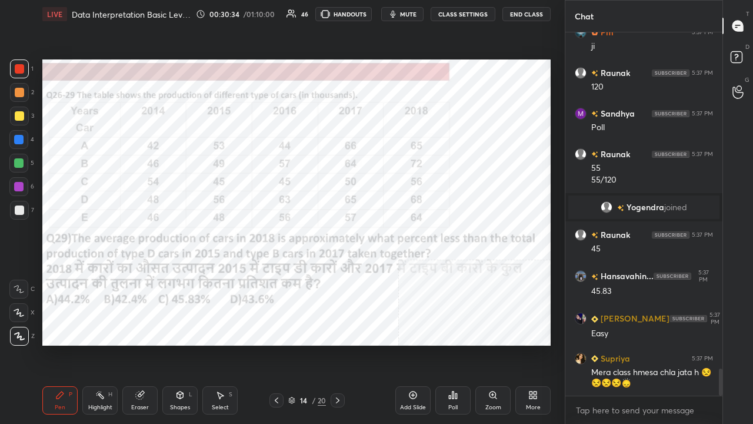
scroll to position [4553, 0]
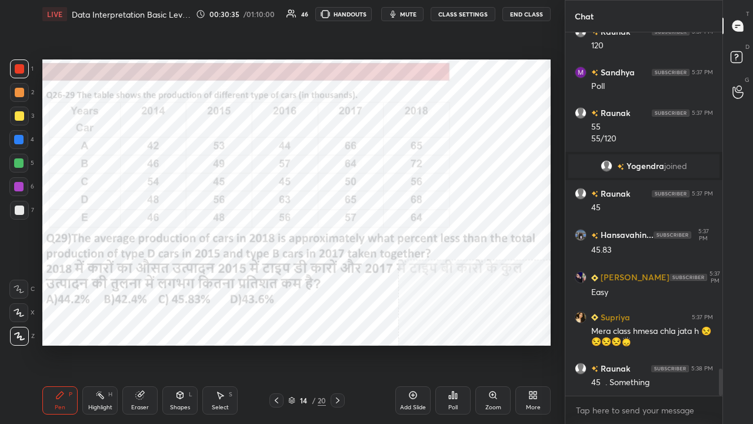
click at [439, 344] on div "Poll" at bounding box center [452, 400] width 35 height 28
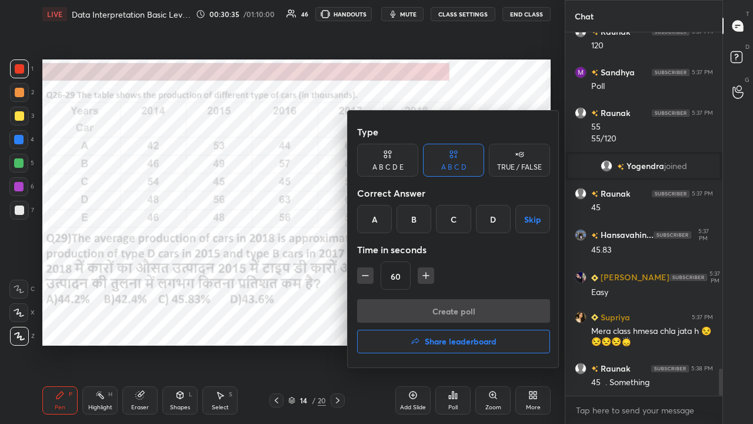
click at [440, 341] on h4 "Share leaderboard" at bounding box center [461, 341] width 72 height 8
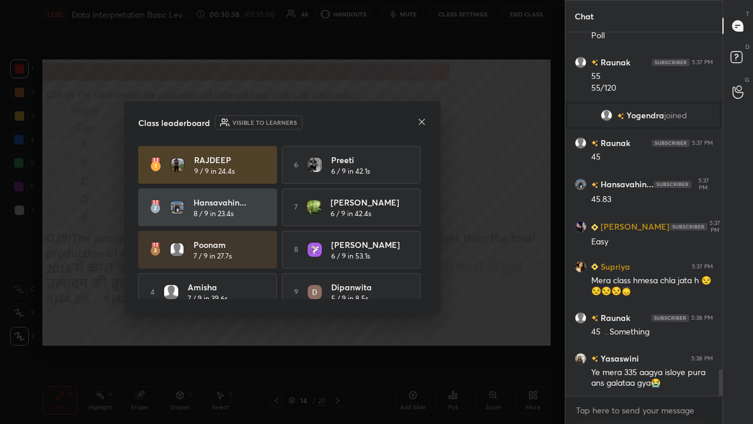
scroll to position [4645, 0]
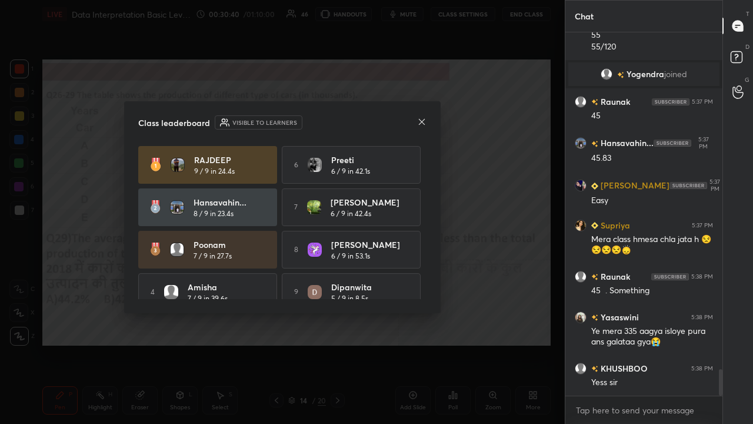
click at [424, 119] on icon at bounding box center [422, 121] width 6 height 6
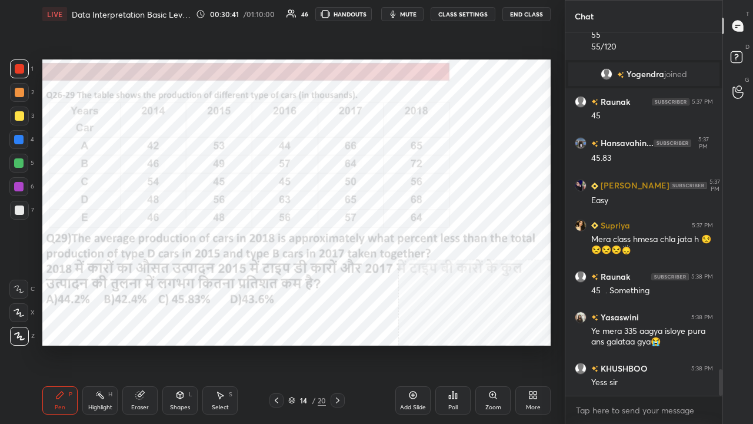
click at [308, 344] on div "14 / 20" at bounding box center [307, 400] width 38 height 11
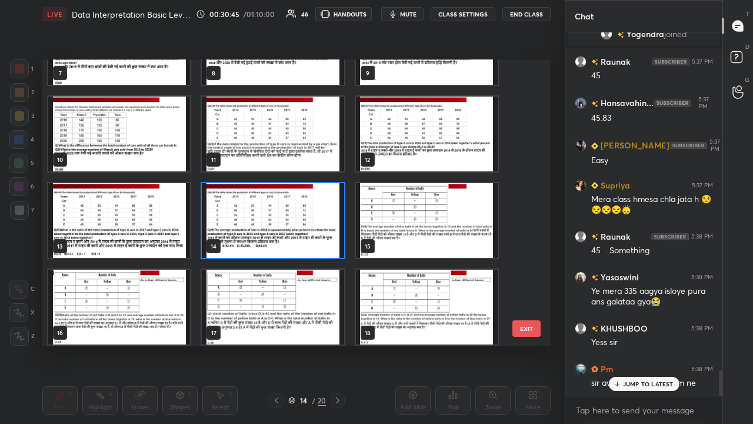
scroll to position [231, 0]
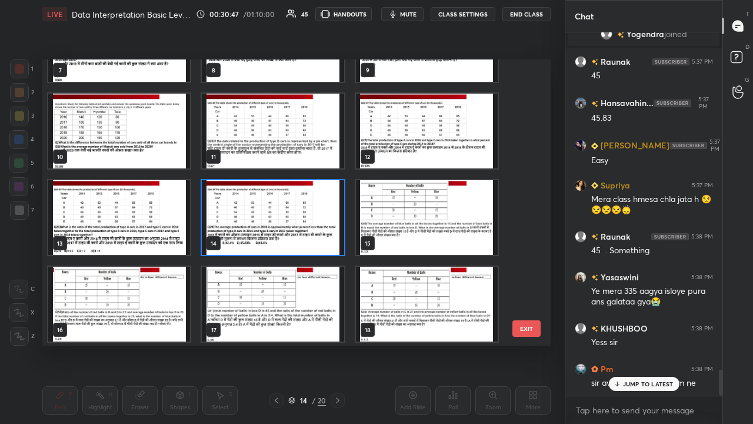
click at [415, 214] on img "grid" at bounding box center [427, 217] width 142 height 75
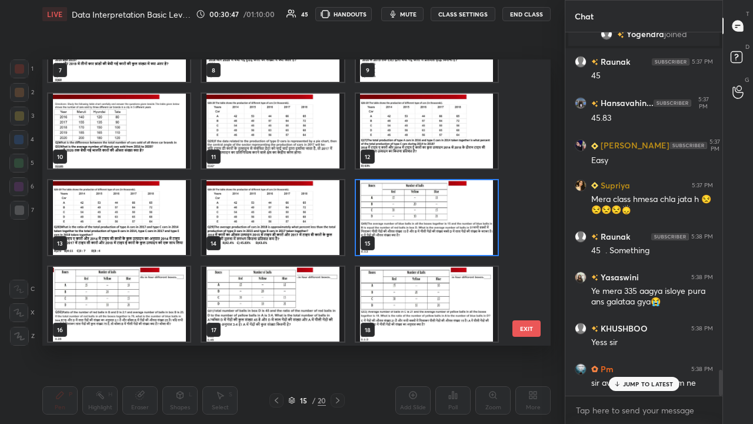
click at [415, 214] on img "grid" at bounding box center [427, 217] width 142 height 75
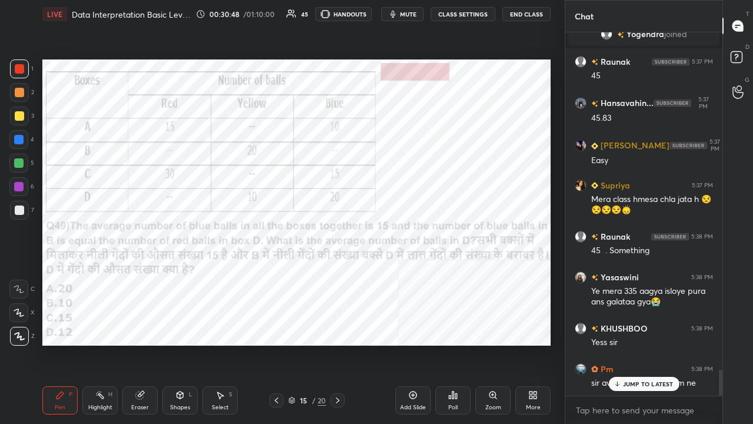
click at [629, 344] on p "JUMP TO LATEST" at bounding box center [648, 383] width 51 height 7
click at [276, 344] on icon at bounding box center [276, 399] width 9 height 9
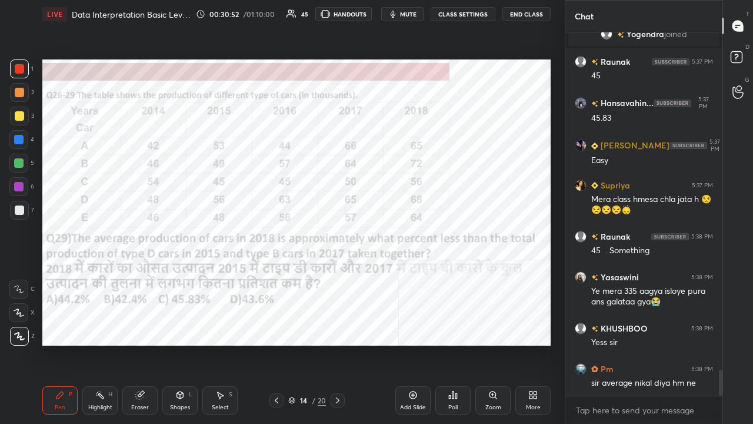
scroll to position [4726, 0]
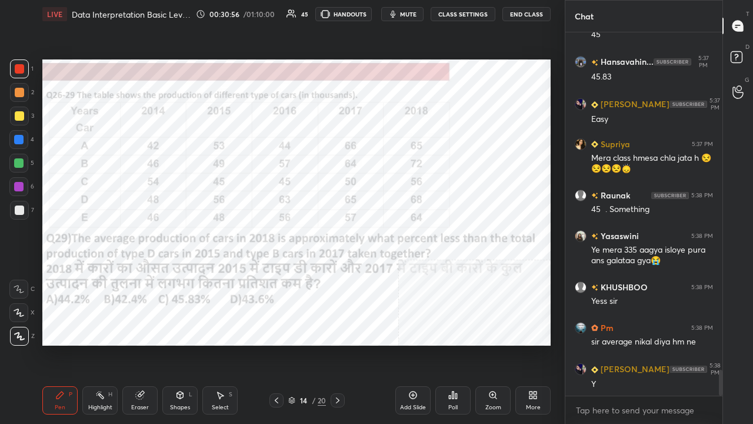
click at [341, 344] on icon at bounding box center [337, 399] width 9 height 9
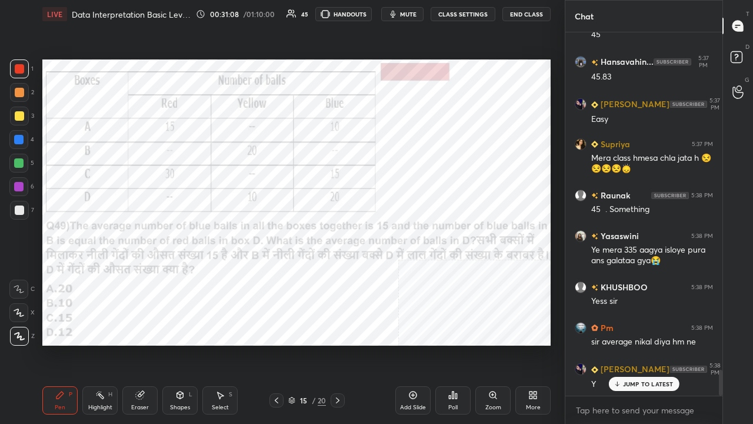
scroll to position [4766, 0]
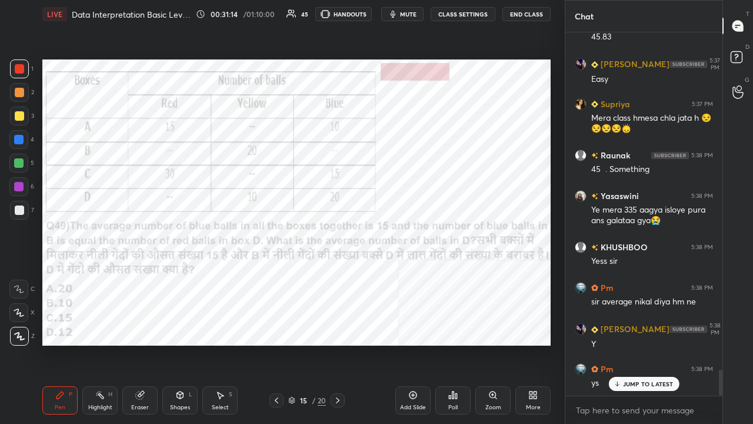
click at [178, 344] on icon at bounding box center [180, 394] width 6 height 7
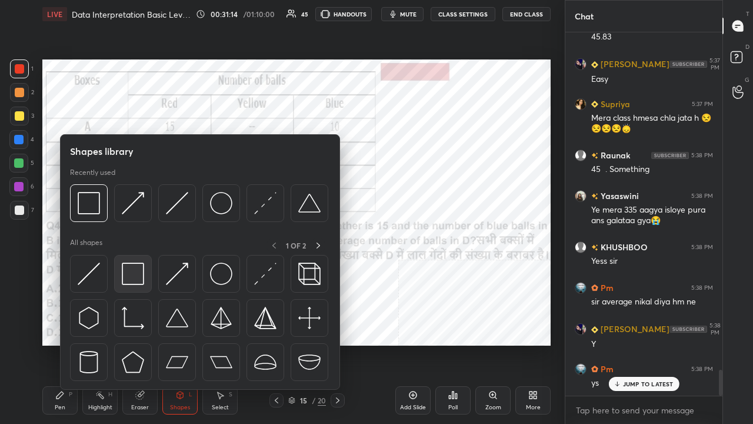
click at [135, 272] on img at bounding box center [133, 273] width 22 height 22
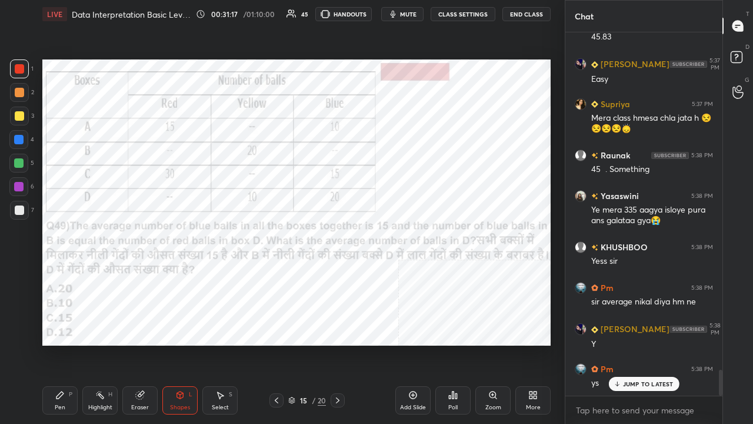
click at [652, 344] on p "JUMP TO LATEST" at bounding box center [648, 383] width 51 height 7
click at [68, 344] on div "Pen P" at bounding box center [59, 400] width 35 height 28
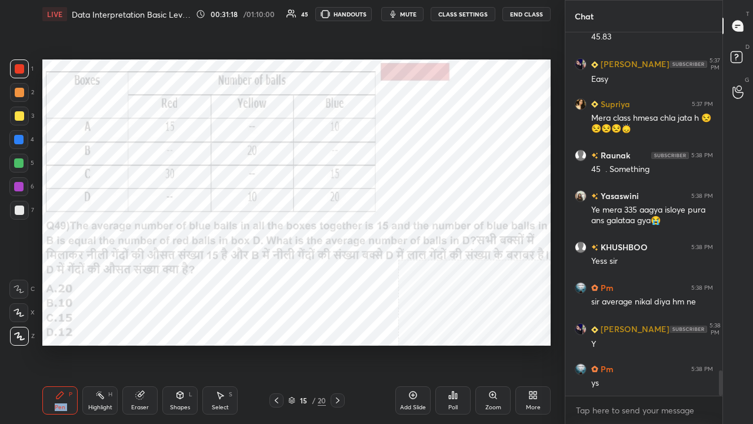
scroll to position [4807, 0]
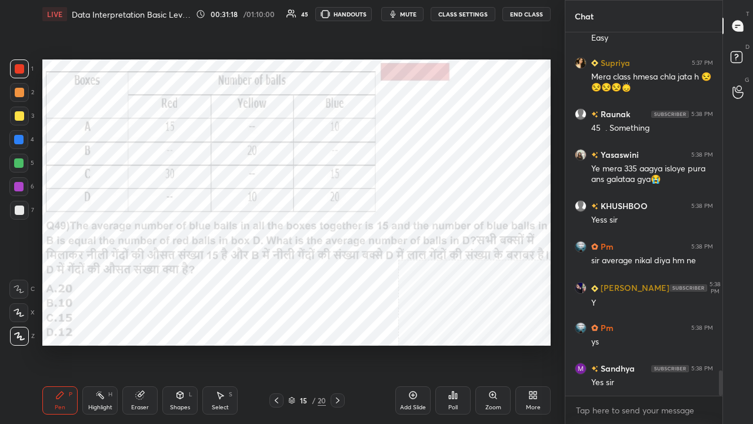
click at [311, 344] on div "15 / 20" at bounding box center [307, 400] width 38 height 11
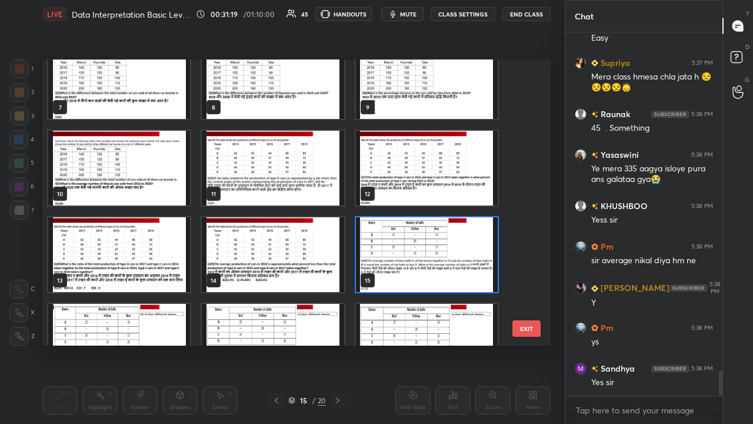
scroll to position [206, 0]
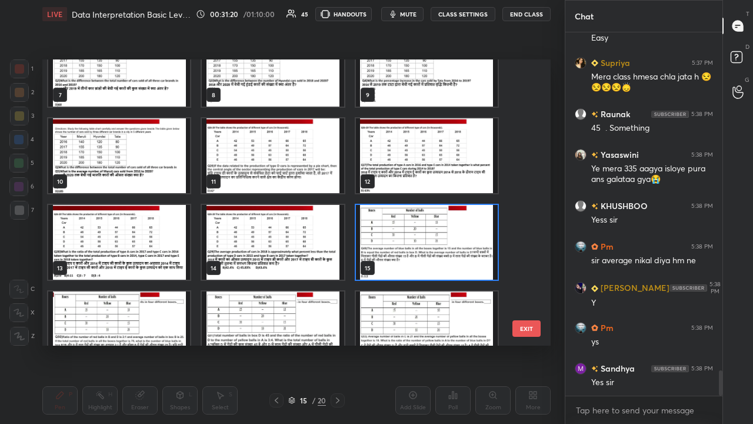
click at [423, 232] on img "grid" at bounding box center [427, 242] width 142 height 75
click at [422, 232] on img "grid" at bounding box center [427, 242] width 142 height 75
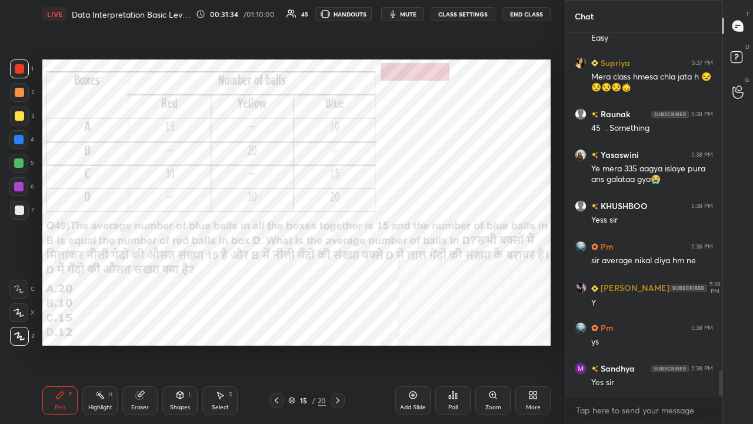
drag, startPoint x: 407, startPoint y: 14, endPoint x: 396, endPoint y: 22, distance: 13.4
click at [405, 15] on span "mute" at bounding box center [408, 14] width 16 height 8
click at [414, 12] on span "unmute" at bounding box center [407, 14] width 25 height 8
drag, startPoint x: 413, startPoint y: 13, endPoint x: 411, endPoint y: 47, distance: 34.2
click at [413, 14] on span "mute" at bounding box center [408, 14] width 16 height 8
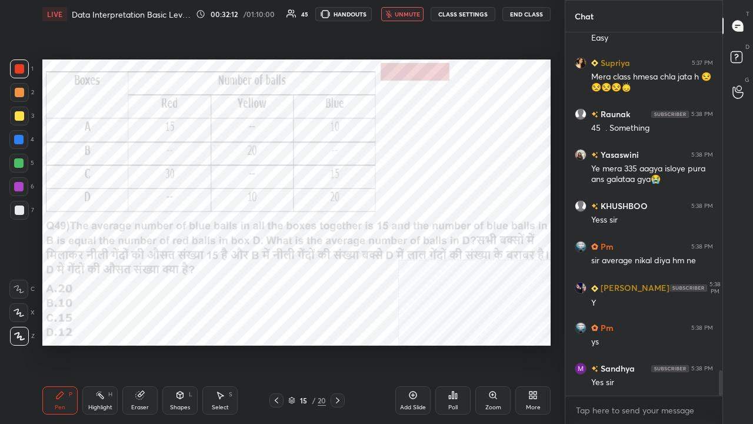
click at [302, 344] on div "15 / 20" at bounding box center [307, 400] width 38 height 11
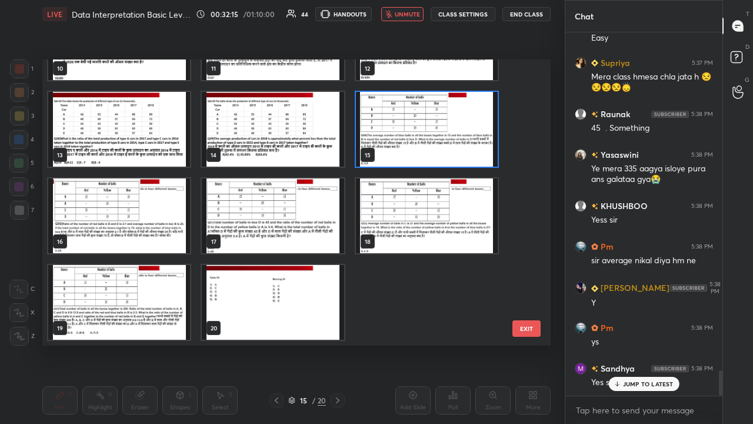
scroll to position [4847, 0]
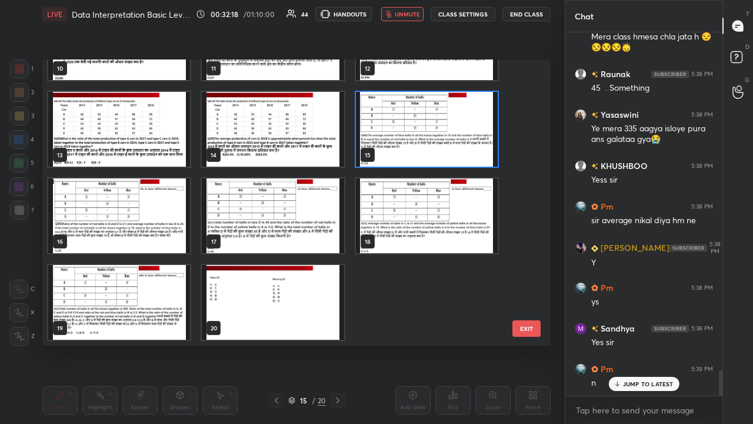
click at [523, 325] on button "EXIT" at bounding box center [526, 328] width 28 height 16
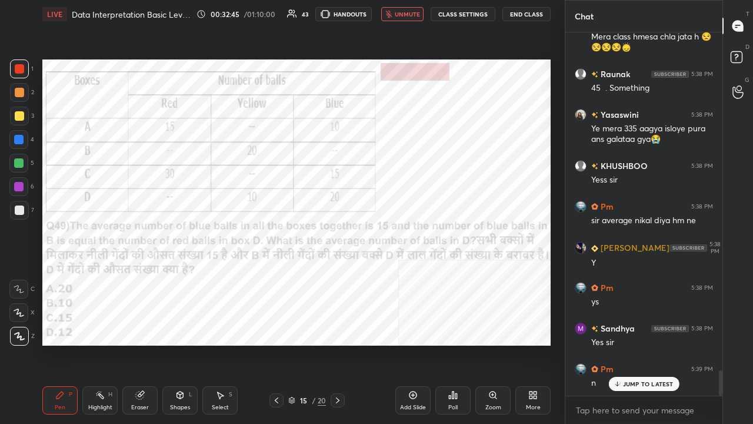
drag, startPoint x: 408, startPoint y: 13, endPoint x: 412, endPoint y: 41, distance: 27.9
click at [408, 13] on span "unmute" at bounding box center [407, 14] width 25 height 8
click at [302, 344] on div "15" at bounding box center [304, 399] width 12 height 7
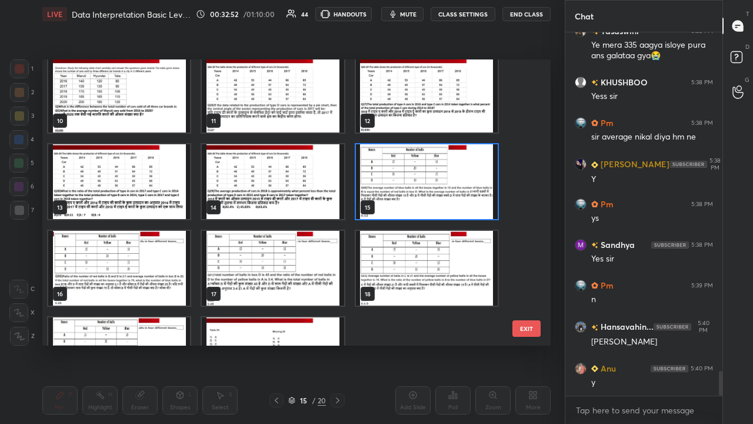
scroll to position [4970, 0]
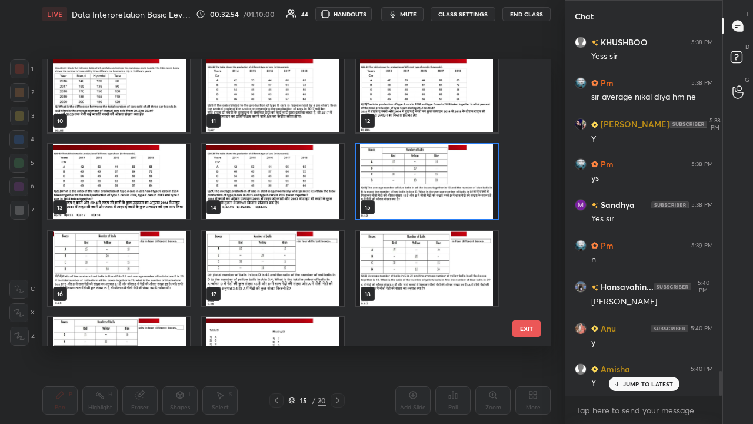
click at [458, 185] on img "grid" at bounding box center [427, 181] width 142 height 75
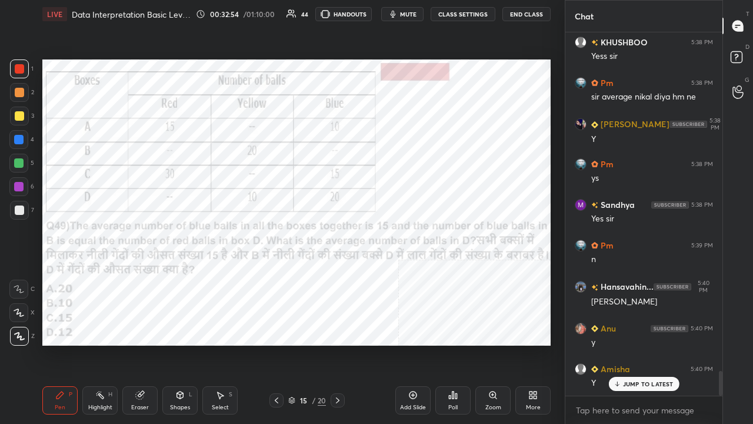
click at [458, 185] on img "grid" at bounding box center [427, 181] width 142 height 75
click at [459, 344] on div "Poll" at bounding box center [452, 400] width 35 height 28
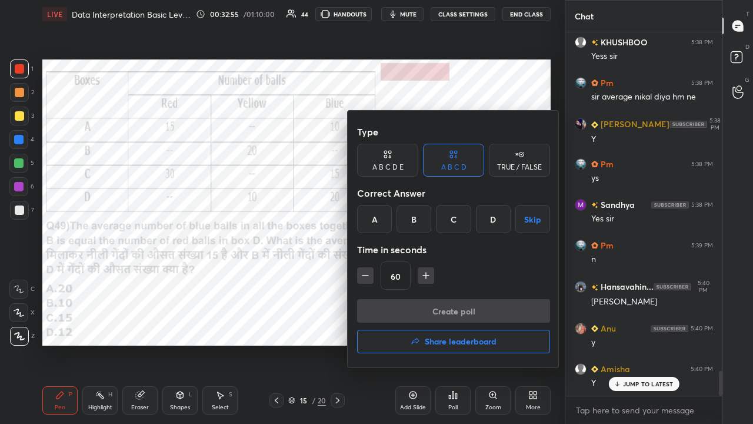
click at [455, 226] on div "C" at bounding box center [453, 219] width 35 height 28
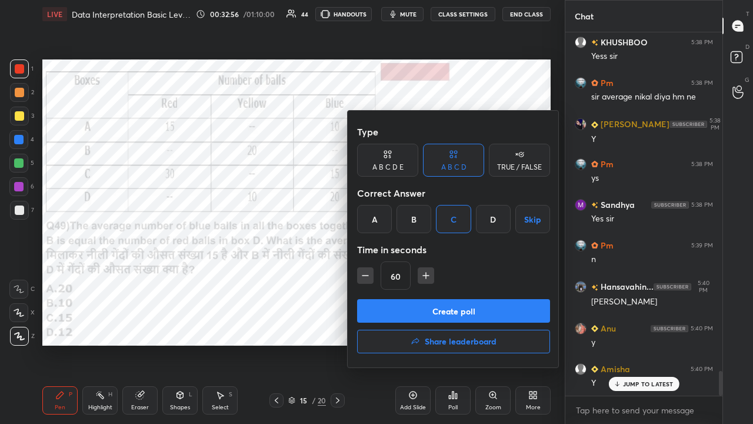
click at [452, 224] on div "C" at bounding box center [453, 219] width 35 height 28
click at [425, 275] on icon "button" at bounding box center [426, 275] width 12 height 12
click at [426, 282] on div "75" at bounding box center [453, 275] width 193 height 28
click at [426, 279] on icon "button" at bounding box center [426, 275] width 12 height 12
type input "90"
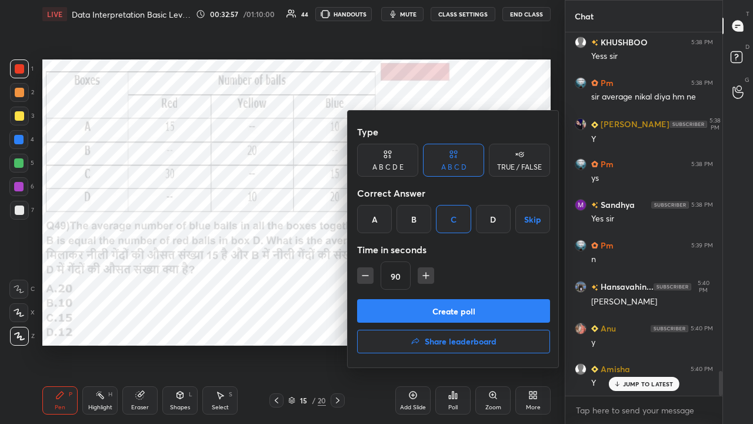
click at [428, 308] on button "Create poll" at bounding box center [453, 311] width 193 height 24
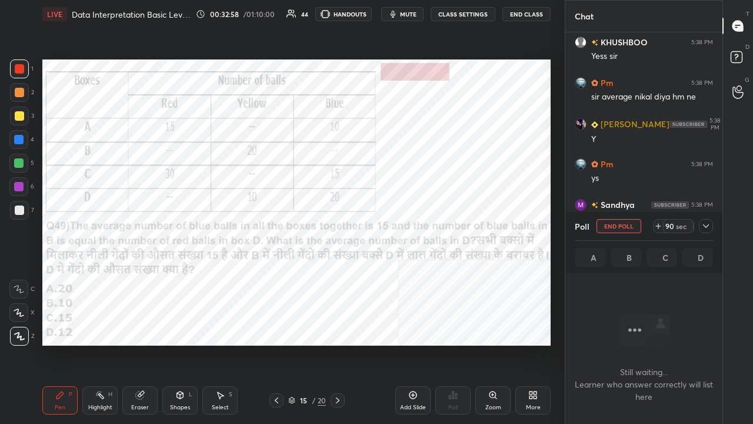
scroll to position [4, 4]
drag, startPoint x: 415, startPoint y: 16, endPoint x: 414, endPoint y: 45, distance: 28.3
click at [414, 16] on span "mute" at bounding box center [408, 14] width 16 height 8
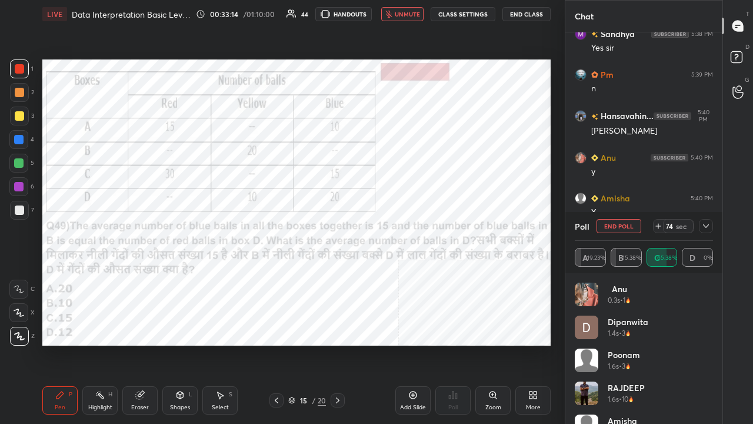
scroll to position [5182, 0]
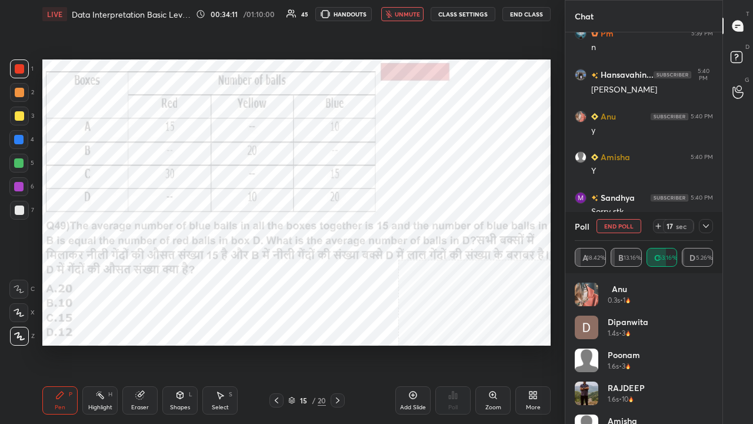
click at [706, 225] on icon at bounding box center [705, 225] width 9 height 9
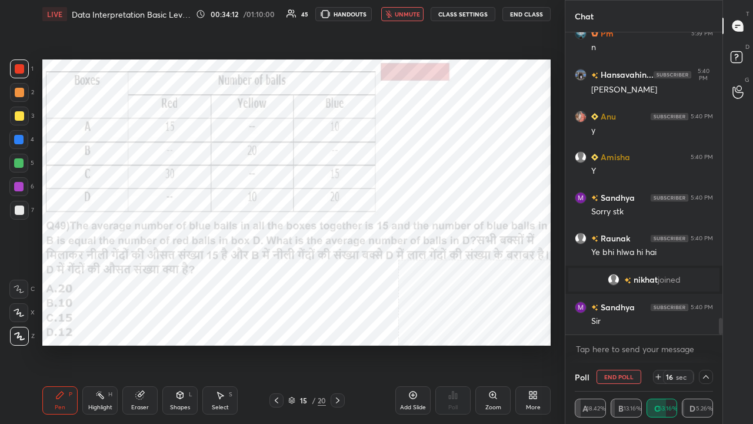
scroll to position [1, 4]
click at [399, 11] on span "unmute" at bounding box center [407, 14] width 25 height 8
click at [187, 344] on div "Shapes L" at bounding box center [179, 400] width 35 height 28
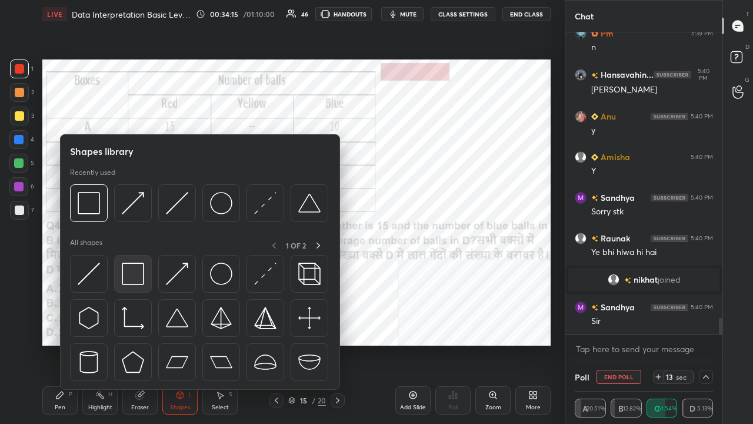
click at [138, 268] on img at bounding box center [133, 273] width 22 height 22
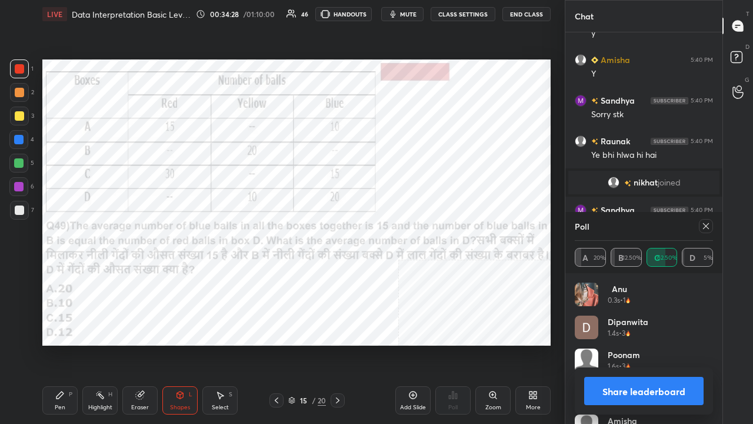
scroll to position [138, 135]
click at [706, 221] on icon at bounding box center [705, 225] width 9 height 9
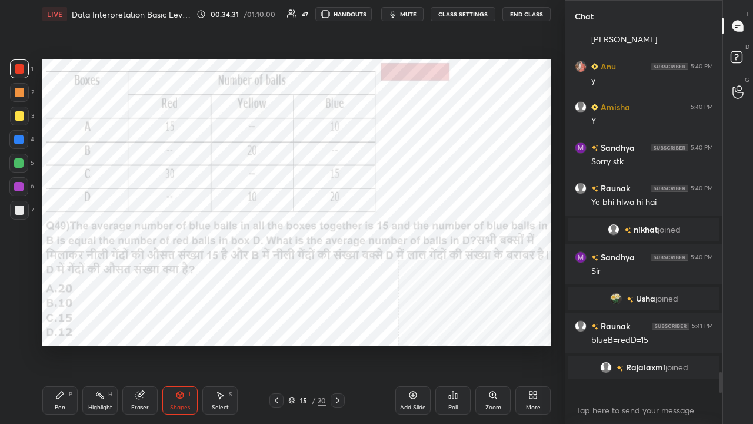
scroll to position [356, 154]
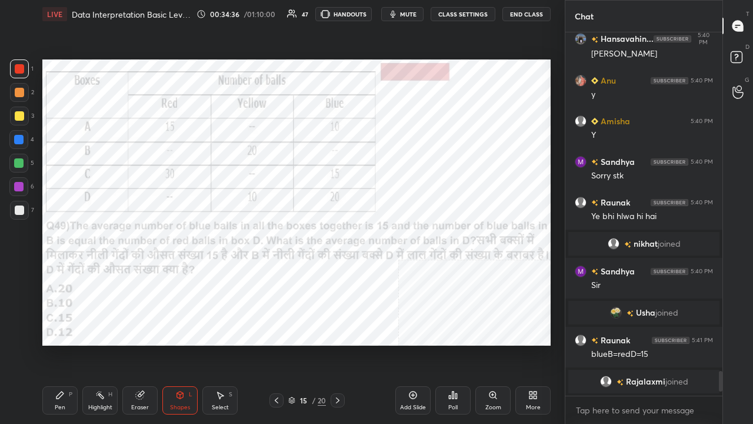
click at [58, 344] on div "Pen P" at bounding box center [59, 400] width 35 height 28
click at [15, 135] on div at bounding box center [18, 139] width 9 height 9
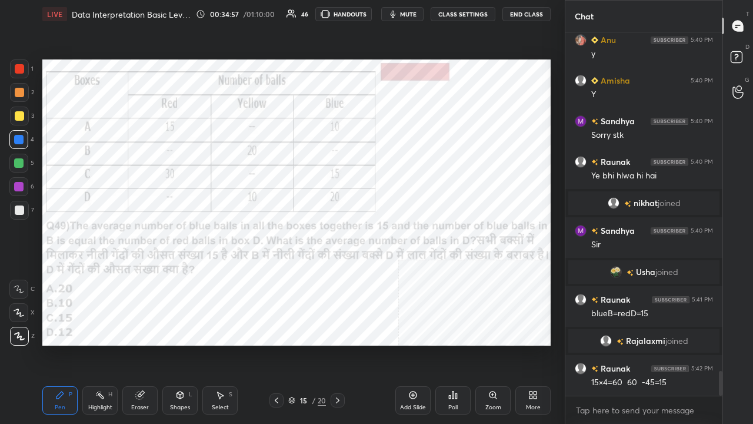
click at [18, 67] on div at bounding box center [19, 68] width 9 height 9
click at [18, 66] on div at bounding box center [19, 68] width 9 height 9
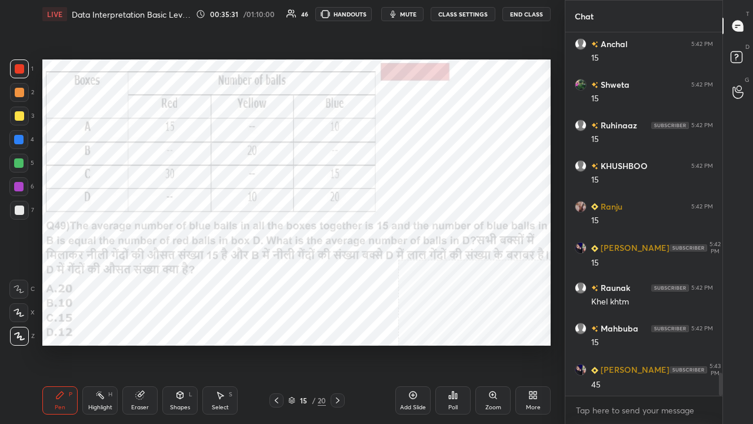
scroll to position [5462, 0]
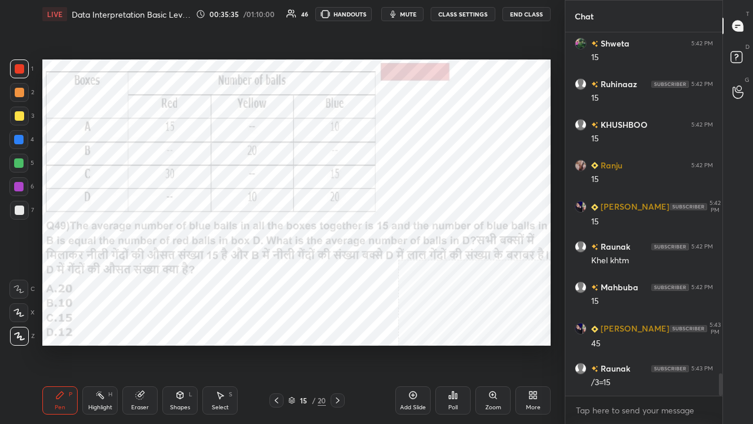
click at [302, 344] on div "15" at bounding box center [304, 399] width 12 height 7
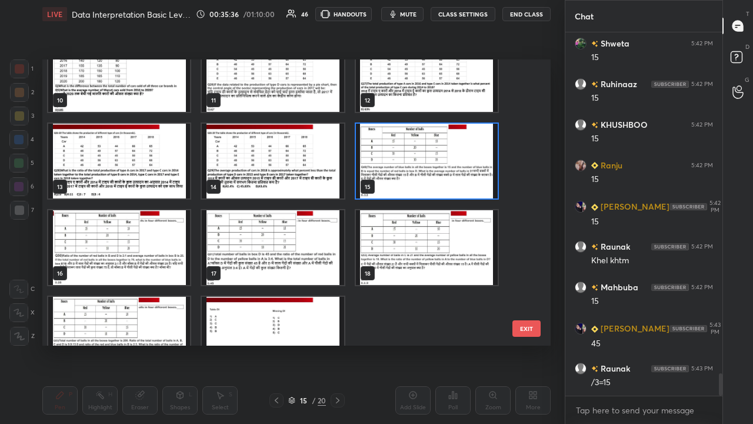
scroll to position [289, 0]
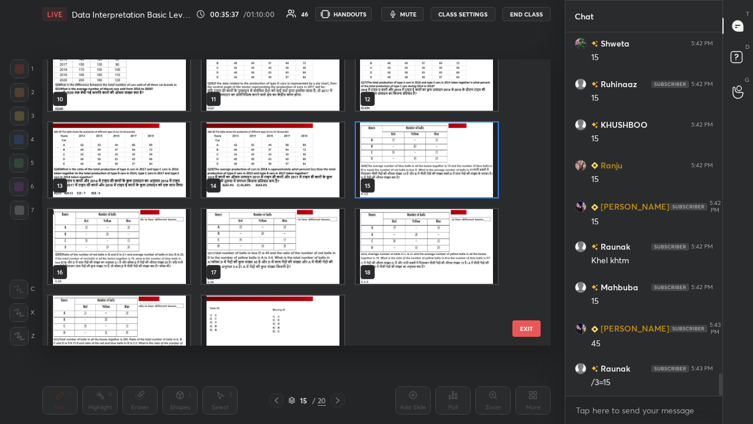
click at [138, 247] on img "grid" at bounding box center [119, 246] width 142 height 75
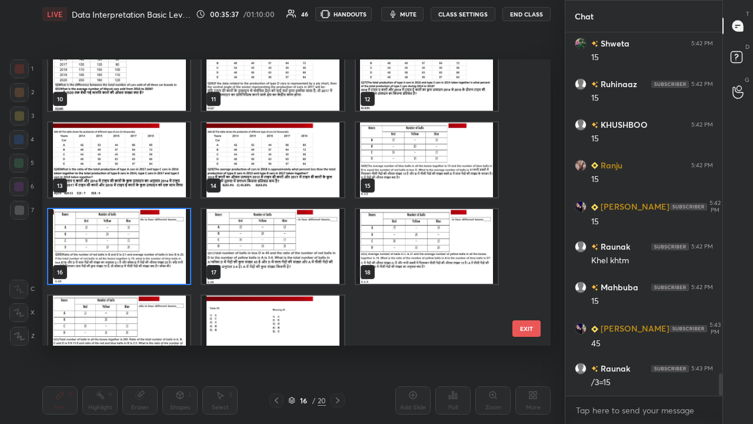
click at [138, 246] on img "grid" at bounding box center [119, 246] width 142 height 75
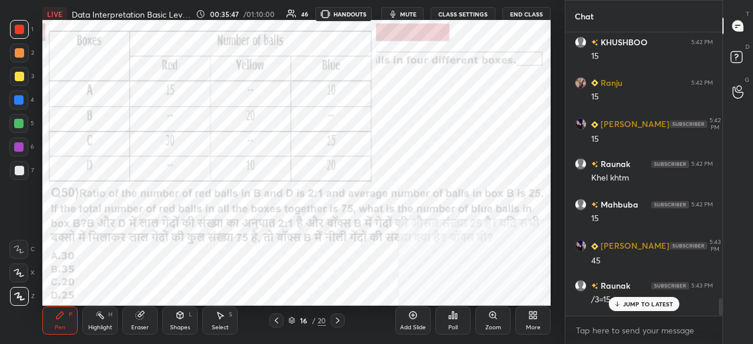
scroll to position [4, 4]
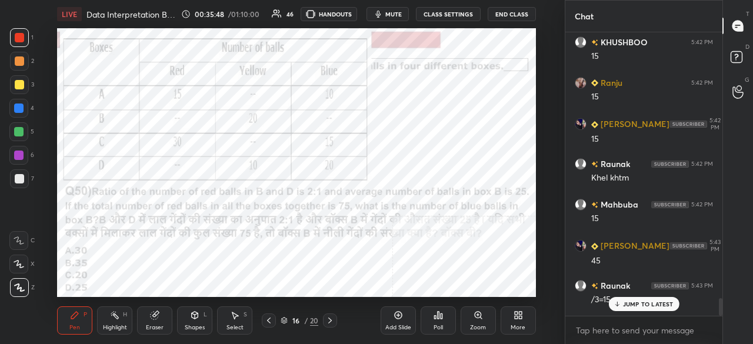
type textarea "x"
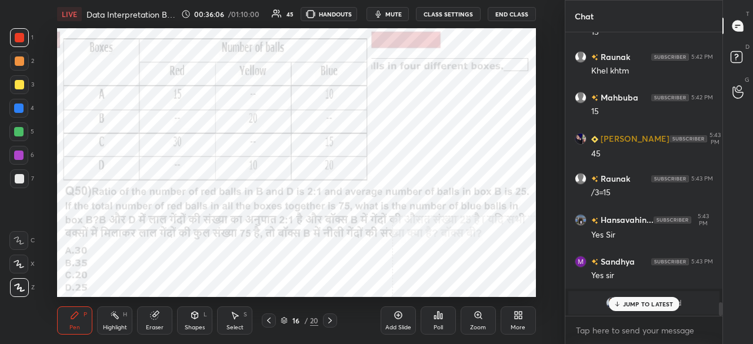
click at [630, 299] on div "JUMP TO LATEST" at bounding box center [643, 304] width 71 height 14
click at [389, 14] on span "mute" at bounding box center [393, 14] width 16 height 8
click at [304, 322] on div "/" at bounding box center [306, 320] width 4 height 7
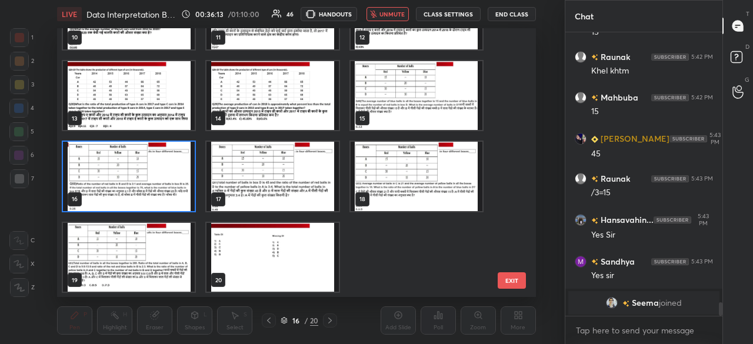
scroll to position [5693, 0]
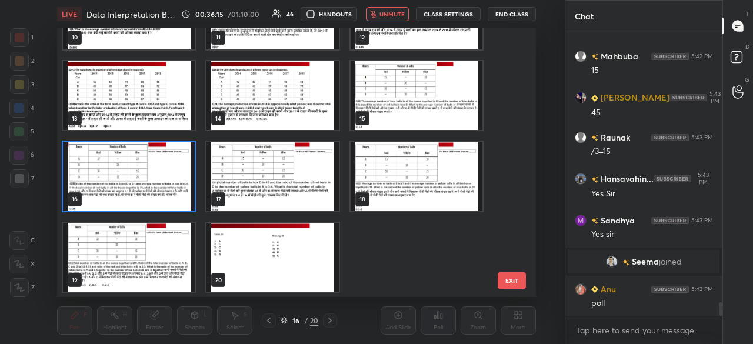
click at [166, 181] on img "grid" at bounding box center [129, 176] width 132 height 69
click at [167, 182] on img "grid" at bounding box center [129, 176] width 132 height 69
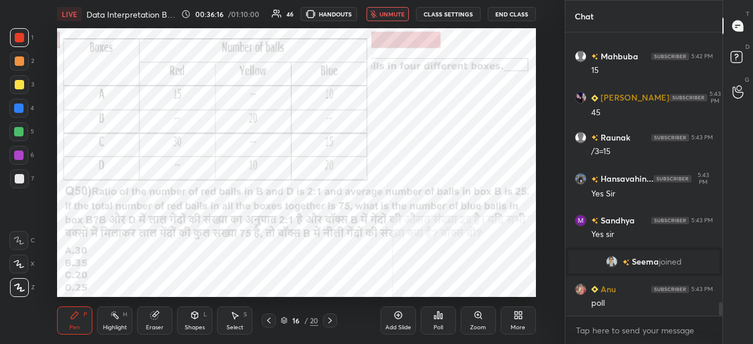
click at [442, 320] on div "Poll" at bounding box center [438, 320] width 35 height 28
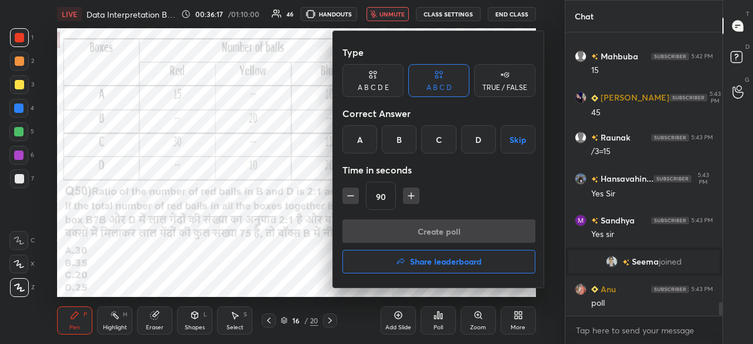
drag, startPoint x: 400, startPoint y: 139, endPoint x: 404, endPoint y: 152, distance: 13.0
click at [402, 145] on div "B" at bounding box center [399, 139] width 35 height 28
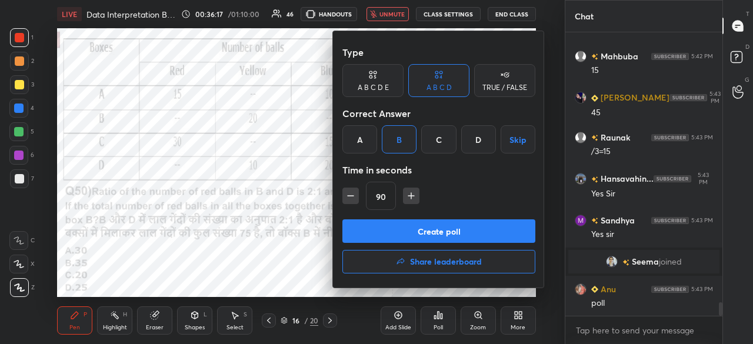
click at [413, 197] on icon "button" at bounding box center [411, 196] width 12 height 12
click at [411, 198] on icon "button" at bounding box center [417, 196] width 12 height 12
type input "120"
click at [411, 228] on button "Create poll" at bounding box center [438, 231] width 193 height 24
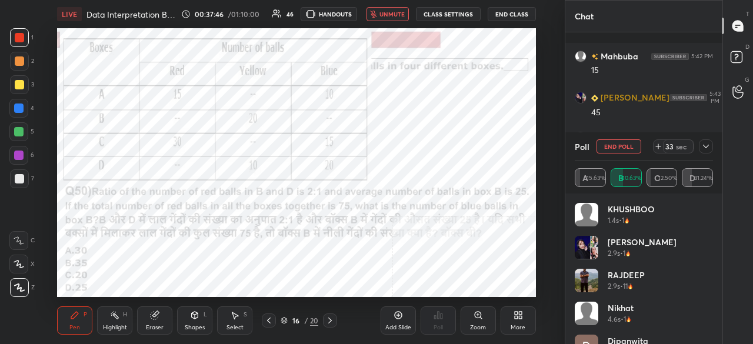
scroll to position [5782, 0]
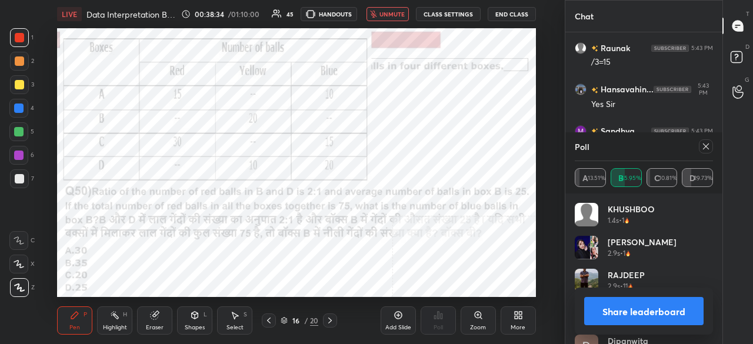
click at [703, 146] on icon at bounding box center [705, 146] width 9 height 9
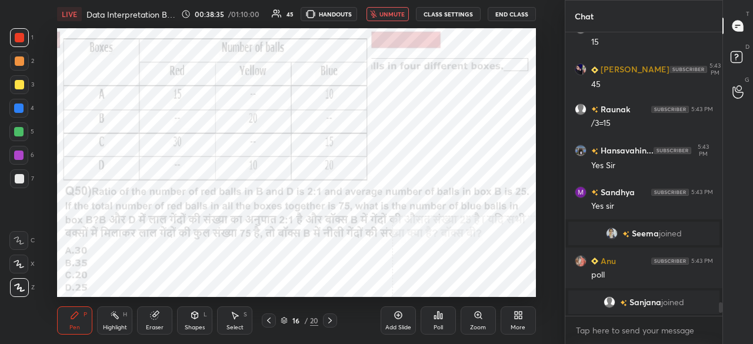
scroll to position [280, 154]
click at [395, 15] on span "unmute" at bounding box center [391, 14] width 25 height 8
click at [16, 154] on div at bounding box center [18, 155] width 9 height 9
drag, startPoint x: 17, startPoint y: 36, endPoint x: 24, endPoint y: 39, distance: 7.4
click at [19, 36] on div at bounding box center [19, 37] width 9 height 9
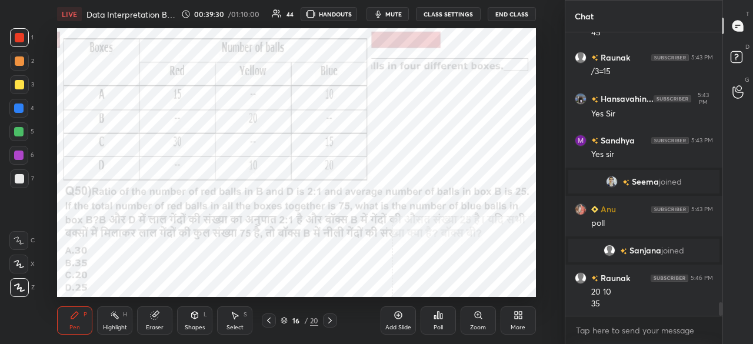
scroll to position [5605, 0]
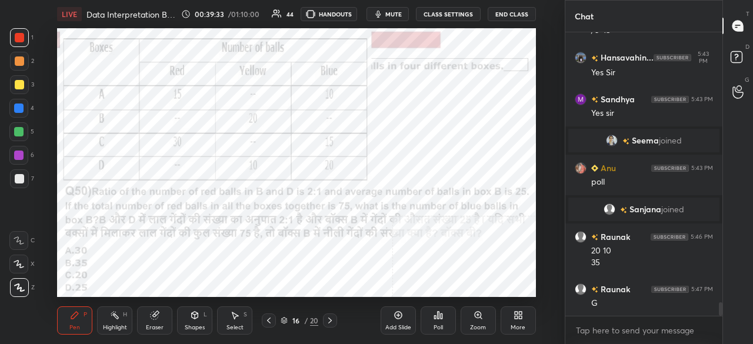
click at [332, 319] on icon at bounding box center [329, 320] width 9 height 9
click at [299, 317] on div "17" at bounding box center [296, 320] width 12 height 7
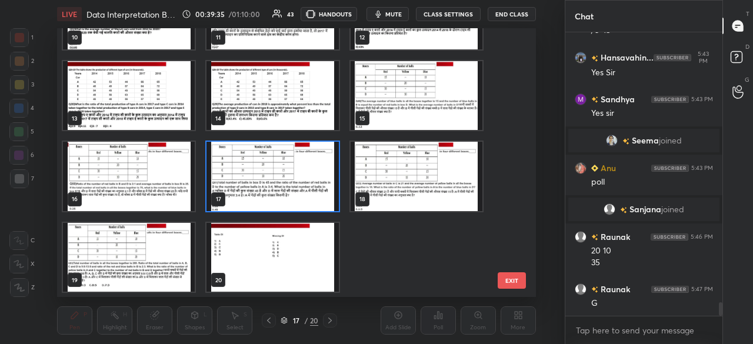
scroll to position [5616, 0]
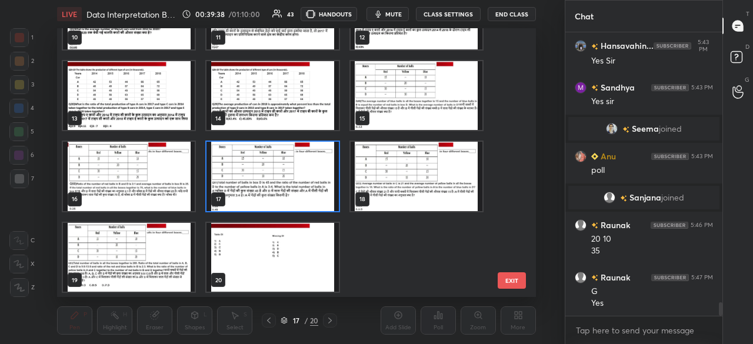
click at [281, 186] on img "grid" at bounding box center [273, 176] width 132 height 69
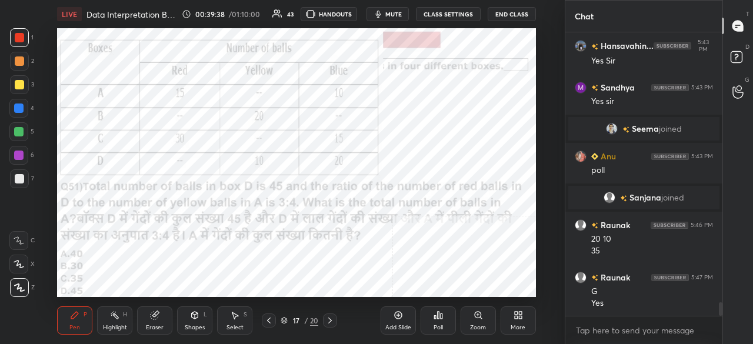
click at [281, 186] on img "grid" at bounding box center [273, 176] width 132 height 69
click at [388, 11] on span "mute" at bounding box center [393, 14] width 16 height 8
click at [439, 318] on icon at bounding box center [438, 315] width 9 height 9
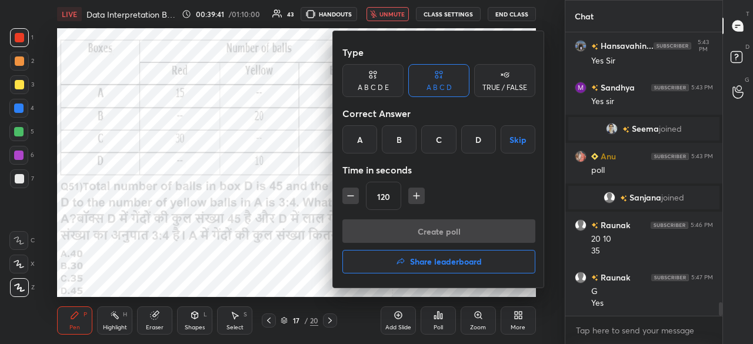
click at [484, 147] on div "D" at bounding box center [478, 139] width 35 height 28
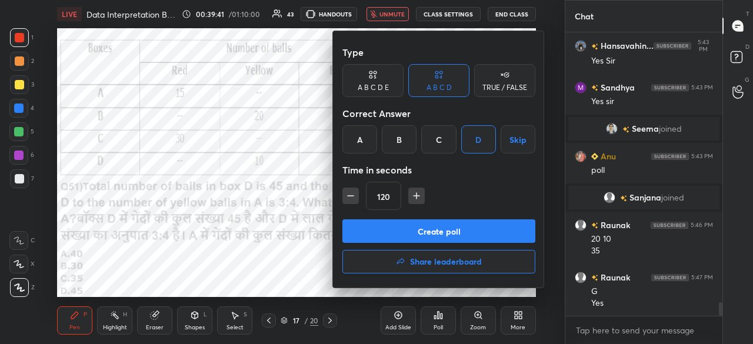
click at [432, 228] on button "Create poll" at bounding box center [438, 231] width 193 height 24
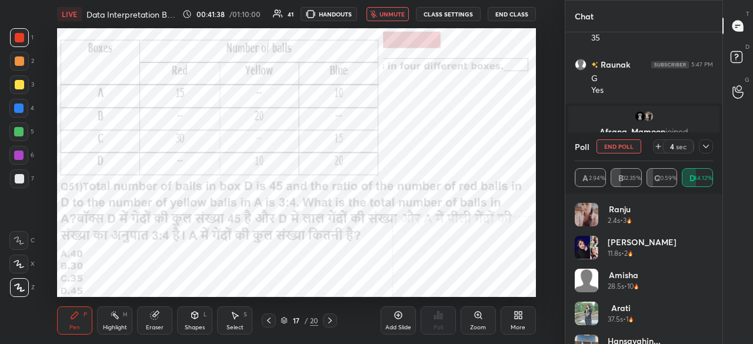
scroll to position [5790, 0]
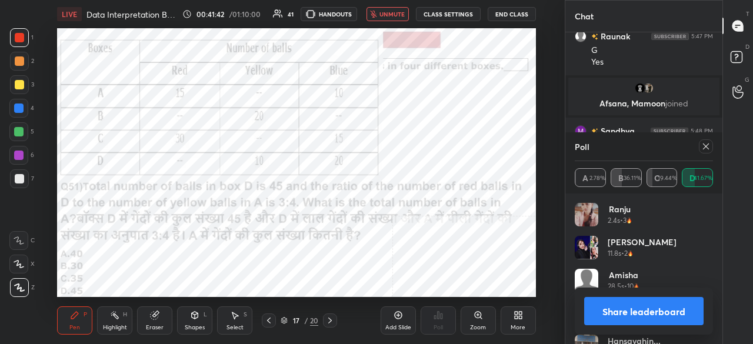
click at [396, 14] on span "unmute" at bounding box center [391, 14] width 25 height 8
click at [708, 142] on icon at bounding box center [705, 146] width 9 height 9
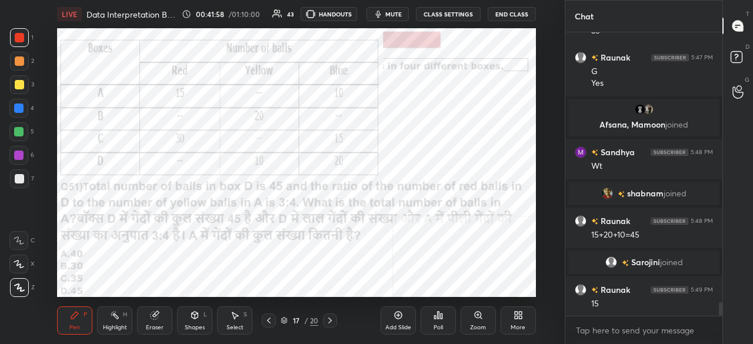
scroll to position [5788, 0]
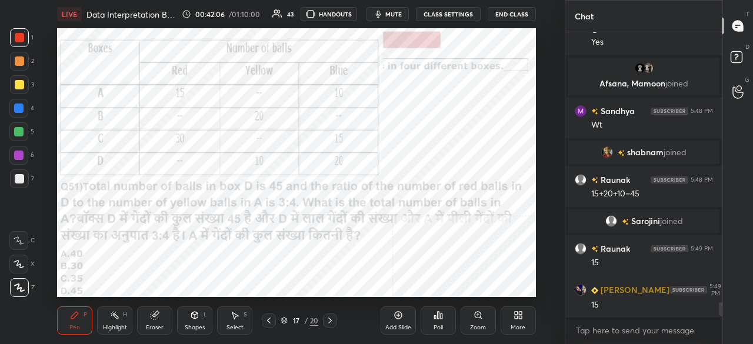
drag, startPoint x: 19, startPoint y: 110, endPoint x: 42, endPoint y: 115, distance: 24.0
click at [19, 109] on div at bounding box center [18, 108] width 9 height 9
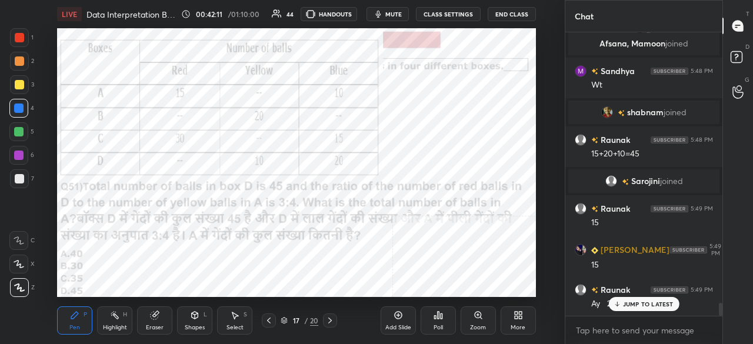
click at [644, 304] on p "JUMP TO LATEST" at bounding box center [648, 304] width 51 height 7
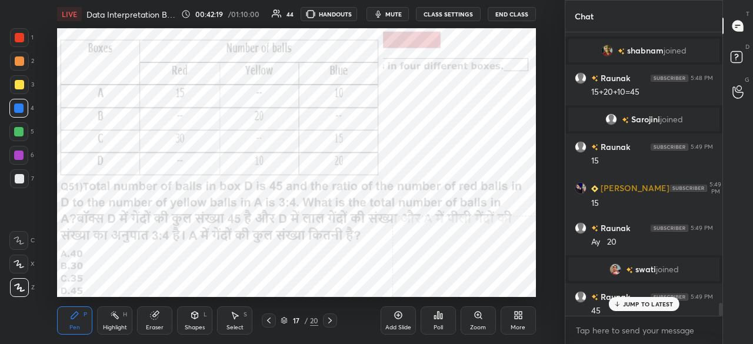
scroll to position [5863, 0]
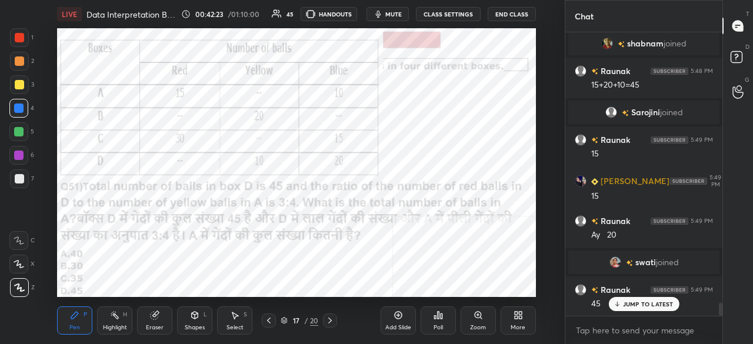
click at [329, 318] on icon at bounding box center [329, 320] width 9 height 9
click at [306, 321] on div "/" at bounding box center [306, 320] width 4 height 7
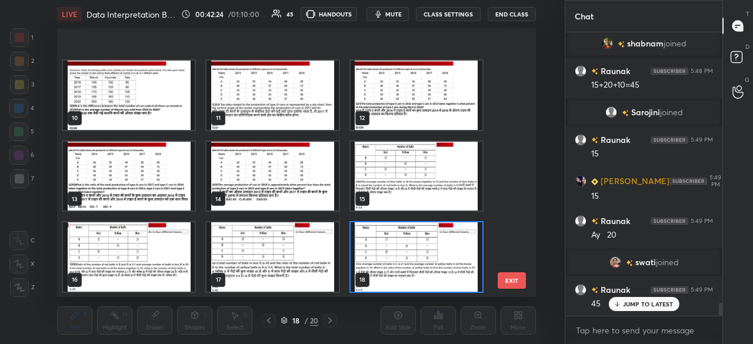
scroll to position [296, 0]
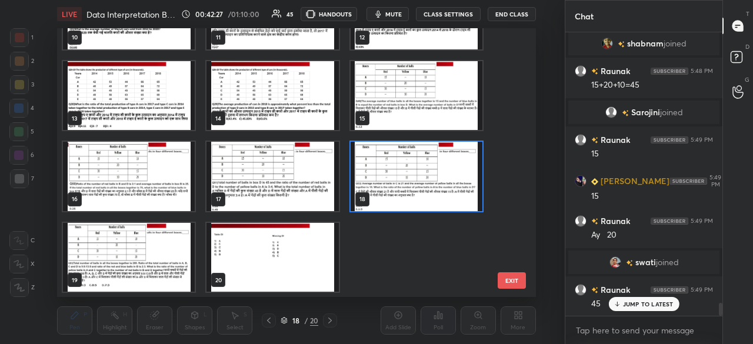
click at [399, 191] on img "grid" at bounding box center [417, 176] width 132 height 69
click at [400, 191] on img "grid" at bounding box center [417, 176] width 132 height 69
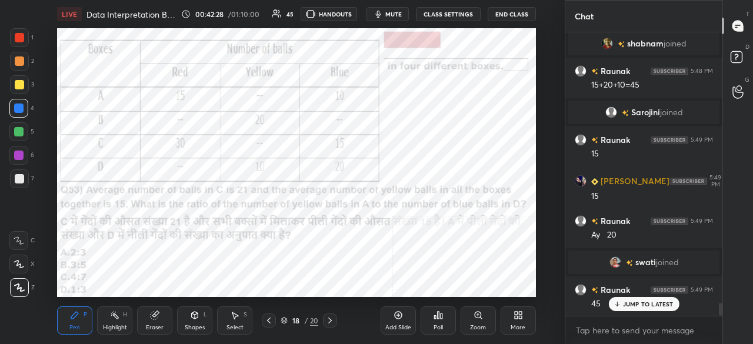
click at [441, 323] on div "Poll" at bounding box center [438, 320] width 35 height 28
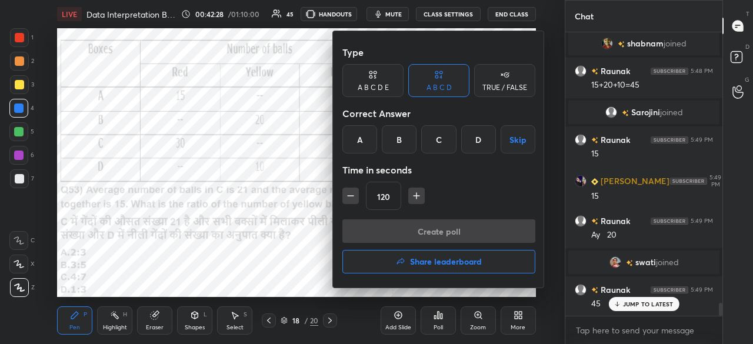
scroll to position [5892, 0]
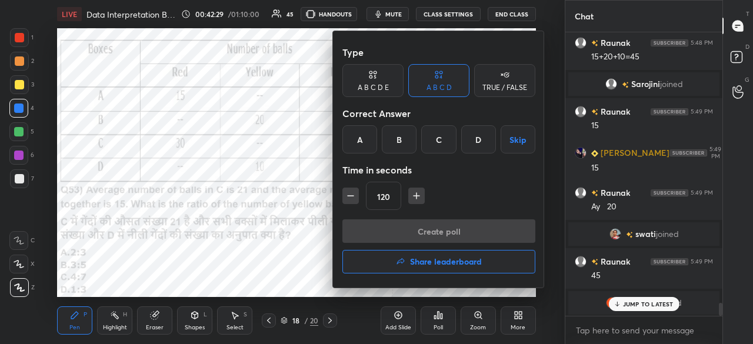
drag, startPoint x: 400, startPoint y: 132, endPoint x: 409, endPoint y: 161, distance: 29.6
click at [401, 137] on div "B" at bounding box center [399, 139] width 35 height 28
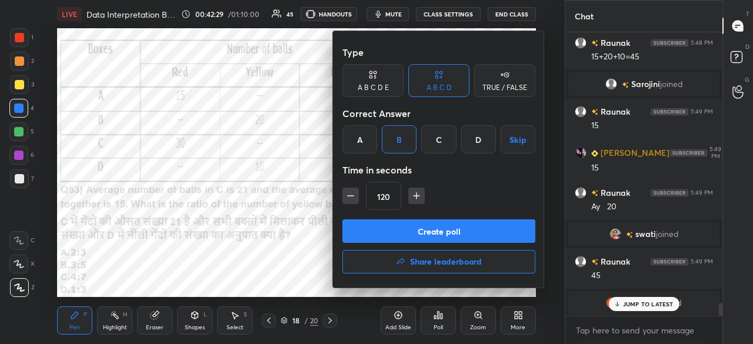
click at [409, 225] on button "Create poll" at bounding box center [438, 231] width 193 height 24
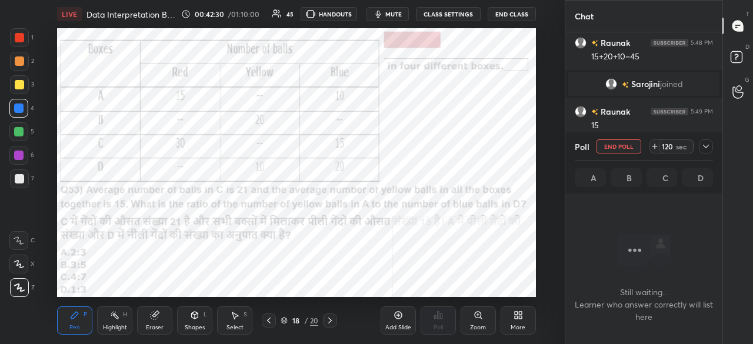
scroll to position [4, 4]
drag, startPoint x: 396, startPoint y: 11, endPoint x: 409, endPoint y: 22, distance: 17.1
click at [396, 11] on span "mute" at bounding box center [393, 14] width 16 height 8
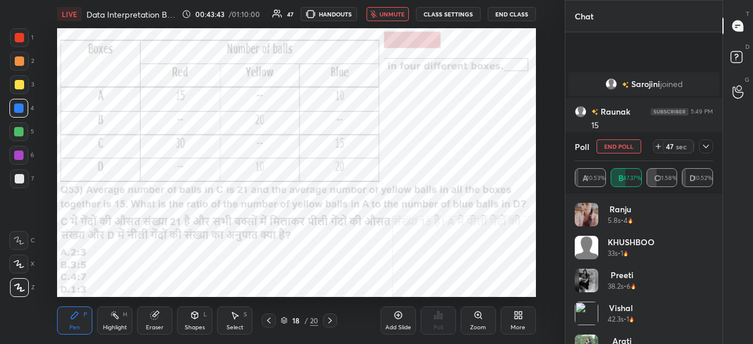
scroll to position [5994, 0]
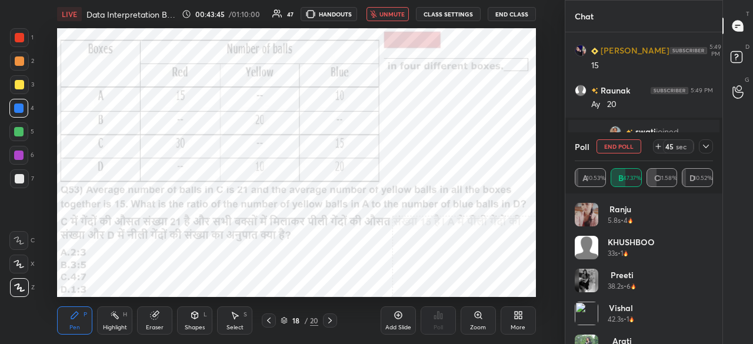
drag, startPoint x: 702, startPoint y: 150, endPoint x: 674, endPoint y: 139, distance: 30.7
click at [704, 150] on icon at bounding box center [705, 146] width 9 height 9
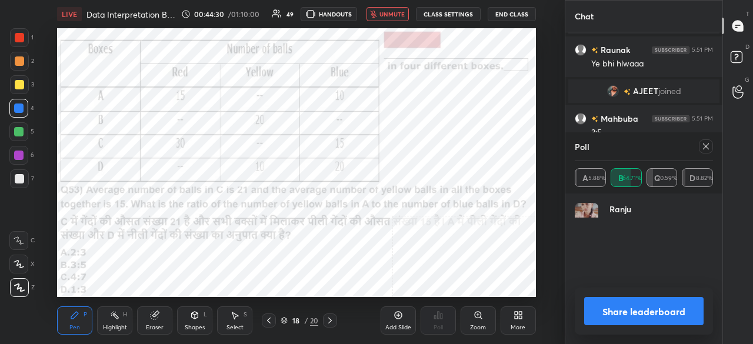
scroll to position [138, 135]
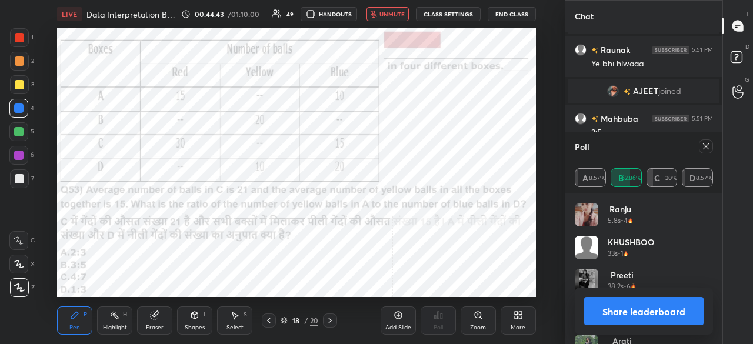
click at [704, 148] on icon at bounding box center [705, 146] width 9 height 9
type textarea "x"
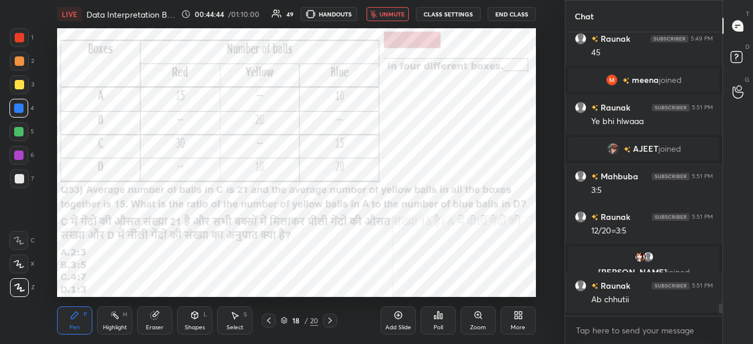
scroll to position [6115, 0]
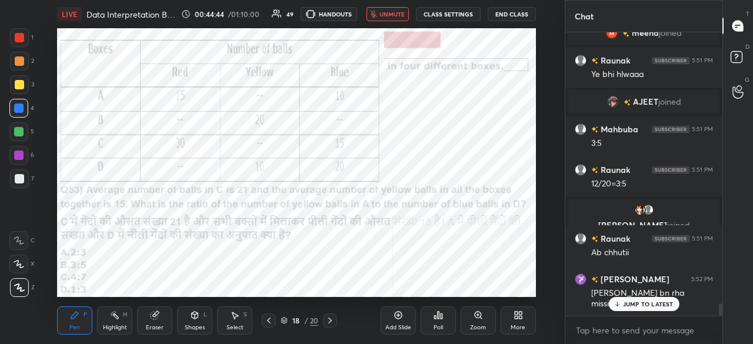
click at [381, 12] on button "unmute" at bounding box center [387, 14] width 42 height 14
click at [19, 34] on div at bounding box center [19, 37] width 9 height 9
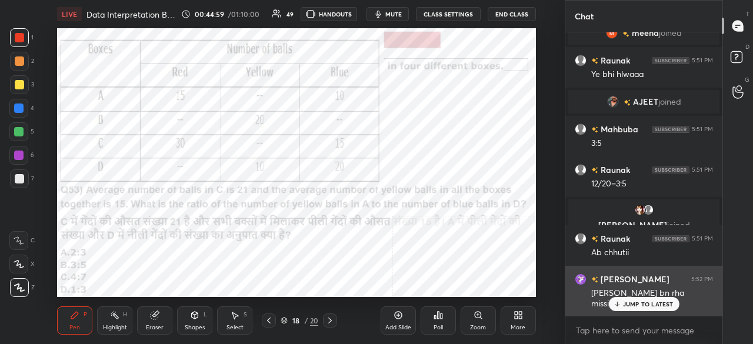
click at [645, 303] on p "JUMP TO LATEST" at bounding box center [648, 304] width 51 height 7
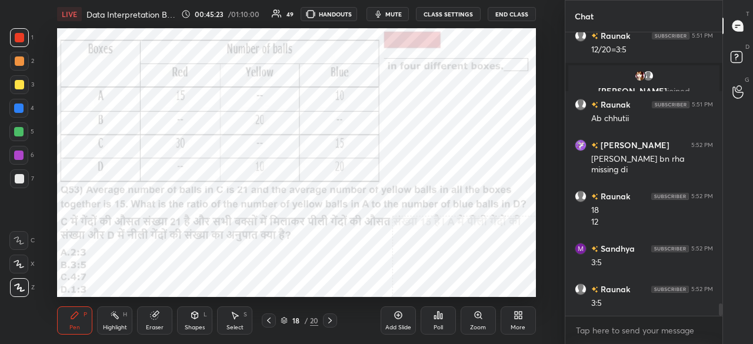
scroll to position [6289, 0]
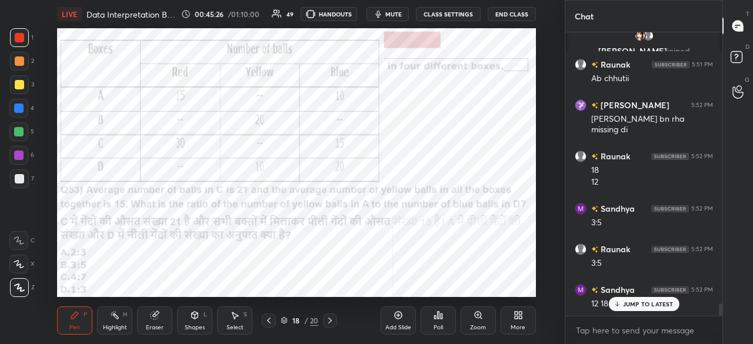
click at [632, 302] on p "JUMP TO LATEST" at bounding box center [648, 304] width 51 height 7
click at [21, 155] on div at bounding box center [18, 155] width 9 height 9
click at [165, 319] on div "Eraser" at bounding box center [154, 320] width 35 height 28
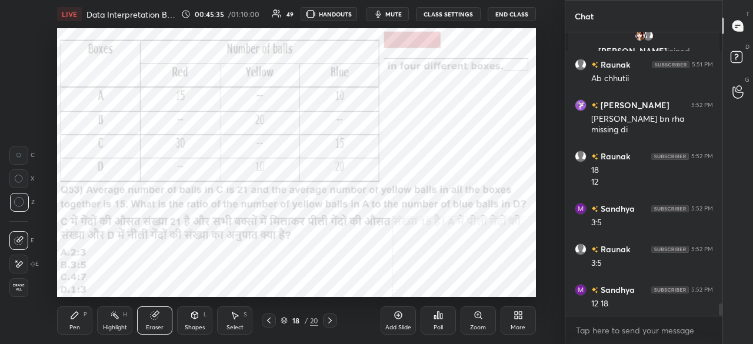
click at [79, 325] on div "Pen" at bounding box center [74, 328] width 11 height 6
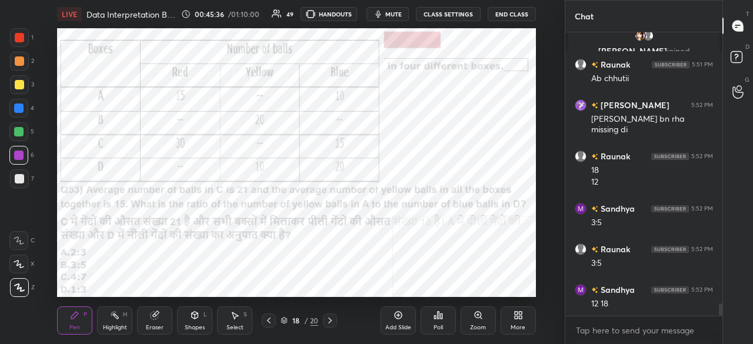
scroll to position [6330, 0]
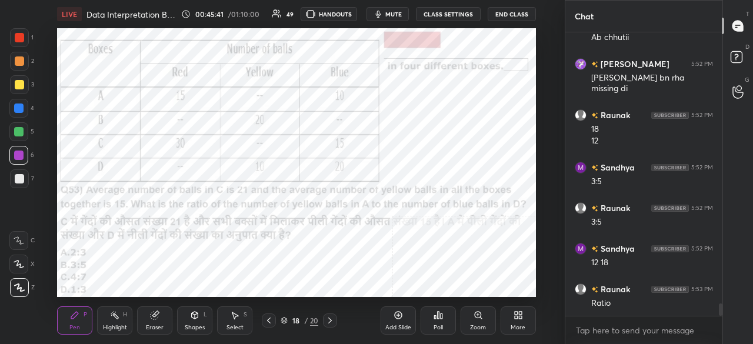
click at [329, 321] on icon at bounding box center [329, 320] width 9 height 9
click at [304, 320] on div "19 / 20" at bounding box center [300, 320] width 38 height 11
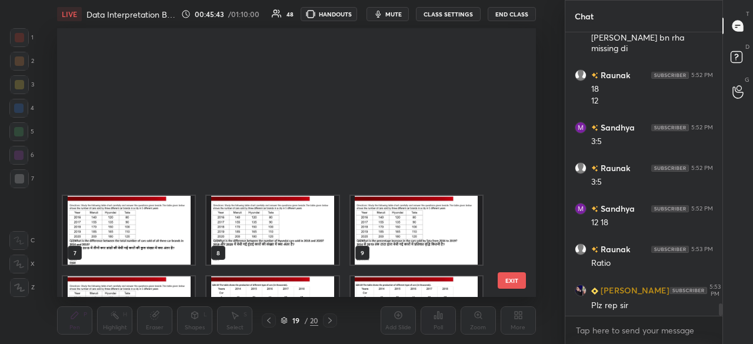
scroll to position [265, 472]
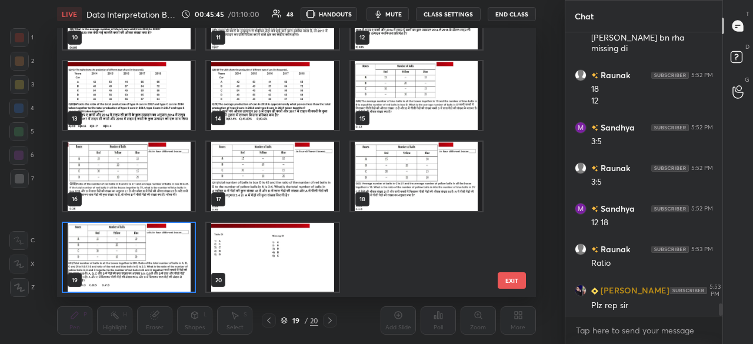
click at [163, 250] on img "grid" at bounding box center [129, 256] width 132 height 69
click at [163, 249] on img "grid" at bounding box center [129, 256] width 132 height 69
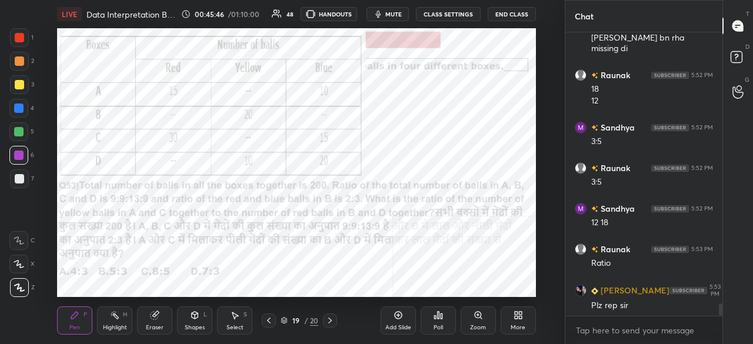
click at [444, 321] on div "Poll" at bounding box center [438, 320] width 35 height 28
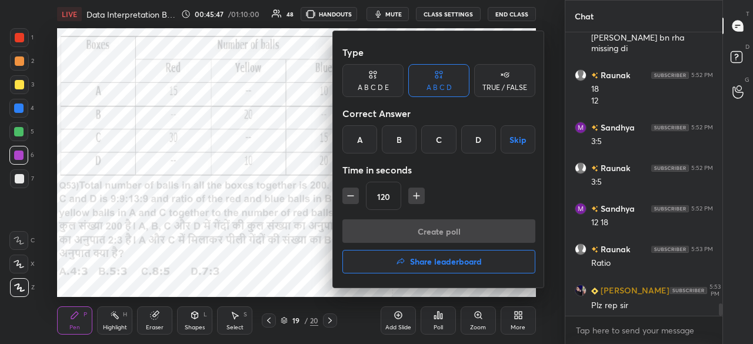
click at [442, 137] on div "C" at bounding box center [438, 139] width 35 height 28
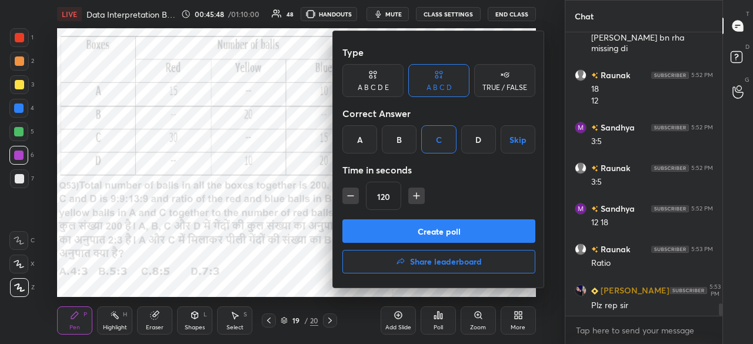
click at [418, 192] on icon "button" at bounding box center [417, 196] width 12 height 12
click at [418, 194] on icon "button" at bounding box center [417, 196] width 12 height 12
type input "150"
click at [422, 218] on div "Type A B C D E A B C D TRUE / FALSE Correct Answer A B C D Skip Time in seconds…" at bounding box center [438, 130] width 193 height 179
click at [402, 234] on button "Create poll" at bounding box center [438, 231] width 193 height 24
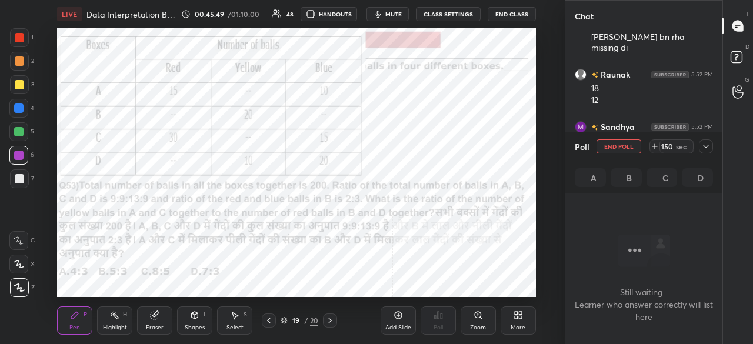
scroll to position [247, 154]
click at [302, 324] on div "19 / 20" at bounding box center [300, 320] width 38 height 11
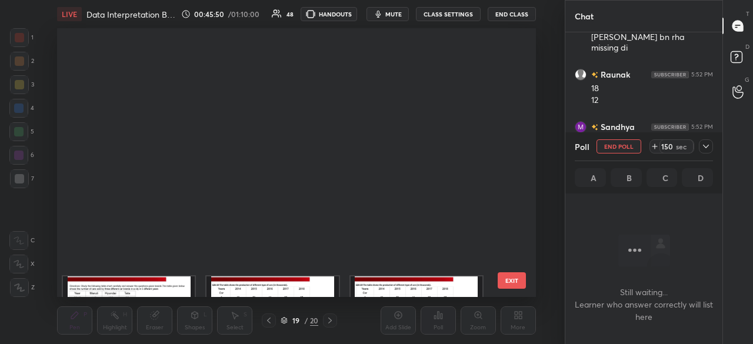
scroll to position [265, 472]
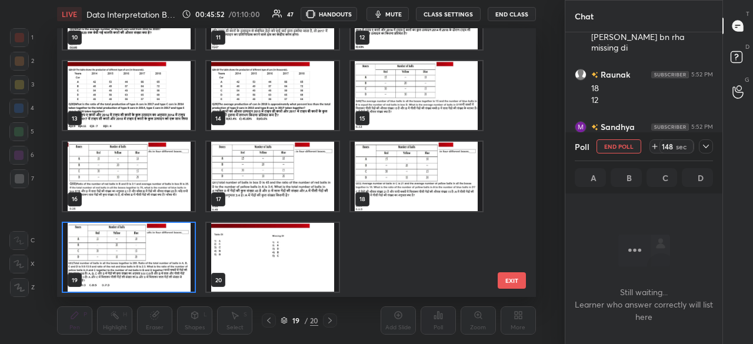
click at [150, 244] on img "grid" at bounding box center [129, 256] width 132 height 69
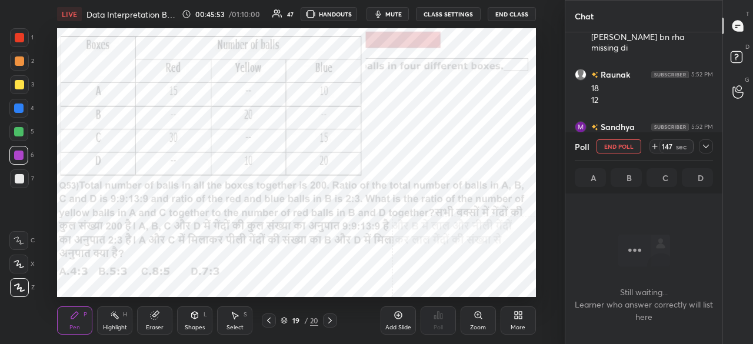
click at [708, 145] on icon at bounding box center [705, 146] width 9 height 9
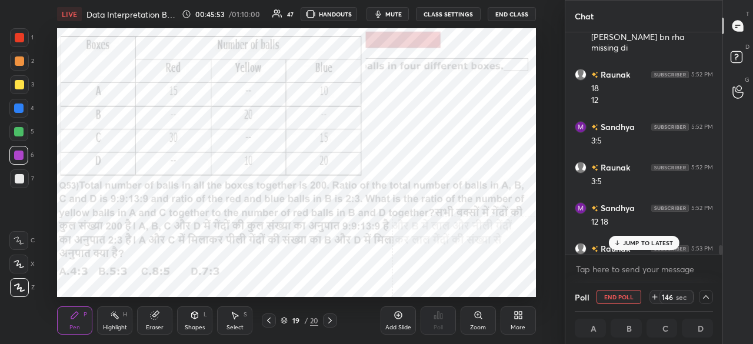
scroll to position [6432, 0]
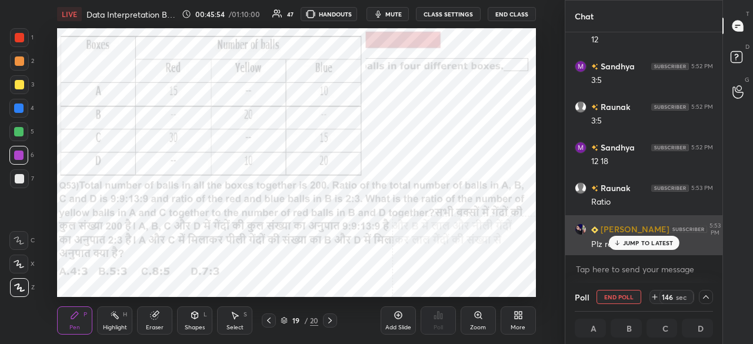
click at [631, 241] on p "JUMP TO LATEST" at bounding box center [648, 242] width 51 height 7
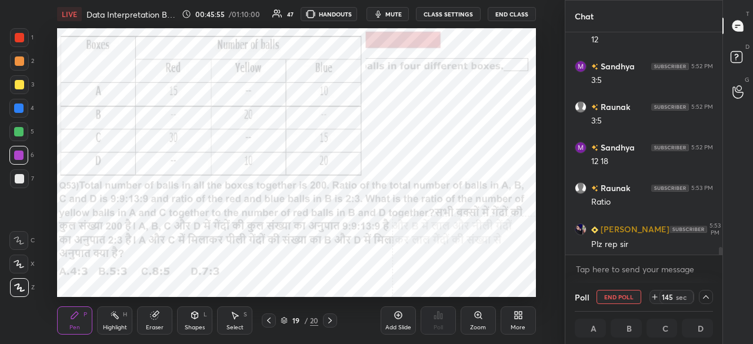
click at [393, 14] on span "mute" at bounding box center [393, 14] width 16 height 8
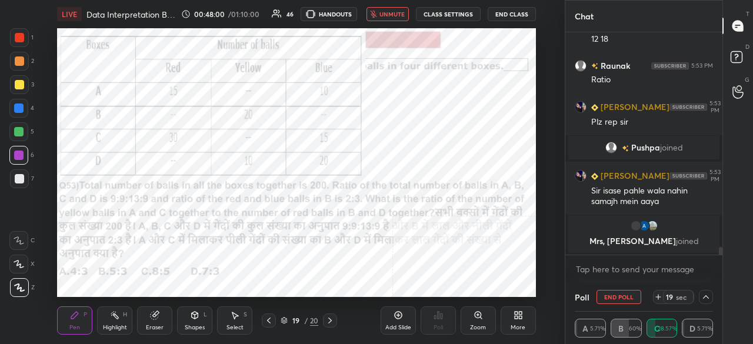
scroll to position [6488, 0]
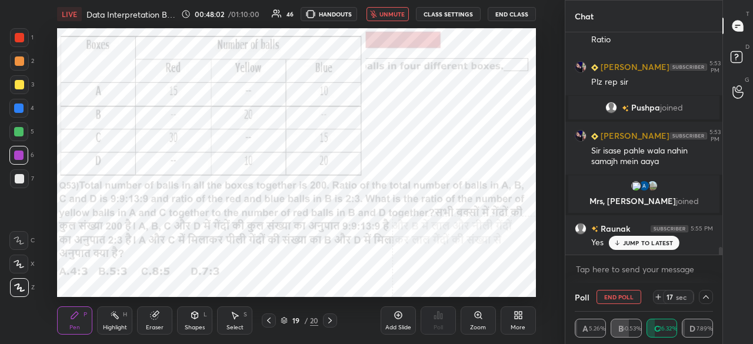
click at [638, 246] on p "JUMP TO LATEST" at bounding box center [648, 242] width 51 height 7
click at [22, 35] on div at bounding box center [19, 37] width 9 height 9
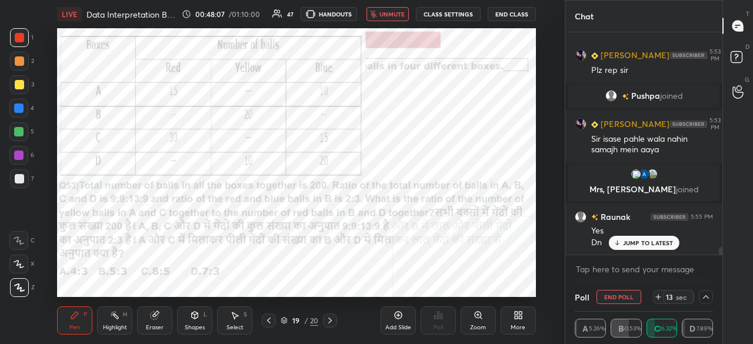
drag, startPoint x: 388, startPoint y: 12, endPoint x: 381, endPoint y: 24, distance: 14.5
click at [389, 12] on span "unmute" at bounding box center [391, 14] width 25 height 8
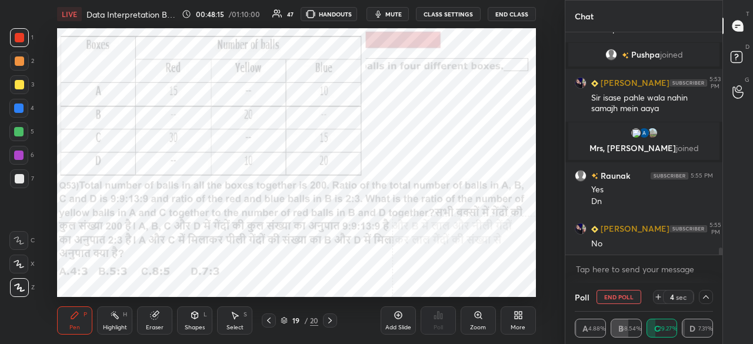
scroll to position [6581, 0]
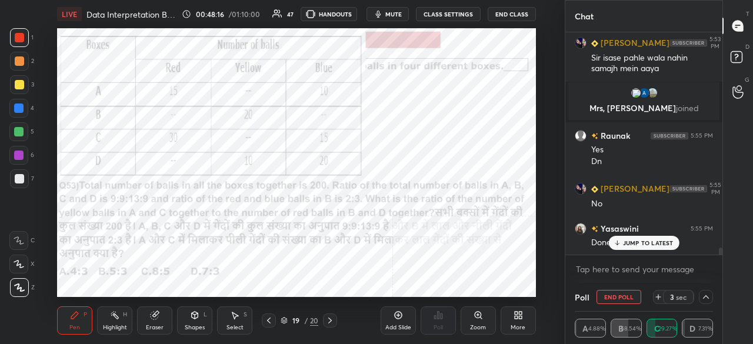
click at [516, 325] on div "More" at bounding box center [518, 328] width 15 height 6
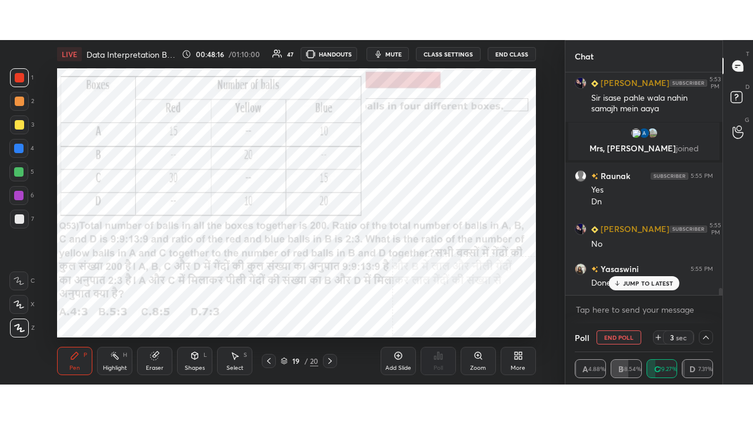
scroll to position [6622, 0]
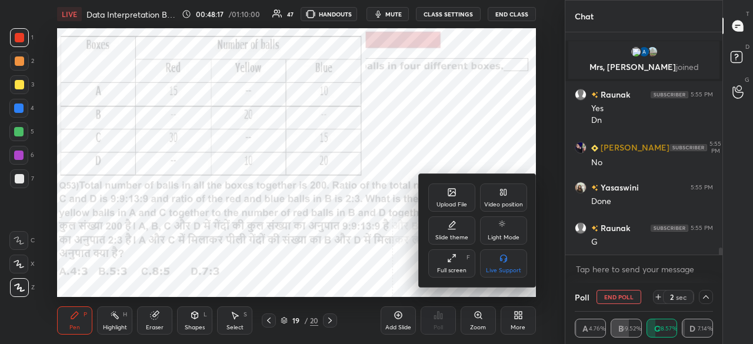
drag, startPoint x: 456, startPoint y: 274, endPoint x: 458, endPoint y: 324, distance: 49.5
click at [456, 274] on div "Full screen" at bounding box center [451, 271] width 29 height 6
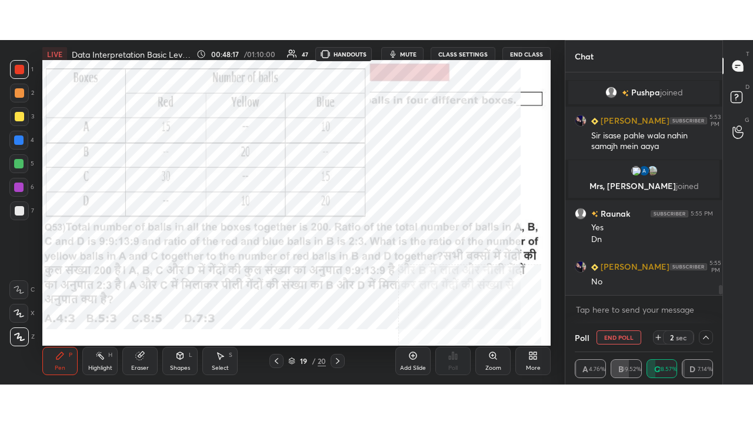
scroll to position [6543, 0]
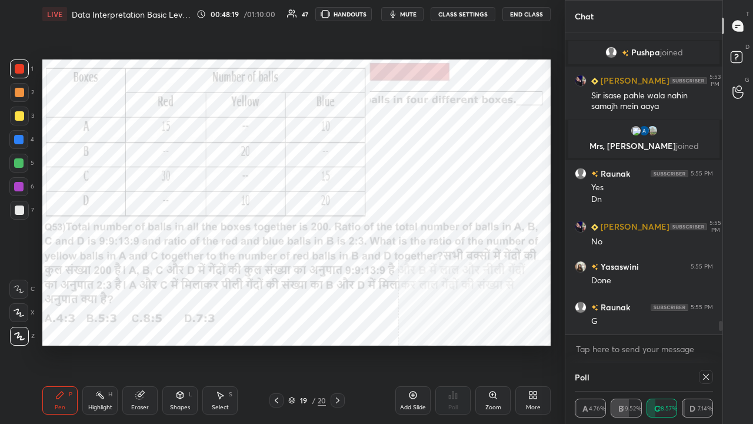
click at [709, 344] on icon at bounding box center [705, 376] width 9 height 9
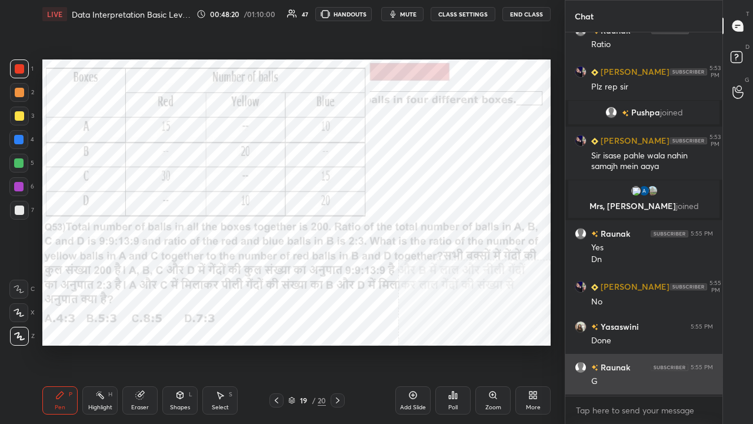
scroll to position [6482, 0]
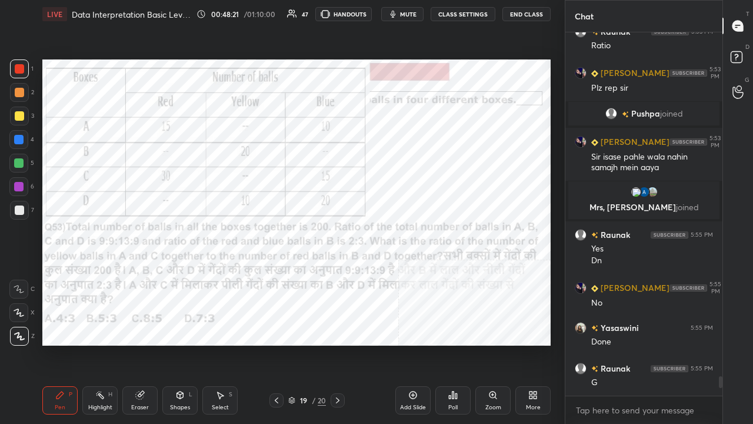
click at [456, 344] on icon at bounding box center [456, 395] width 2 height 5
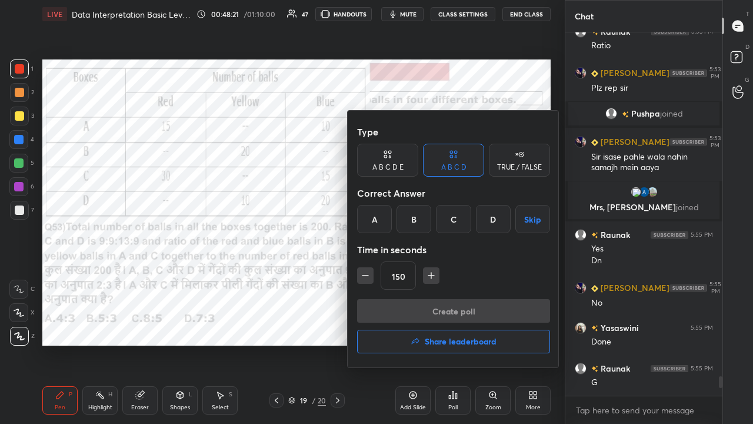
click at [436, 341] on h4 "Share leaderboard" at bounding box center [461, 341] width 72 height 8
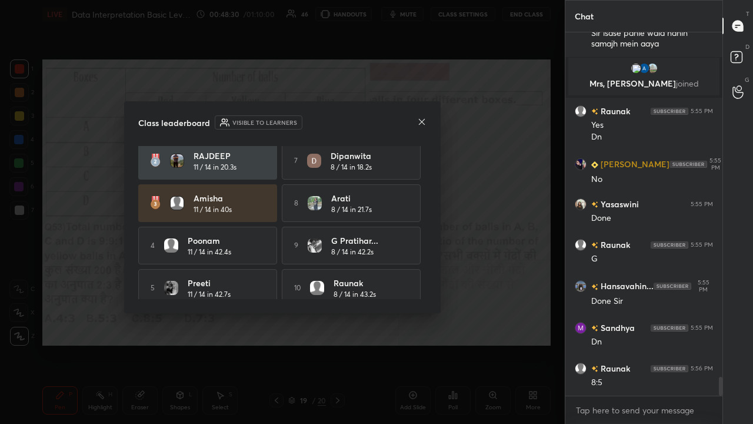
scroll to position [58, 0]
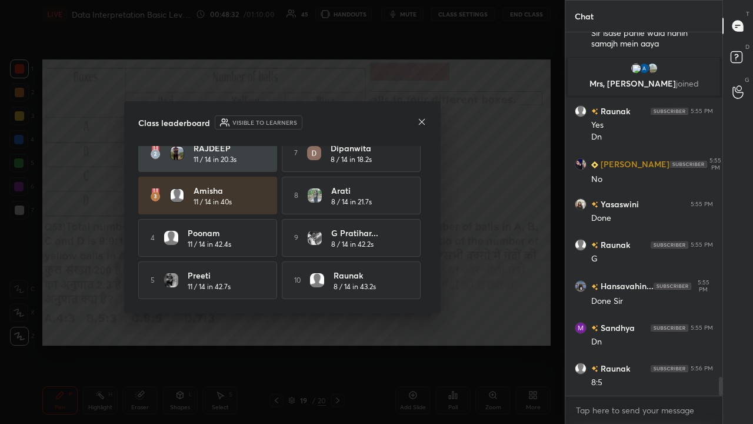
click at [425, 121] on icon at bounding box center [421, 121] width 9 height 9
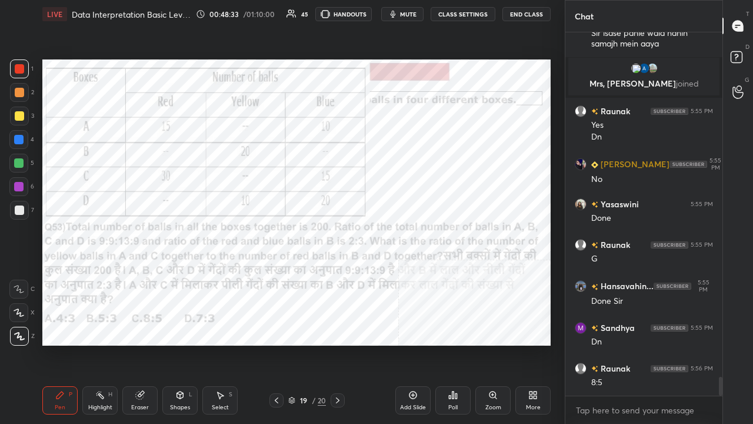
click at [21, 138] on div at bounding box center [18, 139] width 9 height 9
click at [20, 138] on div at bounding box center [18, 139] width 9 height 9
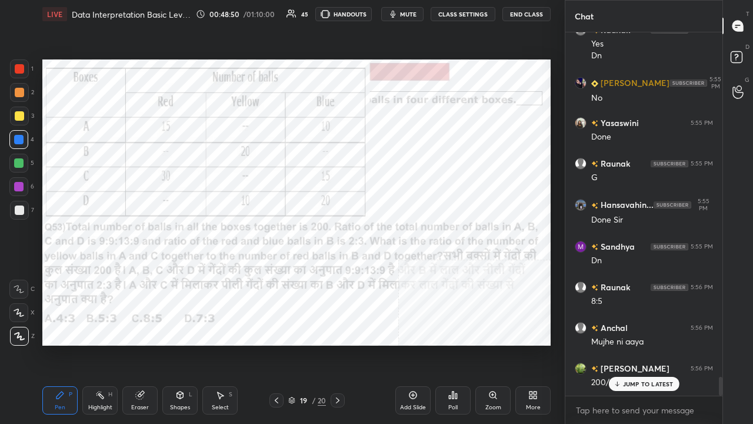
scroll to position [6727, 0]
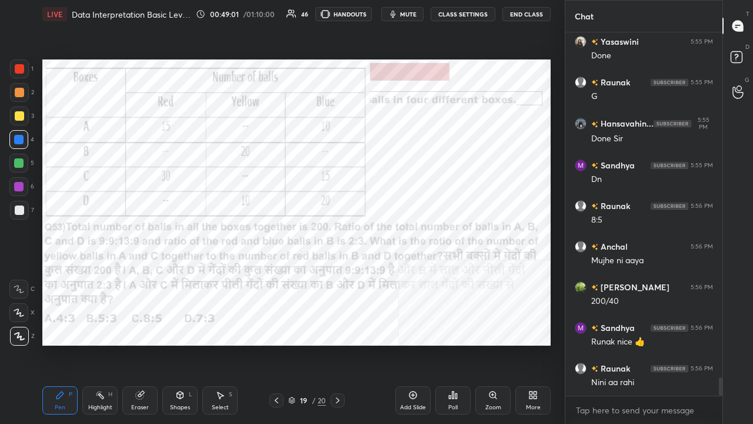
click at [18, 66] on div at bounding box center [19, 68] width 9 height 9
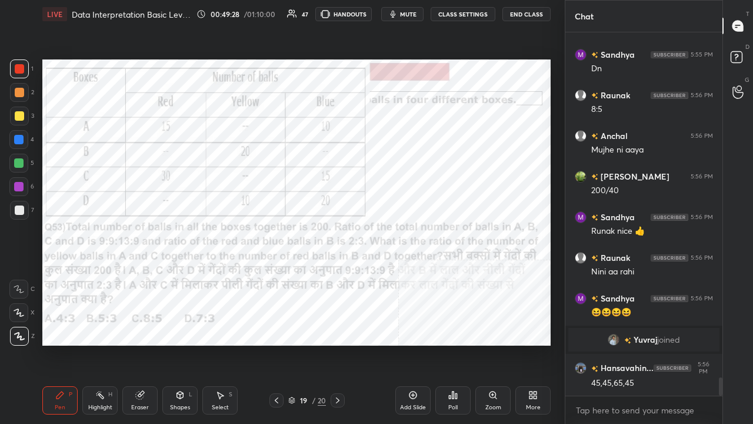
click at [17, 186] on div at bounding box center [18, 186] width 9 height 9
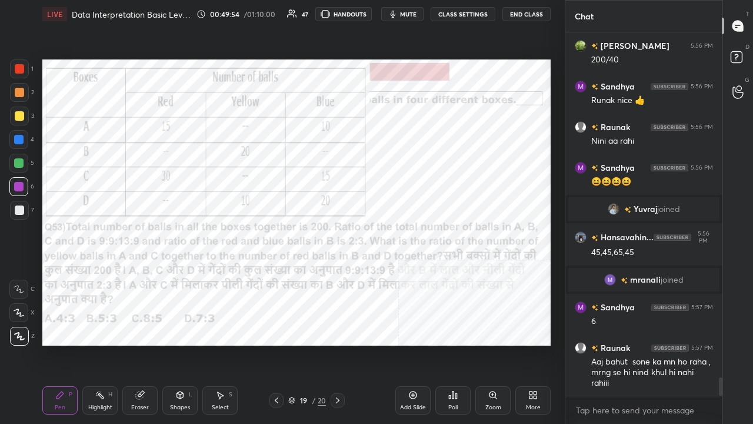
scroll to position [6876, 0]
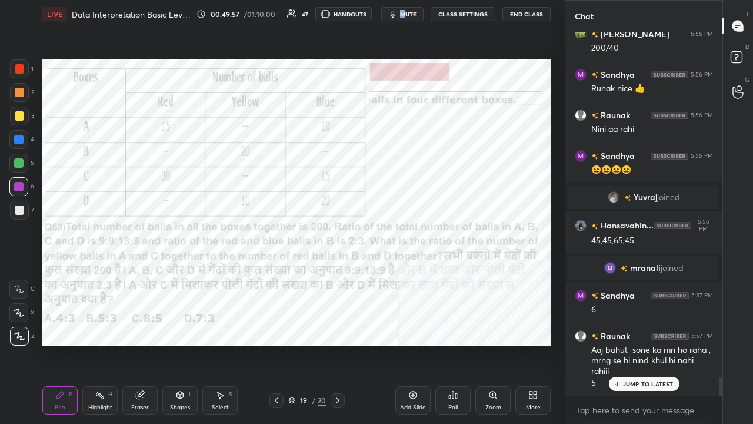
click at [405, 15] on span "mute" at bounding box center [408, 14] width 16 height 8
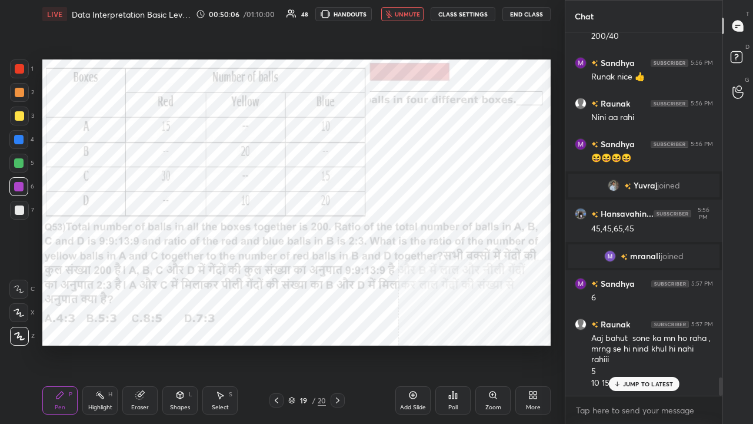
click at [408, 14] on span "unmute" at bounding box center [407, 14] width 25 height 8
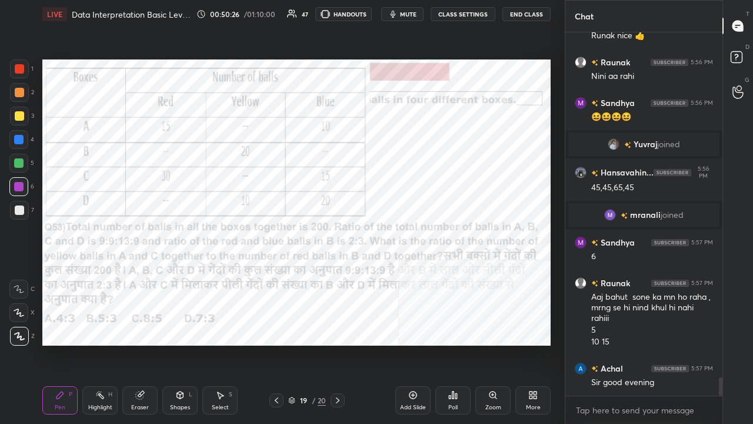
click at [21, 137] on div at bounding box center [18, 139] width 9 height 9
drag, startPoint x: 21, startPoint y: 137, endPoint x: 39, endPoint y: 135, distance: 17.7
click at [24, 137] on div at bounding box center [18, 139] width 19 height 19
click at [398, 12] on icon "button" at bounding box center [392, 13] width 9 height 9
click at [410, 11] on span "unmute" at bounding box center [407, 14] width 25 height 8
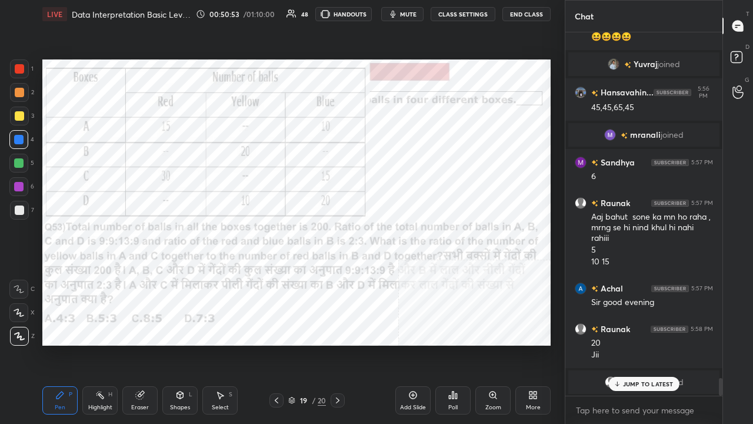
scroll to position [7052, 0]
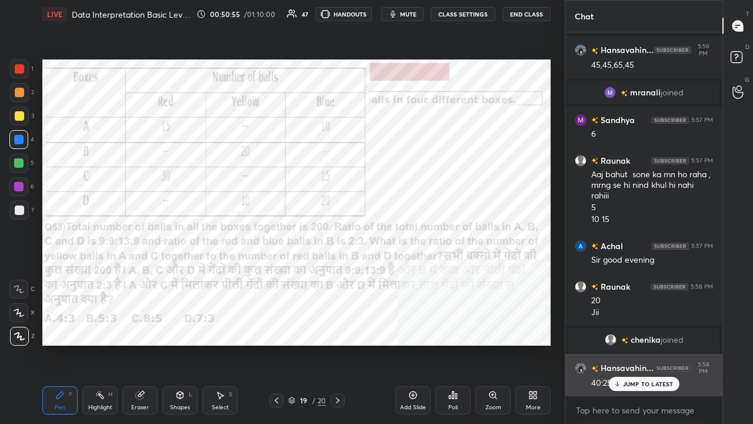
click at [641, 344] on p "JUMP TO LATEST" at bounding box center [648, 383] width 51 height 7
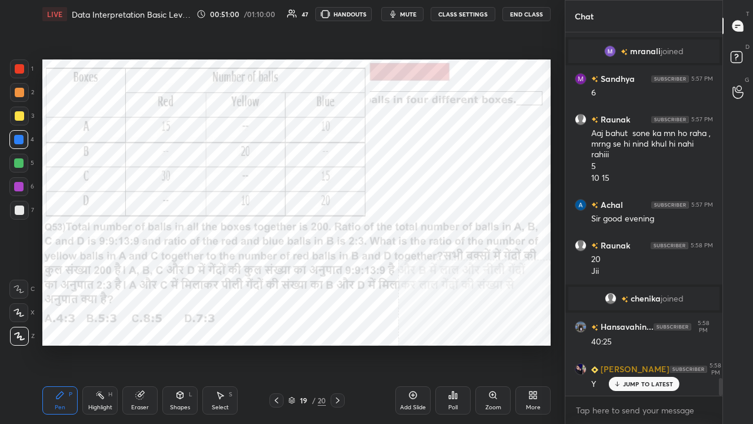
scroll to position [7133, 0]
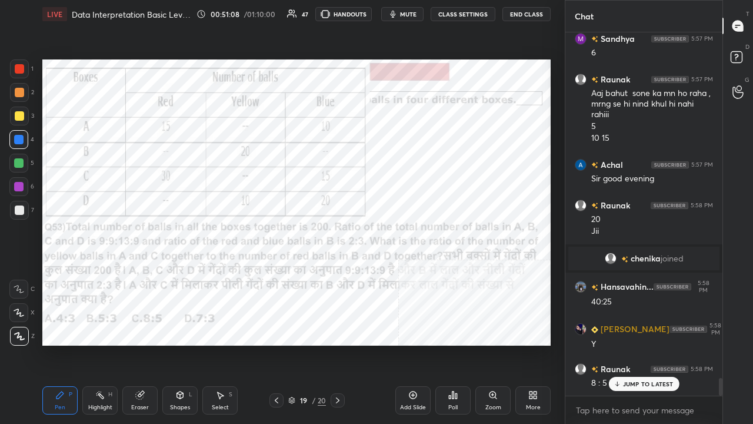
click at [406, 14] on span "mute" at bounding box center [408, 14] width 16 height 8
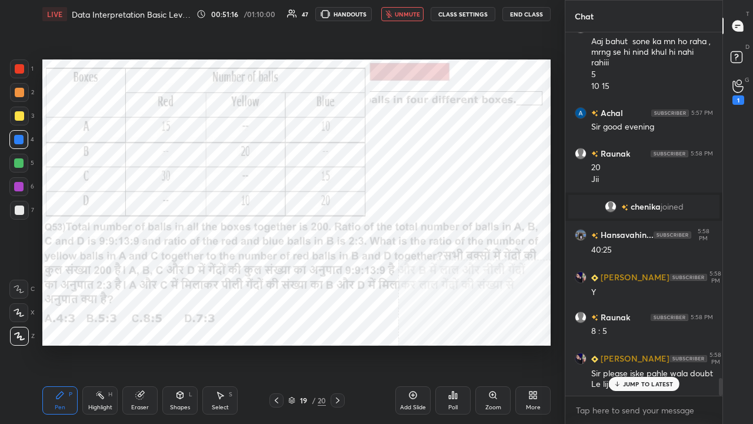
scroll to position [7224, 0]
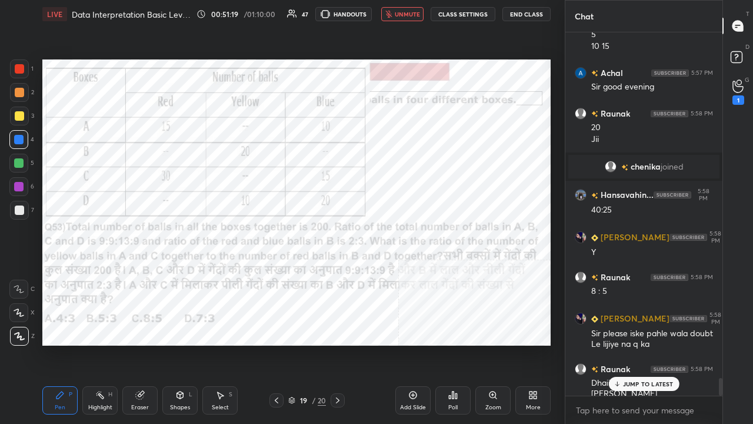
click at [406, 8] on button "unmute" at bounding box center [402, 14] width 42 height 14
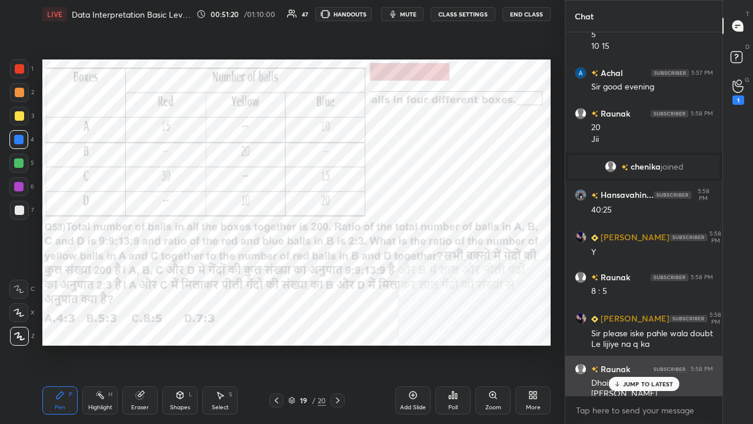
drag, startPoint x: 620, startPoint y: 384, endPoint x: 606, endPoint y: 366, distance: 22.6
click at [620, 344] on icon at bounding box center [617, 383] width 8 height 7
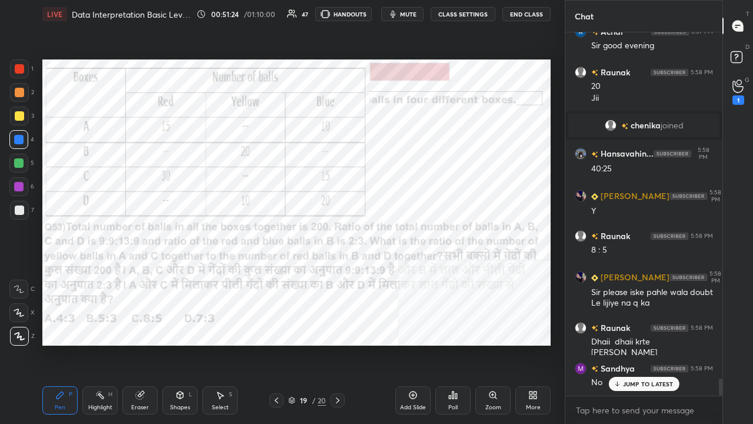
scroll to position [7316, 0]
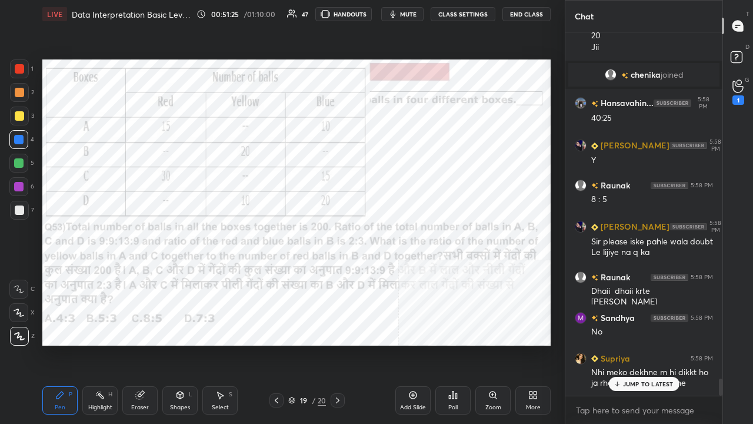
click at [636, 344] on p "JUMP TO LATEST" at bounding box center [648, 383] width 51 height 7
click at [409, 14] on span "mute" at bounding box center [408, 14] width 16 height 8
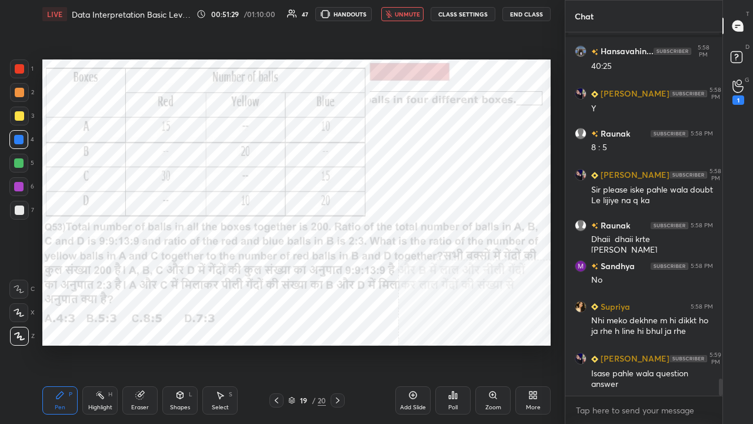
scroll to position [7396, 0]
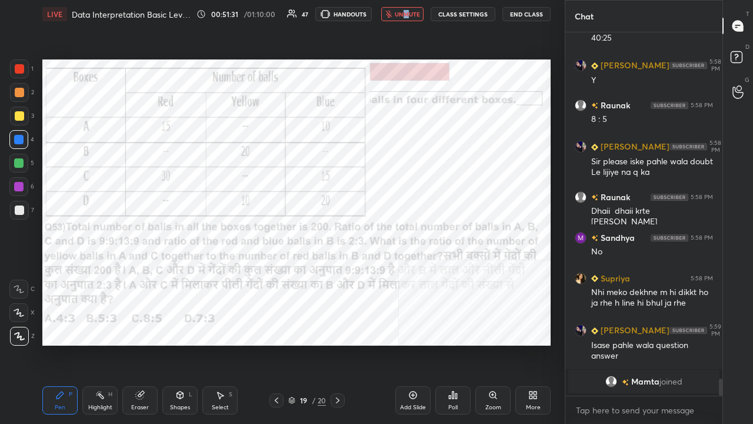
click at [409, 11] on span "unmute" at bounding box center [407, 14] width 25 height 8
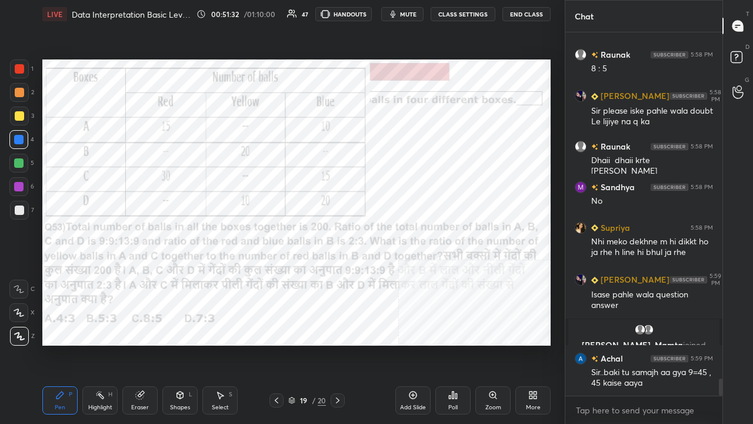
click at [275, 344] on icon at bounding box center [277, 400] width 4 height 6
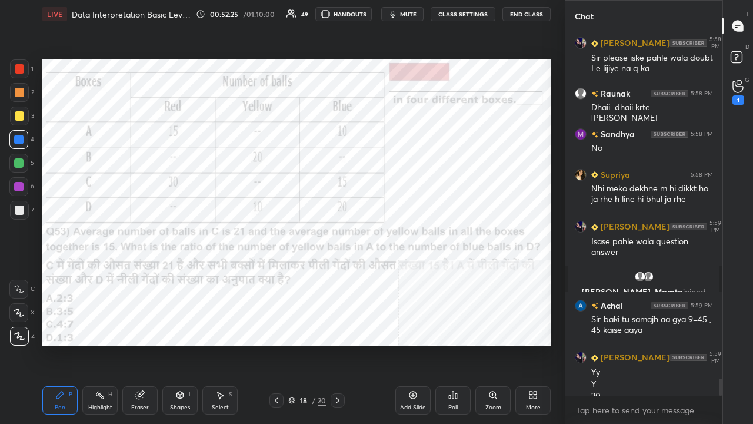
scroll to position [7353, 0]
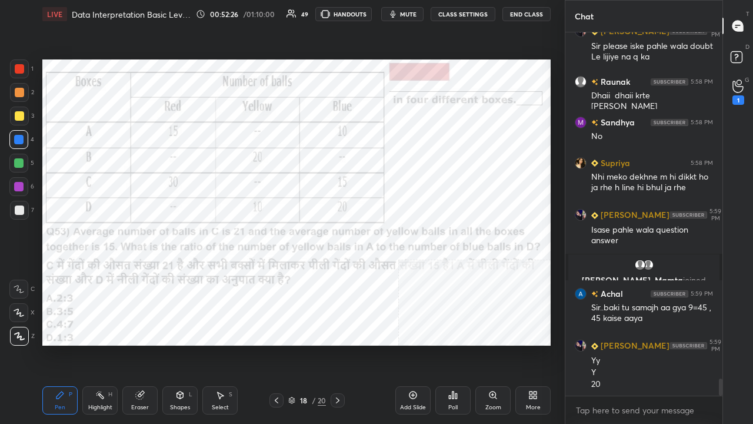
click at [339, 344] on icon at bounding box center [337, 399] width 9 height 9
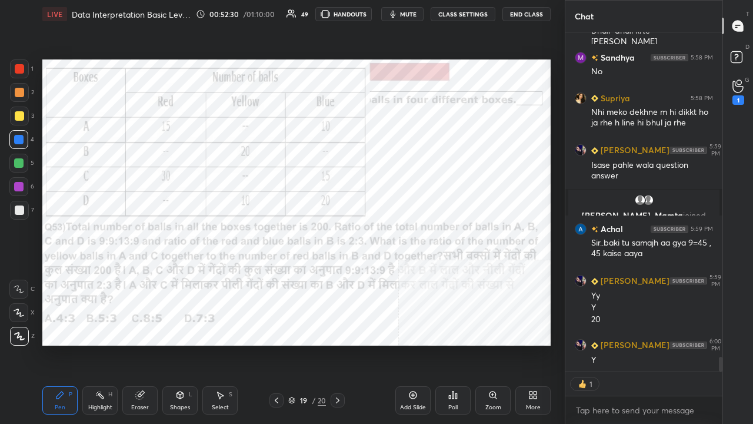
scroll to position [7458, 0]
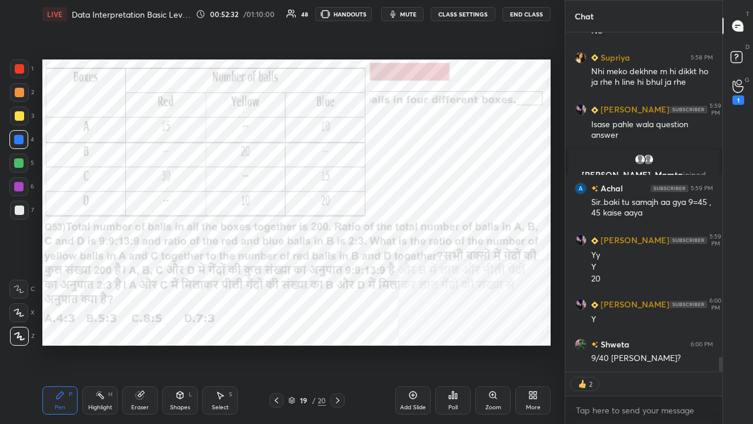
click at [415, 344] on icon at bounding box center [412, 394] width 9 height 9
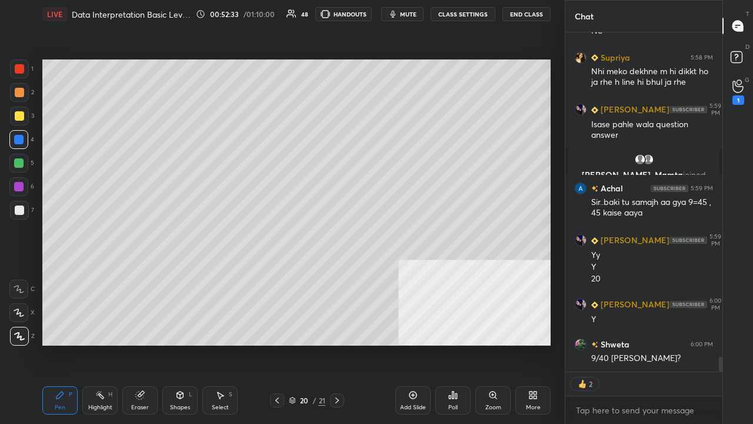
click at [16, 113] on div at bounding box center [19, 115] width 9 height 9
drag, startPoint x: 20, startPoint y: 212, endPoint x: 39, endPoint y: 205, distance: 20.1
click at [19, 212] on div at bounding box center [19, 209] width 9 height 9
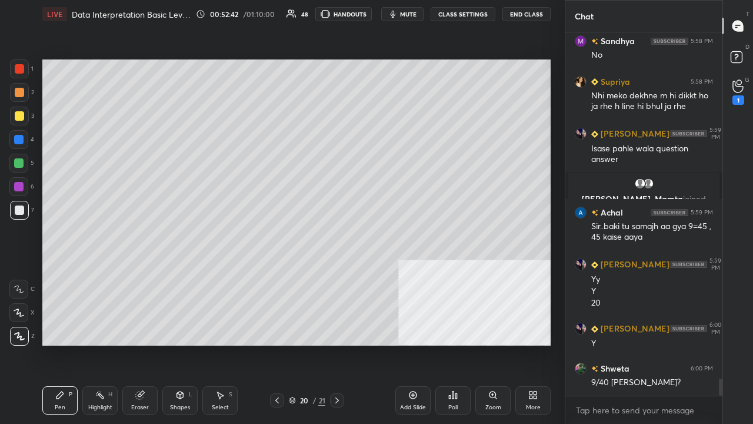
click at [398, 15] on icon "button" at bounding box center [392, 13] width 9 height 9
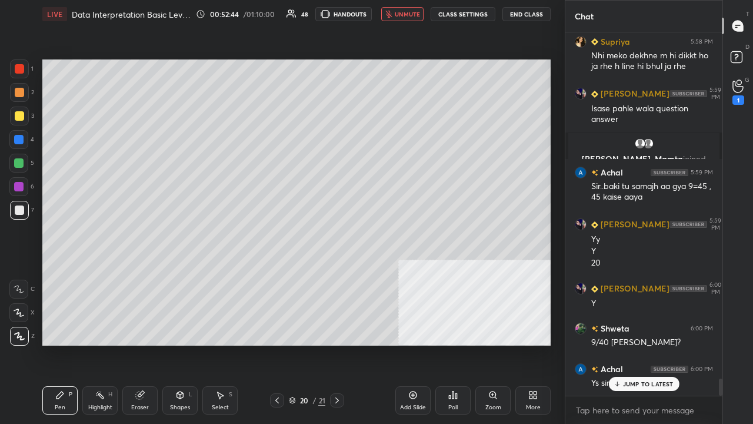
click at [410, 13] on span "unmute" at bounding box center [407, 14] width 25 height 8
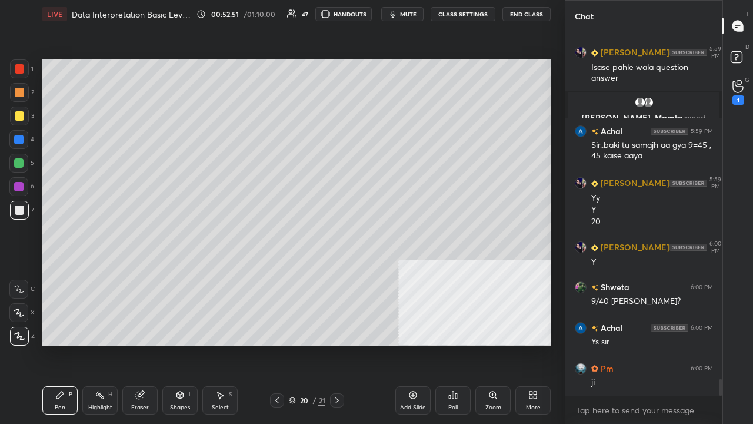
scroll to position [7555, 0]
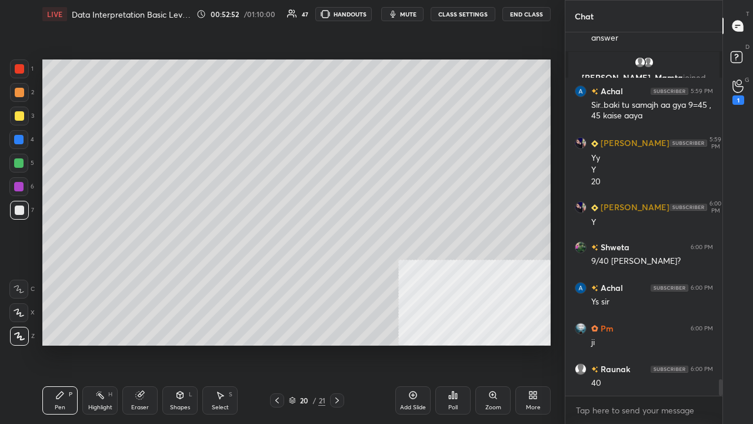
click at [280, 344] on icon at bounding box center [276, 399] width 9 height 9
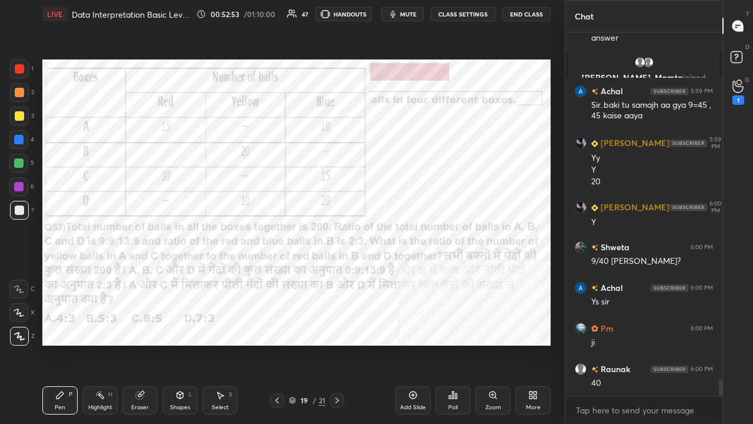
click at [15, 67] on div at bounding box center [19, 68] width 9 height 9
click at [19, 66] on div at bounding box center [19, 68] width 9 height 9
click at [340, 344] on icon at bounding box center [336, 399] width 9 height 9
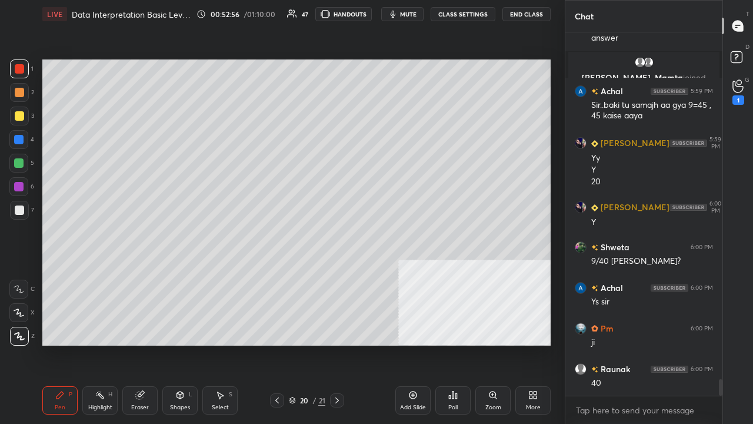
click at [25, 209] on div at bounding box center [19, 210] width 19 height 19
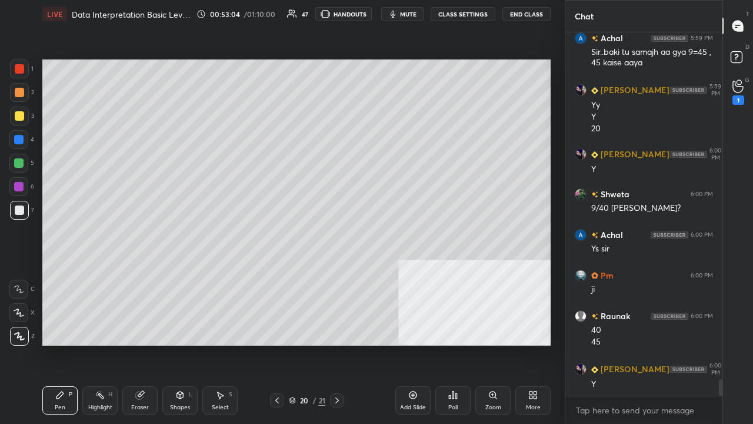
scroll to position [7648, 0]
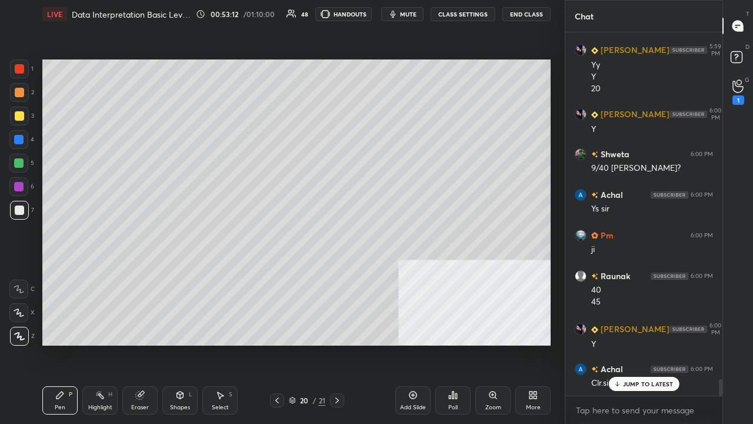
drag, startPoint x: 22, startPoint y: 68, endPoint x: 41, endPoint y: 78, distance: 21.6
click at [22, 67] on div at bounding box center [19, 68] width 9 height 9
drag, startPoint x: 638, startPoint y: 385, endPoint x: 558, endPoint y: 343, distance: 90.8
click at [636, 344] on p "JUMP TO LATEST" at bounding box center [648, 383] width 51 height 7
click at [311, 344] on div "20 / 21" at bounding box center [307, 400] width 36 height 11
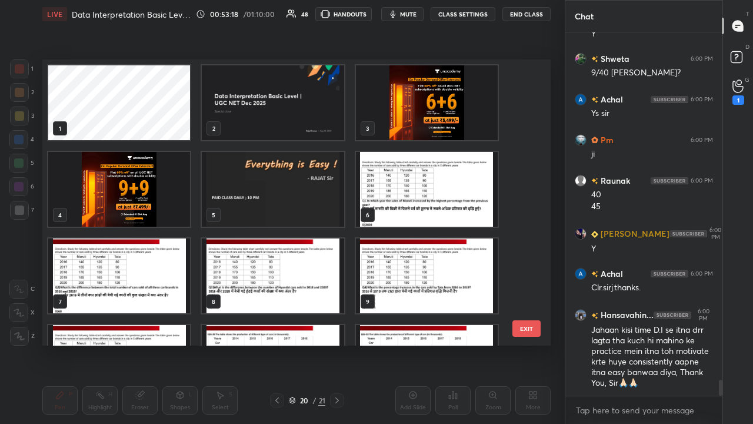
scroll to position [7784, 0]
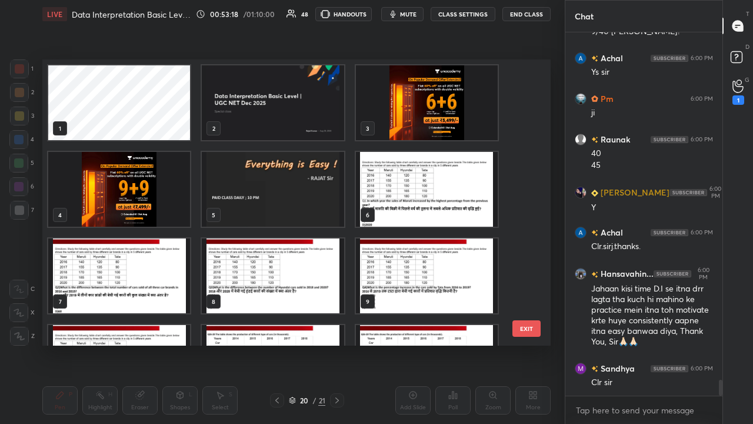
click at [332, 179] on img "grid" at bounding box center [273, 189] width 142 height 75
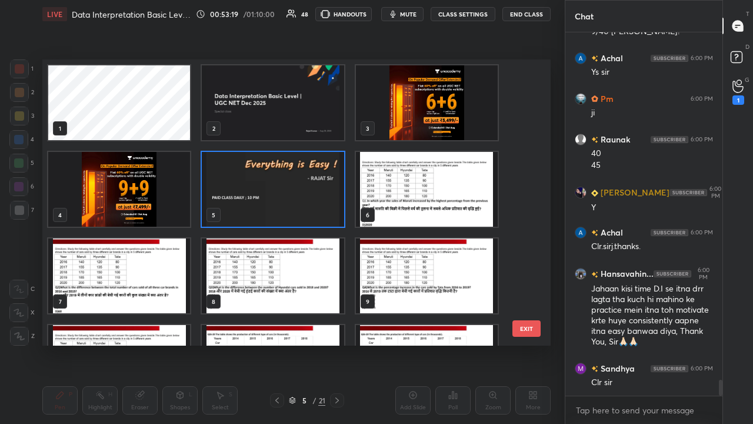
click at [332, 179] on img "grid" at bounding box center [273, 189] width 142 height 75
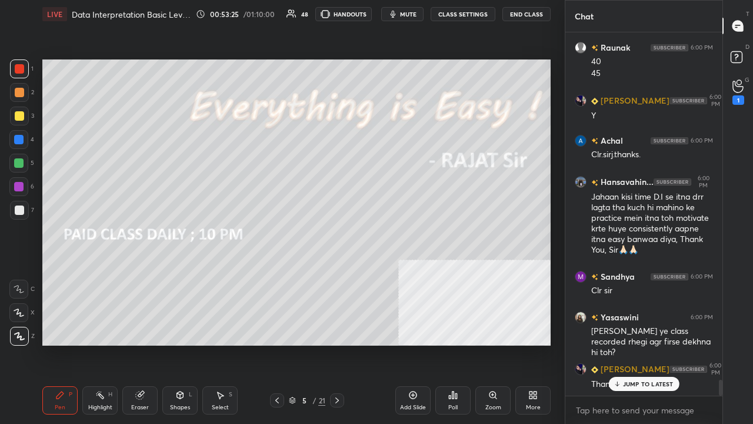
scroll to position [7916, 0]
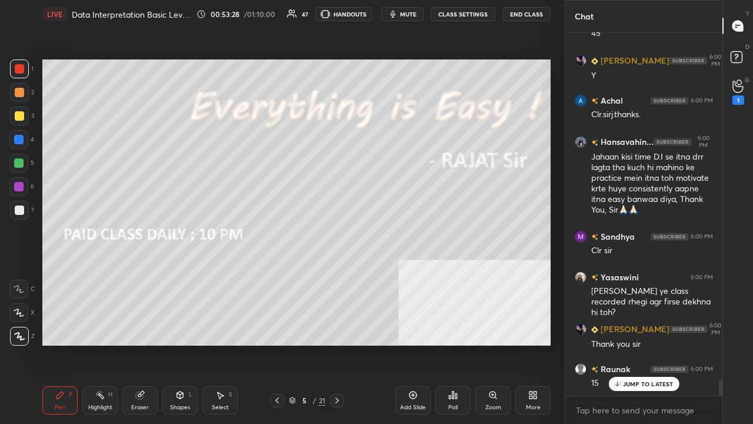
click at [452, 344] on icon at bounding box center [452, 394] width 9 height 9
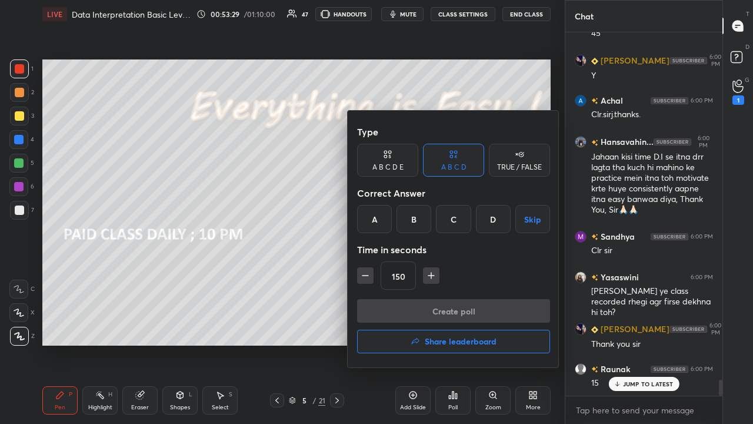
click at [444, 339] on h4 "Share leaderboard" at bounding box center [461, 341] width 72 height 8
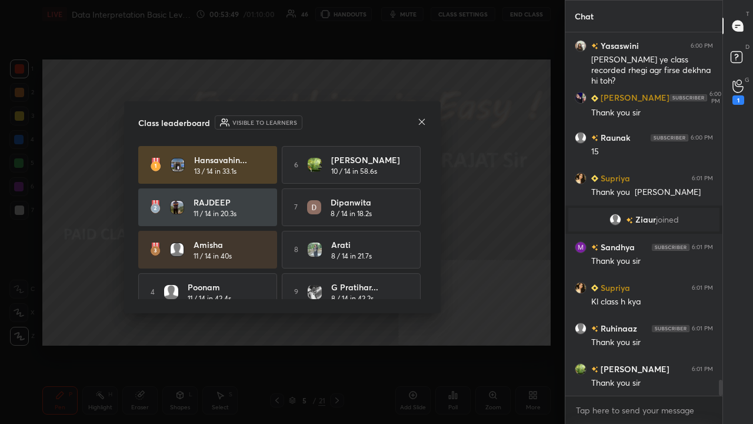
scroll to position [7990, 0]
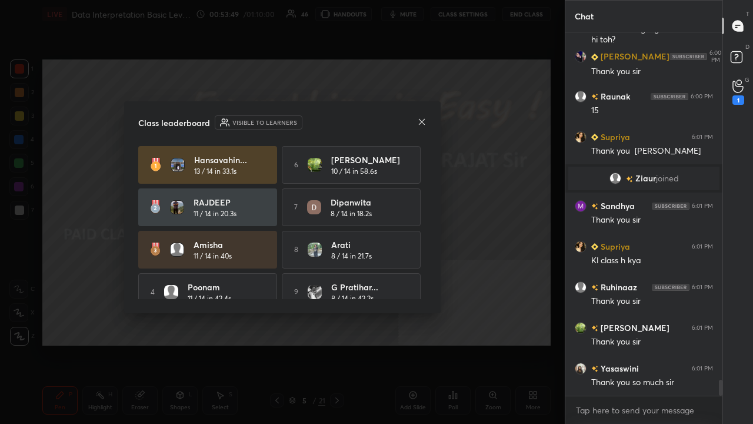
click at [426, 219] on div "Class leaderboard Visible to learners Hansavahin... 13 / 14 in 33.1s 6 [PERSON_…" at bounding box center [282, 207] width 316 height 212
drag, startPoint x: 426, startPoint y: 219, endPoint x: 426, endPoint y: 231, distance: 11.2
click at [426, 231] on div "Class leaderboard Visible to learners Hansavahin... 13 / 14 in 33.1s 6 [PERSON_…" at bounding box center [282, 207] width 316 height 212
click at [426, 227] on div "Class leaderboard Visible to learners Hansavahin... 13 / 14 in 33.1s 6 [PERSON_…" at bounding box center [282, 207] width 316 height 212
click at [426, 229] on div "Class leaderboard Visible to learners Hansavahin... 13 / 14 in 33.1s 6 [PERSON_…" at bounding box center [282, 207] width 316 height 212
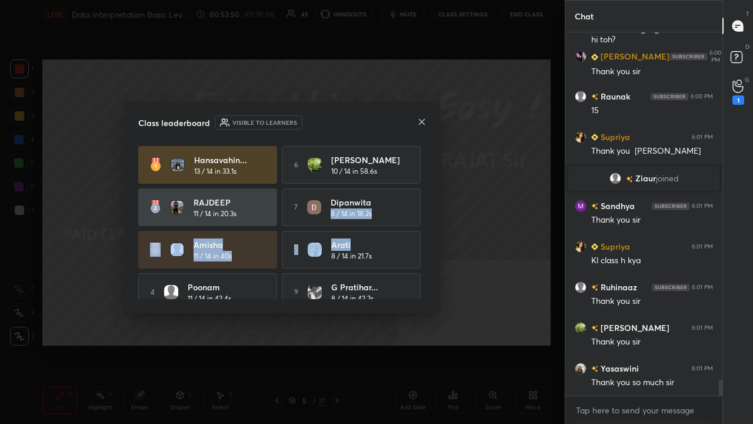
click at [426, 228] on div "Class leaderboard Visible to learners Hansavahin... 13 / 14 in 33.1s 6 [PERSON_…" at bounding box center [282, 207] width 316 height 212
drag, startPoint x: 426, startPoint y: 228, endPoint x: 425, endPoint y: 235, distance: 7.2
click at [426, 236] on div "Hansavahin... 13 / 14 in 33.1s 6 [PERSON_NAME] 10 / 14 in 58.6s RAJDEEP 11 / 14…" at bounding box center [282, 222] width 288 height 153
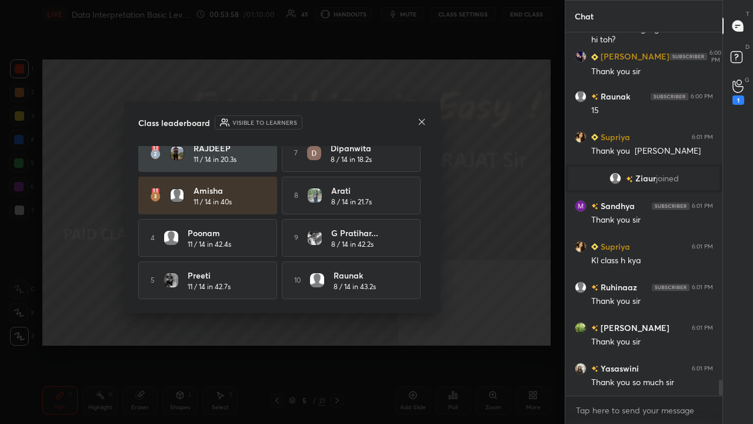
scroll to position [58, 0]
click at [424, 119] on icon at bounding box center [421, 121] width 9 height 9
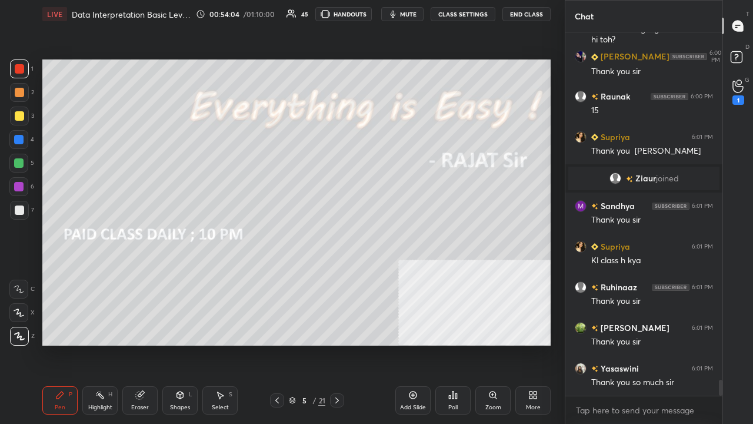
click at [21, 141] on div at bounding box center [18, 139] width 9 height 9
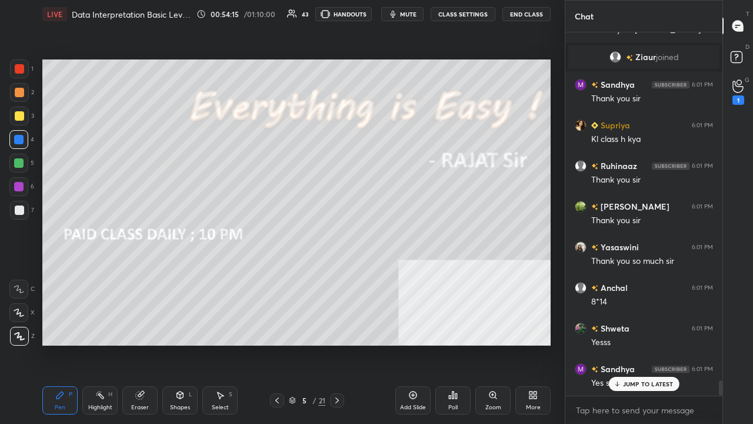
scroll to position [8195, 0]
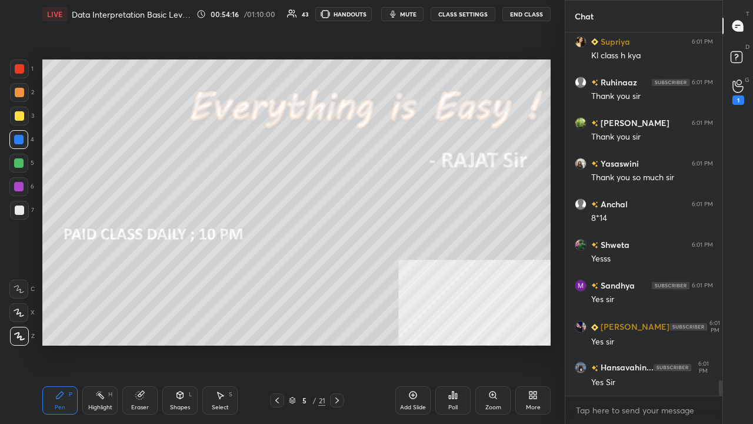
click at [415, 19] on div "LIVE Data Interpretation Basic Level | UGC NET [DATE] 00:54:16 / 01:10:00 43 HA…" at bounding box center [296, 14] width 508 height 28
click at [411, 13] on span "mute" at bounding box center [408, 14] width 16 height 8
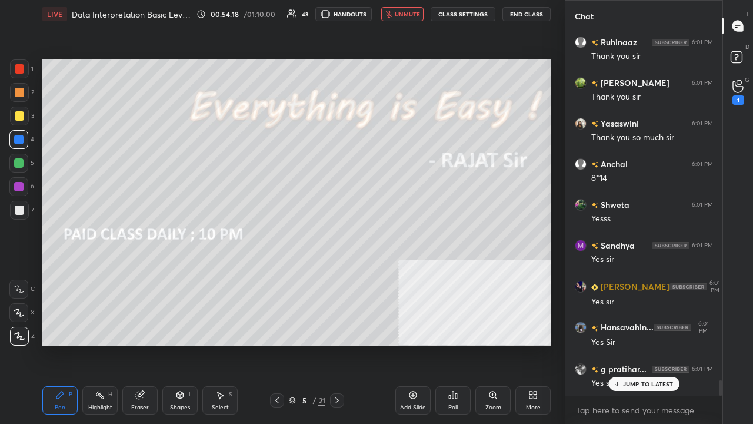
scroll to position [8276, 0]
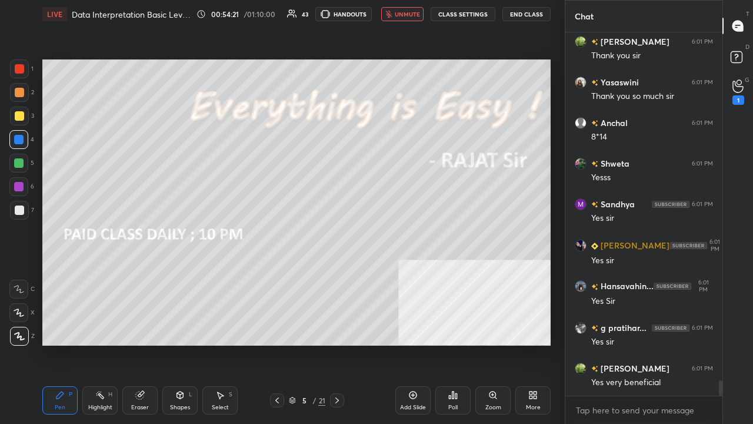
drag, startPoint x: 405, startPoint y: 14, endPoint x: 394, endPoint y: 34, distance: 22.9
click at [405, 14] on span "unmute" at bounding box center [407, 14] width 25 height 8
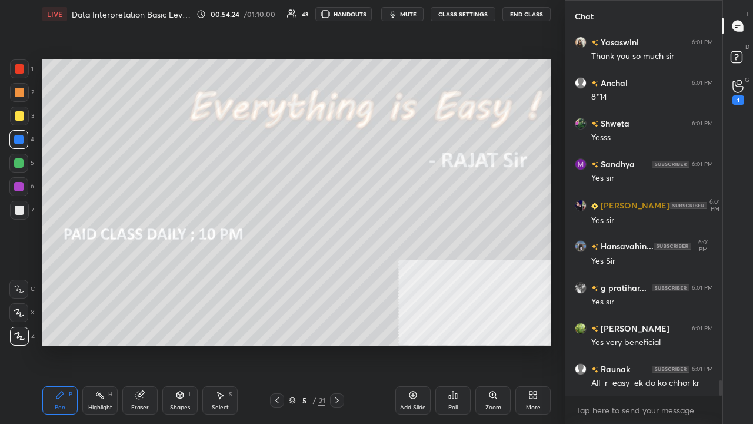
scroll to position [8357, 0]
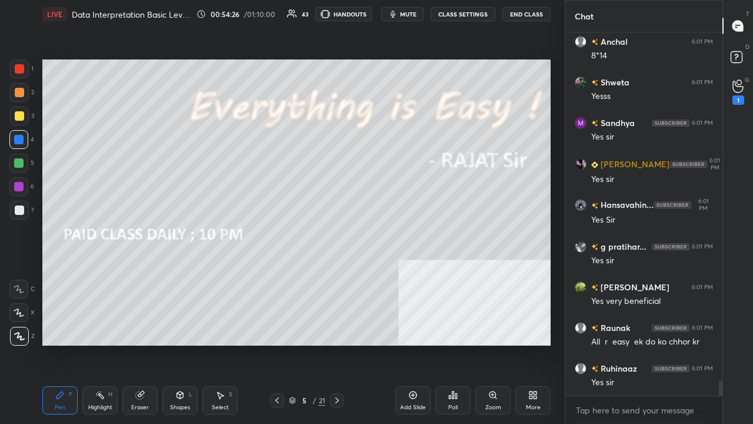
click at [279, 344] on icon at bounding box center [276, 399] width 9 height 9
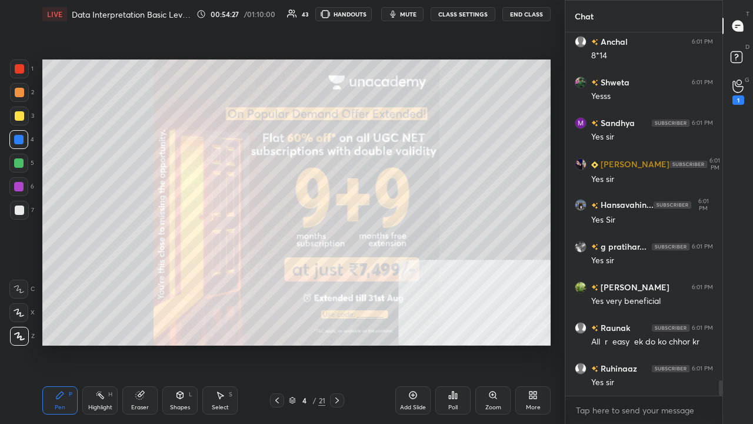
click at [280, 344] on icon at bounding box center [276, 399] width 9 height 9
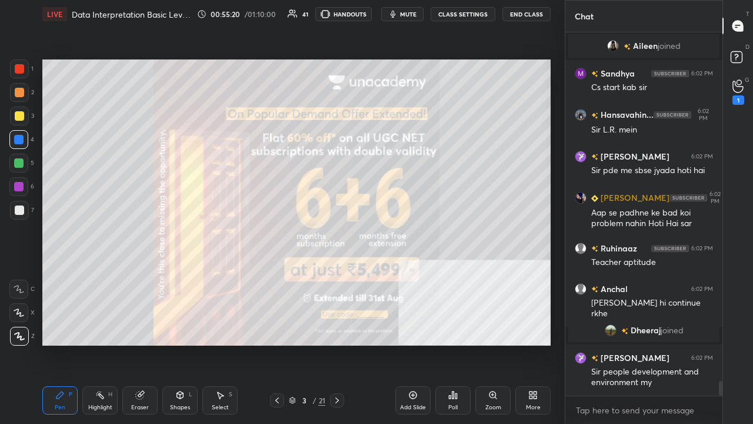
scroll to position [8608, 0]
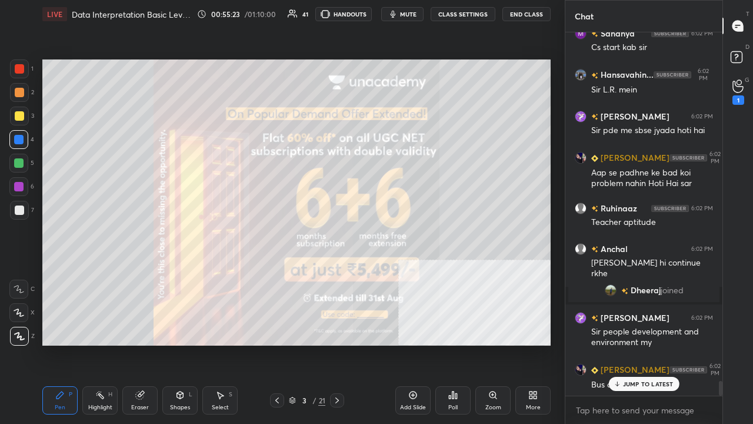
click at [419, 17] on button "mute" at bounding box center [402, 14] width 42 height 14
click at [642, 344] on p "JUMP TO LATEST" at bounding box center [648, 383] width 51 height 7
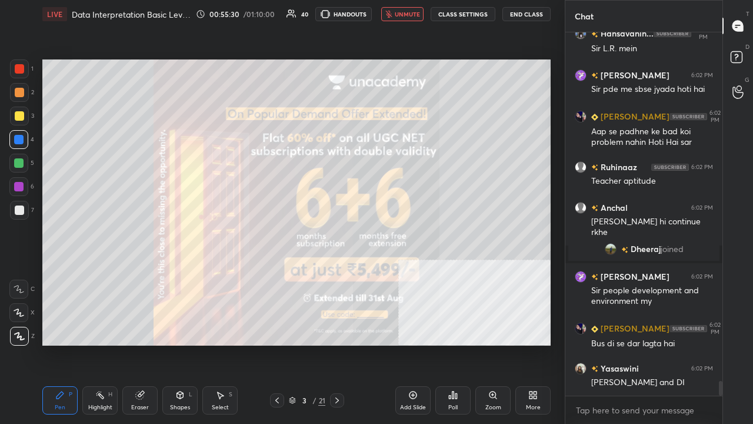
click at [413, 11] on span "unmute" at bounding box center [407, 14] width 25 height 8
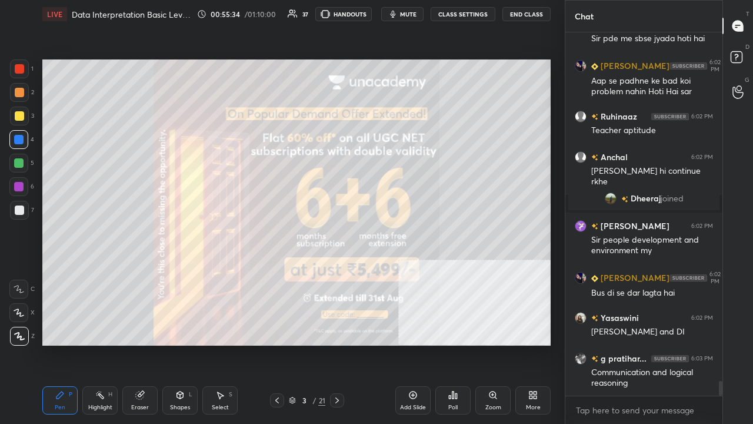
click at [389, 14] on div "00:55:34 / 01:10:00 37 HANDOUTS mute CLASS SETTINGS End Class" at bounding box center [374, 14] width 354 height 14
click at [401, 15] on button "mute" at bounding box center [402, 14] width 42 height 14
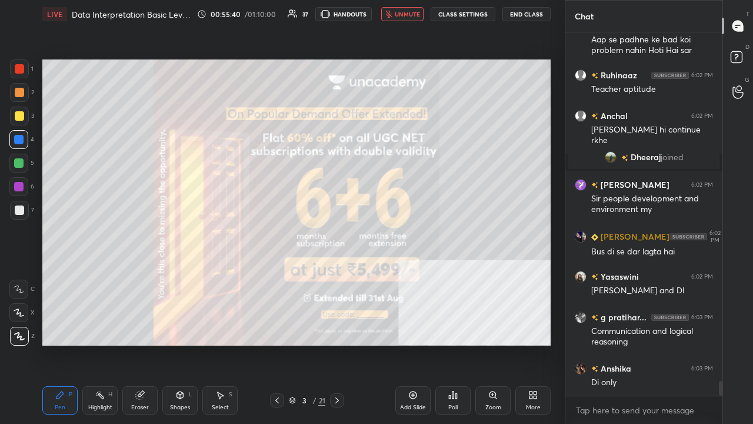
click at [408, 13] on span "unmute" at bounding box center [407, 14] width 25 height 8
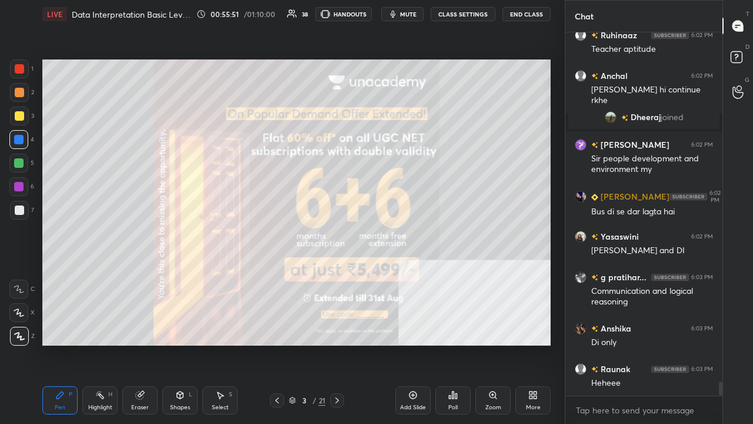
scroll to position [8833, 0]
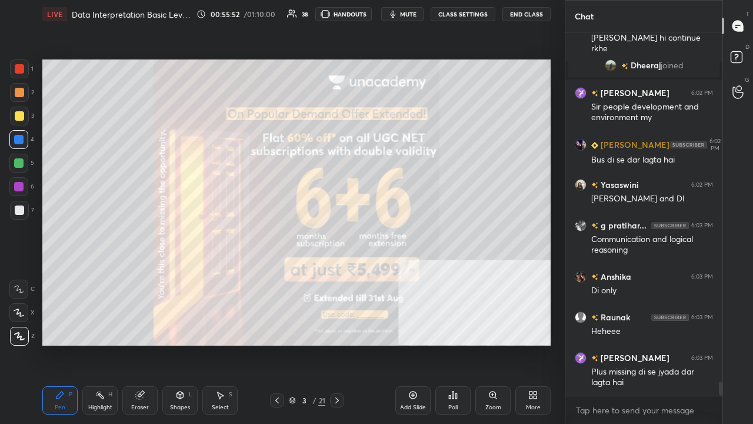
click at [415, 8] on button "mute" at bounding box center [402, 14] width 42 height 14
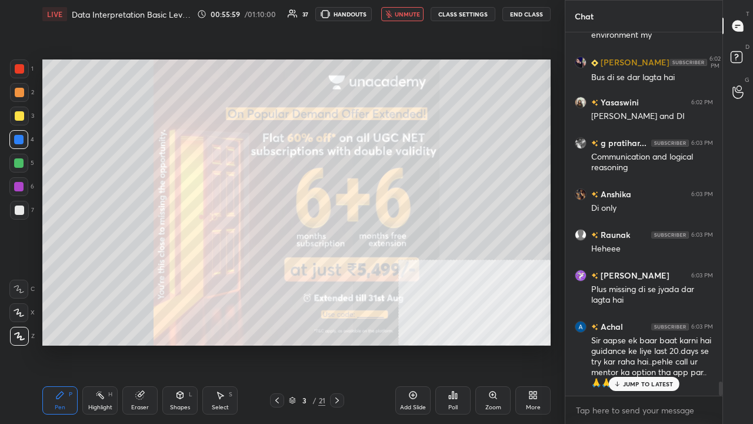
click at [414, 11] on span "unmute" at bounding box center [407, 14] width 25 height 8
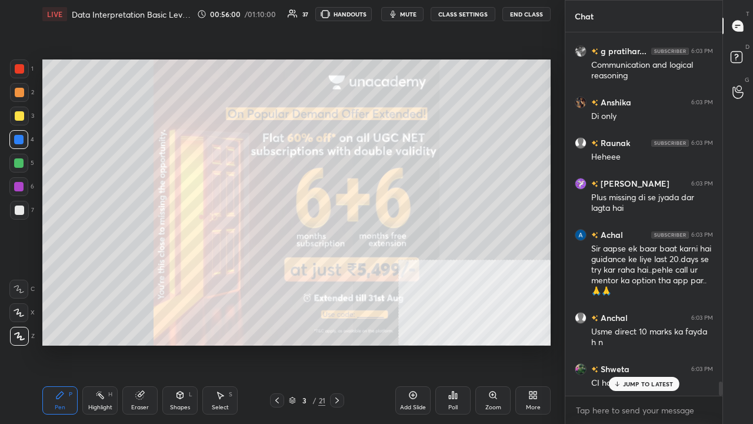
click at [21, 212] on div at bounding box center [19, 209] width 9 height 9
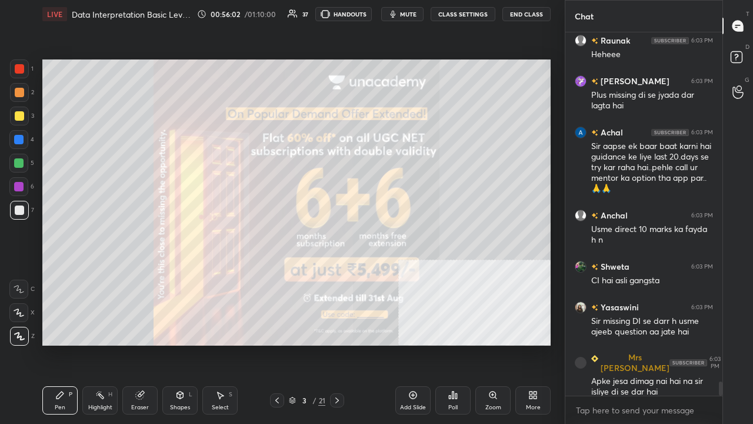
scroll to position [9150, 0]
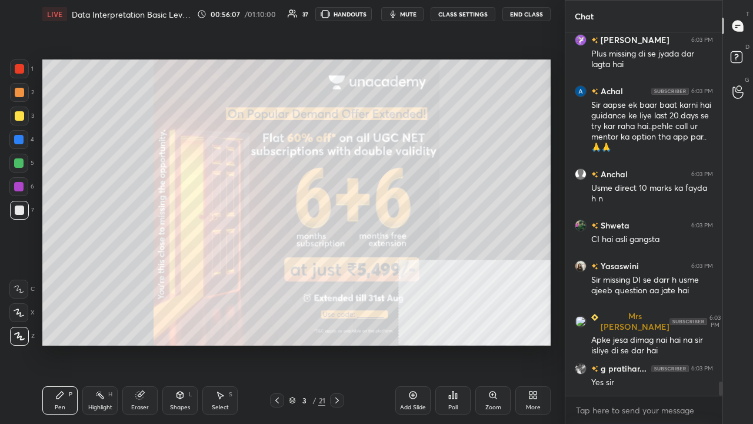
drag, startPoint x: 402, startPoint y: 19, endPoint x: 391, endPoint y: 39, distance: 23.2
click at [402, 18] on button "mute" at bounding box center [402, 14] width 42 height 14
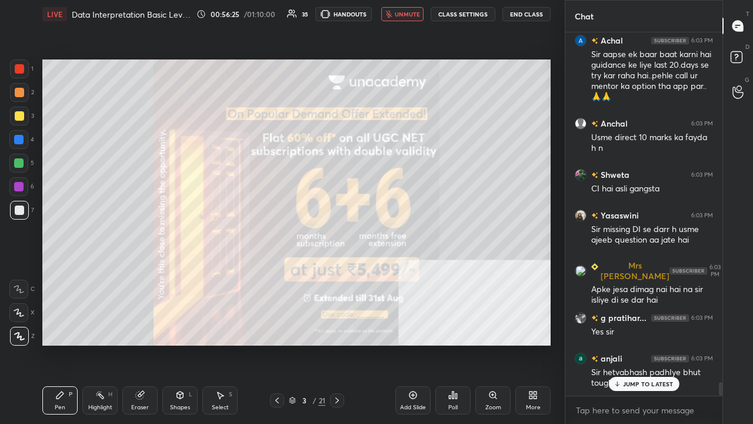
click at [635, 344] on p "JUMP TO LATEST" at bounding box center [648, 383] width 51 height 7
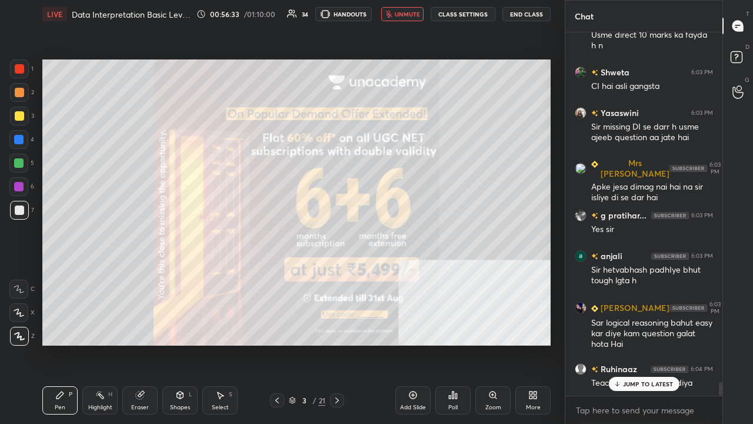
scroll to position [9344, 0]
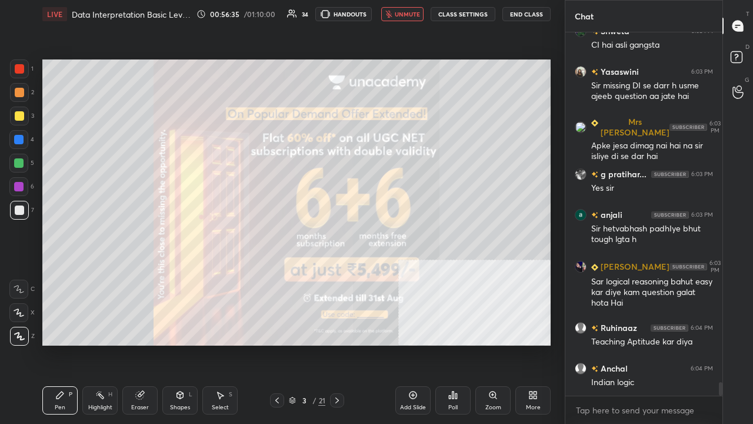
drag, startPoint x: 406, startPoint y: 12, endPoint x: 387, endPoint y: 42, distance: 34.9
click at [406, 15] on span "unmute" at bounding box center [407, 14] width 25 height 8
click at [408, 11] on span "mute" at bounding box center [408, 14] width 16 height 8
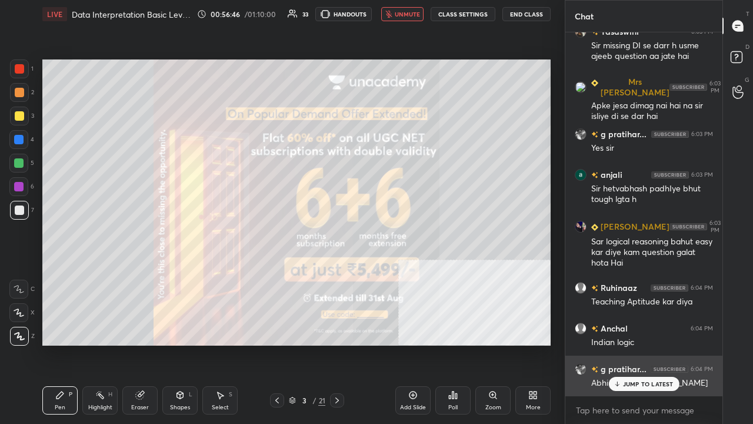
drag, startPoint x: 628, startPoint y: 380, endPoint x: 609, endPoint y: 369, distance: 22.4
click at [628, 344] on p "JUMP TO LATEST" at bounding box center [648, 383] width 51 height 7
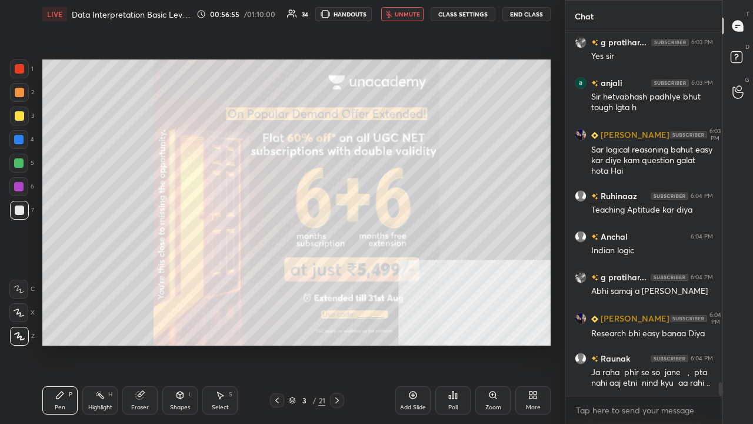
scroll to position [9517, 0]
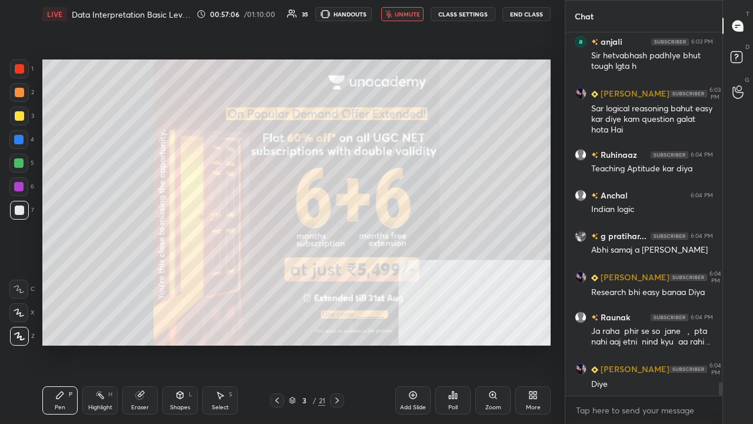
drag, startPoint x: 413, startPoint y: 12, endPoint x: 398, endPoint y: 38, distance: 29.8
click at [412, 12] on span "unmute" at bounding box center [407, 14] width 25 height 8
click at [408, 14] on span "mute" at bounding box center [408, 14] width 16 height 8
click at [415, 14] on span "unmute" at bounding box center [407, 14] width 25 height 8
click at [408, 15] on span "mute" at bounding box center [408, 14] width 16 height 8
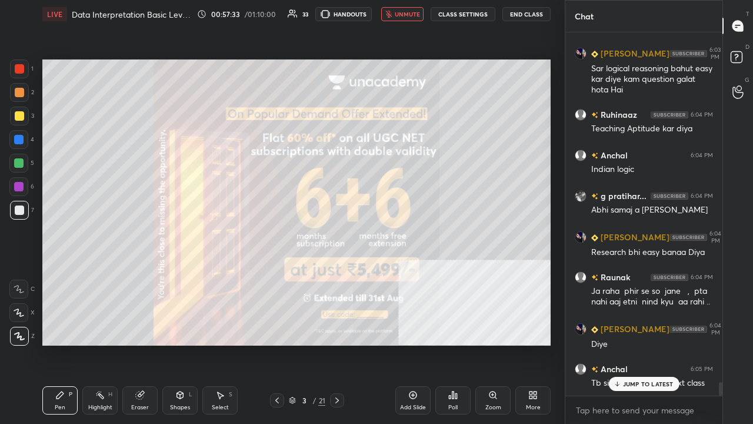
scroll to position [9620, 0]
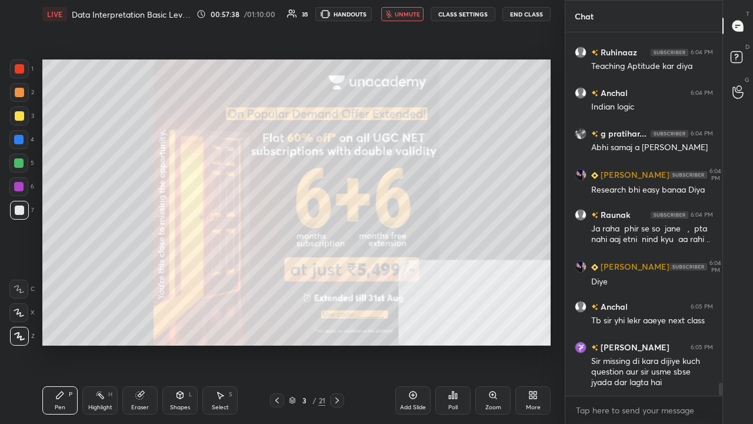
click at [411, 16] on span "unmute" at bounding box center [407, 14] width 25 height 8
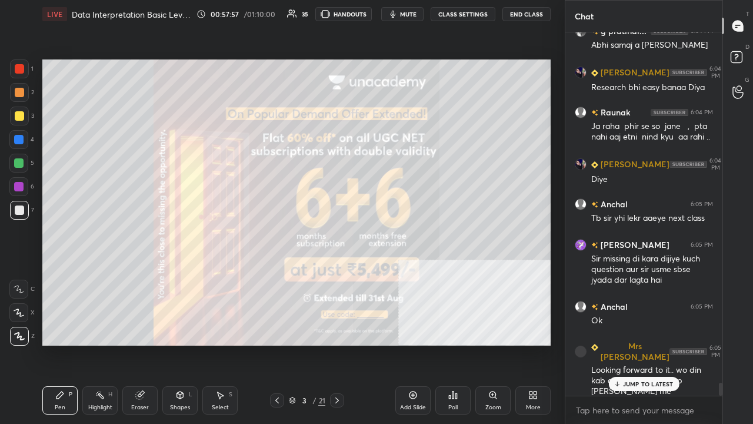
scroll to position [9783, 0]
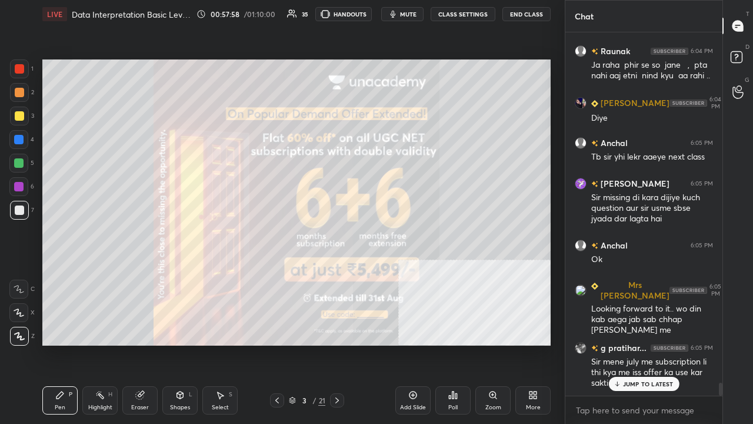
click at [16, 119] on div at bounding box center [19, 115] width 9 height 9
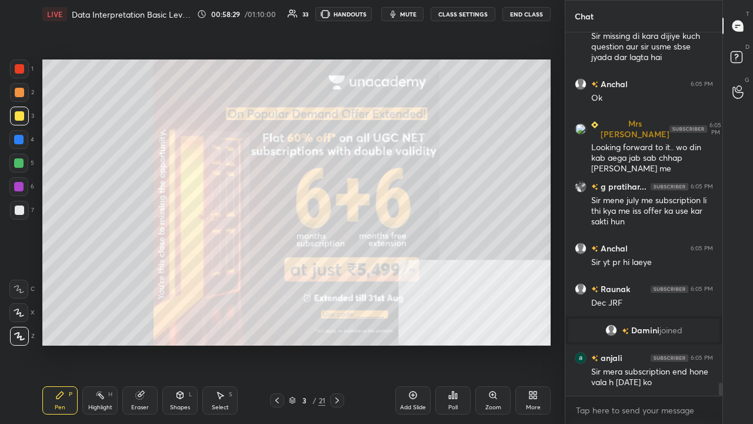
scroll to position [9984, 0]
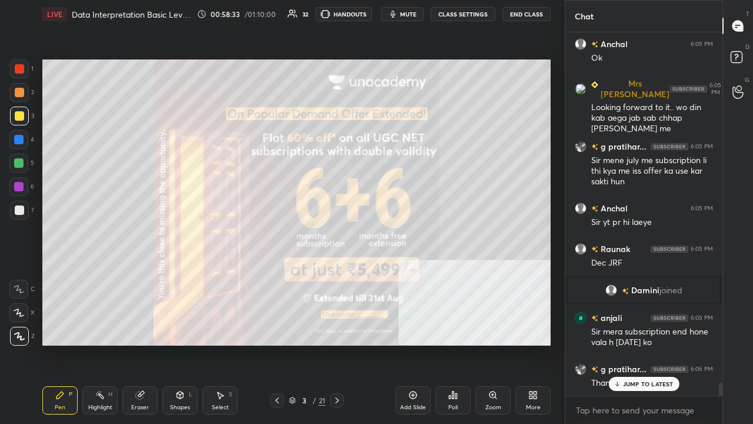
drag, startPoint x: 18, startPoint y: 138, endPoint x: 37, endPoint y: 134, distance: 19.2
click at [20, 138] on div at bounding box center [18, 139] width 9 height 9
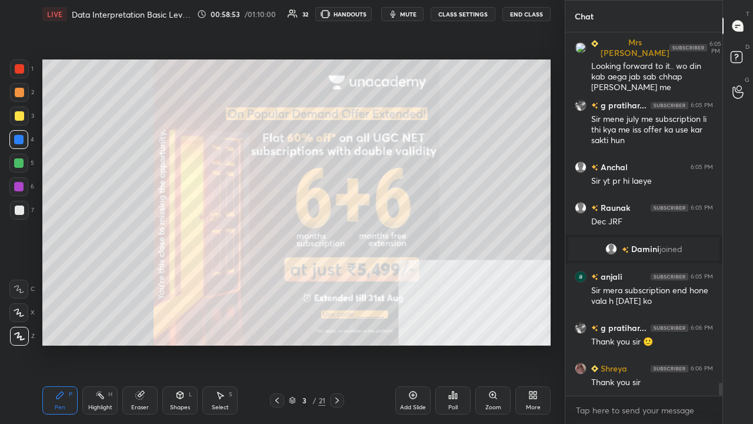
click at [336, 344] on icon at bounding box center [336, 399] width 9 height 9
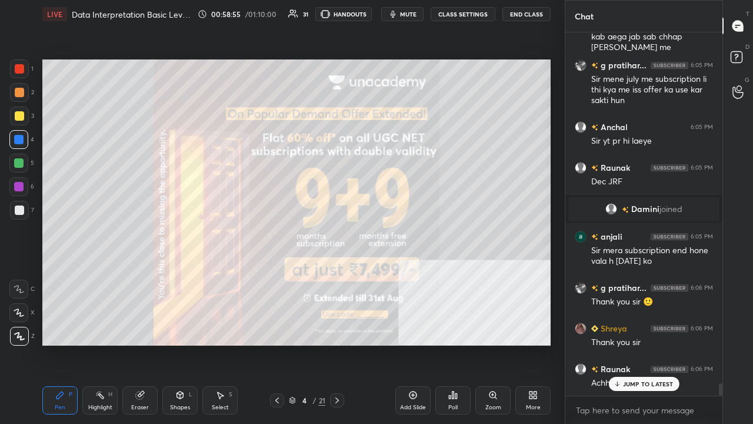
click at [411, 15] on button "mute" at bounding box center [402, 14] width 42 height 14
click at [411, 15] on span "unmute" at bounding box center [407, 14] width 25 height 8
click at [412, 16] on span "mute" at bounding box center [408, 14] width 16 height 8
click at [412, 15] on span "unmute" at bounding box center [407, 14] width 25 height 8
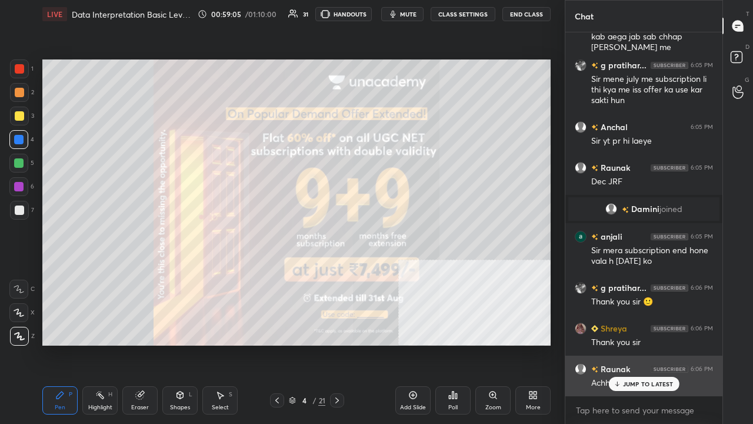
click at [614, 344] on icon at bounding box center [617, 383] width 8 height 7
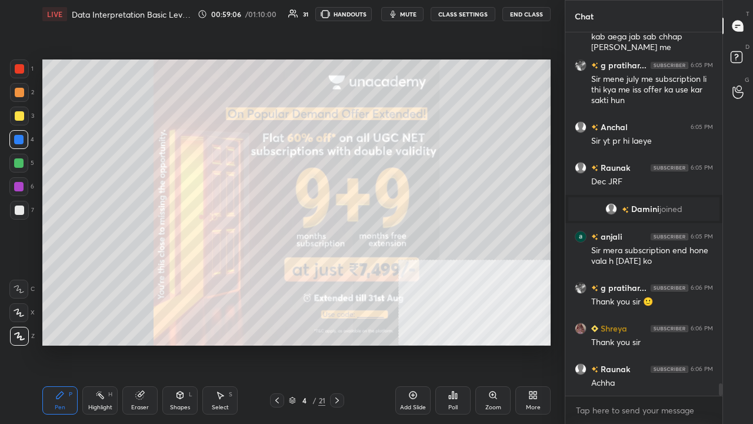
click at [458, 344] on div "Poll" at bounding box center [452, 400] width 35 height 28
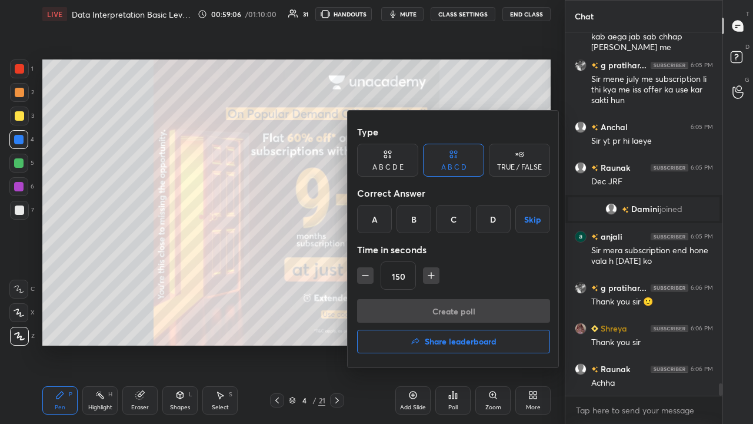
click at [467, 341] on h4 "Share leaderboard" at bounding box center [461, 341] width 72 height 8
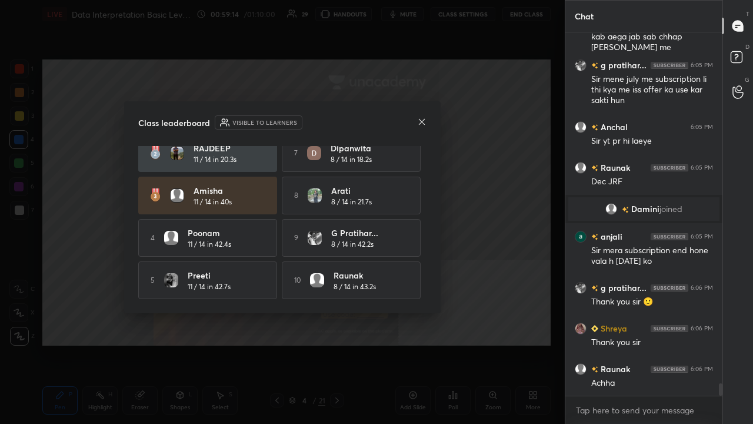
scroll to position [0, 0]
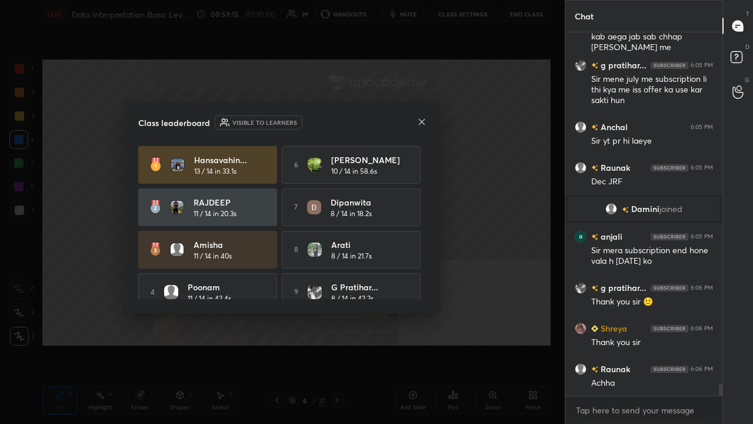
click at [428, 122] on div "Class leaderboard Visible to learners Hansavahin... 13 / 14 in 33.1s 6 [PERSON_…" at bounding box center [282, 207] width 316 height 212
click at [425, 122] on icon at bounding box center [421, 121] width 9 height 9
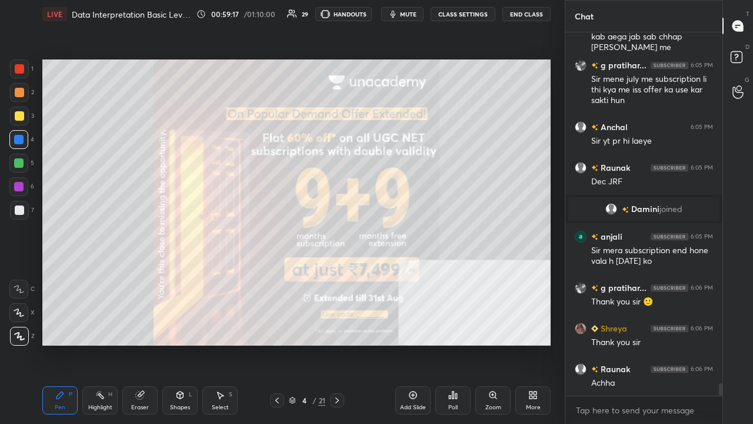
click at [21, 92] on div at bounding box center [19, 92] width 9 height 9
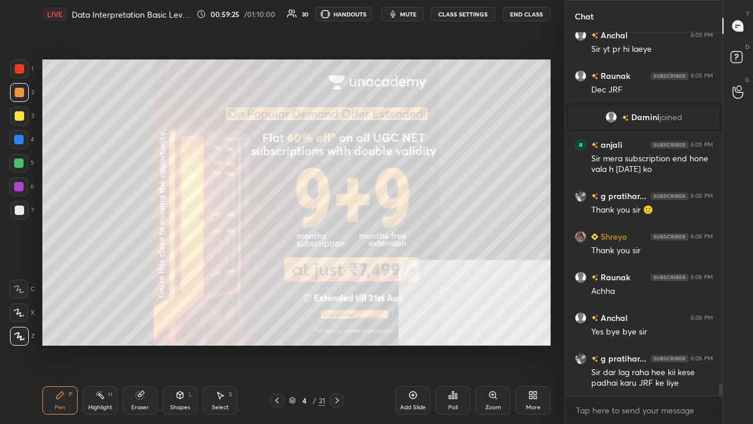
scroll to position [10198, 0]
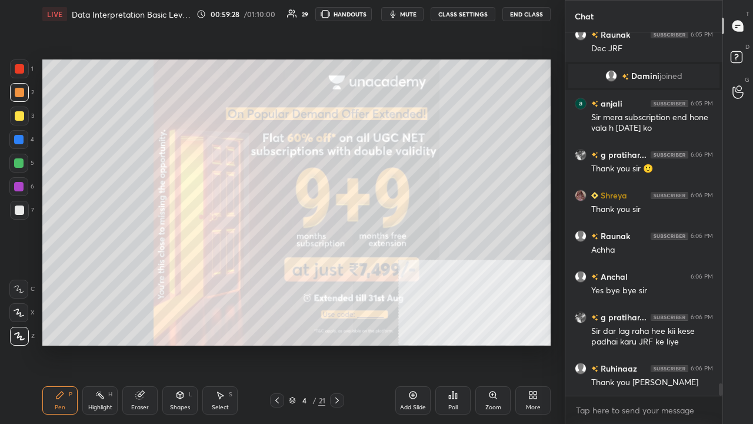
click at [21, 162] on div at bounding box center [18, 162] width 9 height 9
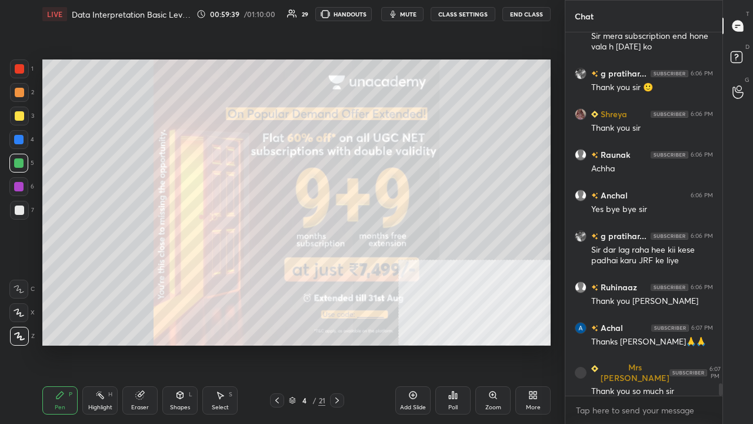
scroll to position [10308, 0]
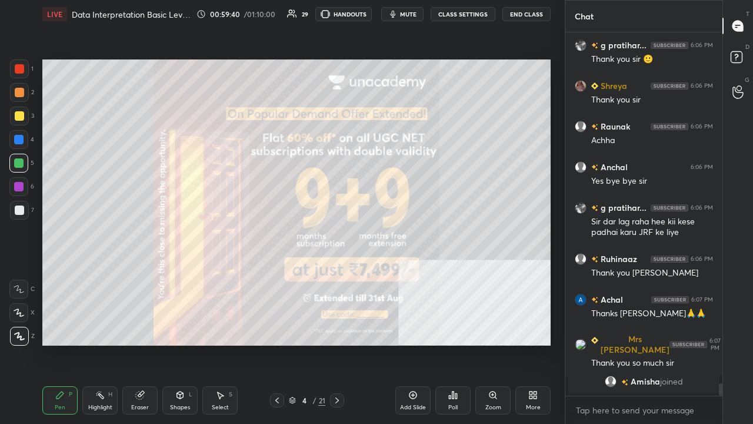
click at [24, 117] on div at bounding box center [19, 115] width 9 height 9
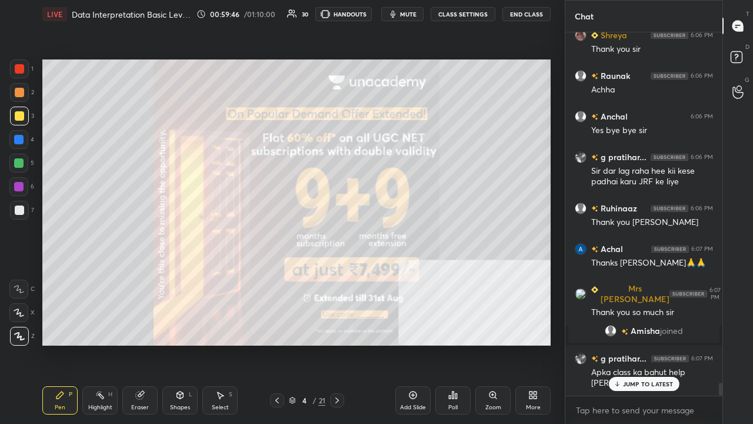
click at [651, 344] on div "g pratihar... 6:07 PM Apka class ka bahut help [PERSON_NAME]" at bounding box center [643, 370] width 157 height 51
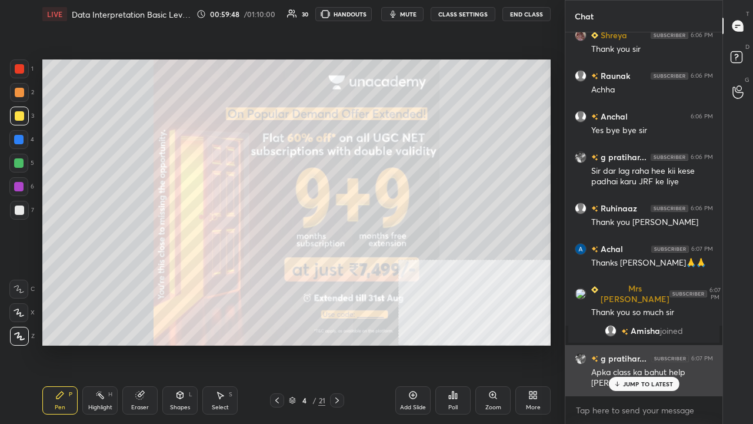
click at [626, 344] on p "JUMP TO LATEST" at bounding box center [648, 383] width 51 height 7
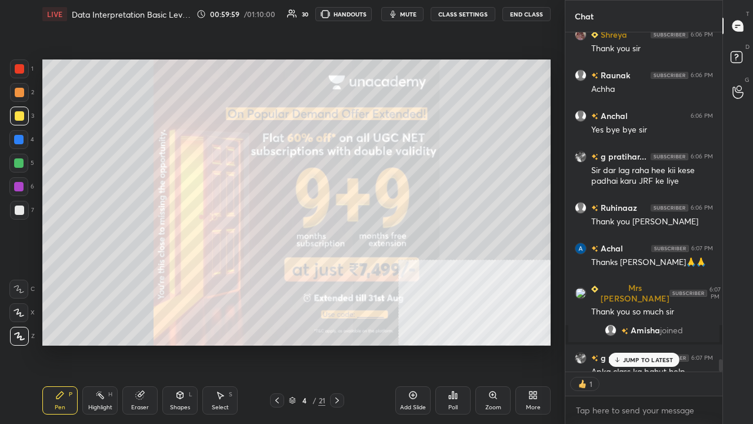
scroll to position [4, 4]
click at [528, 12] on button "End Class" at bounding box center [526, 14] width 48 height 14
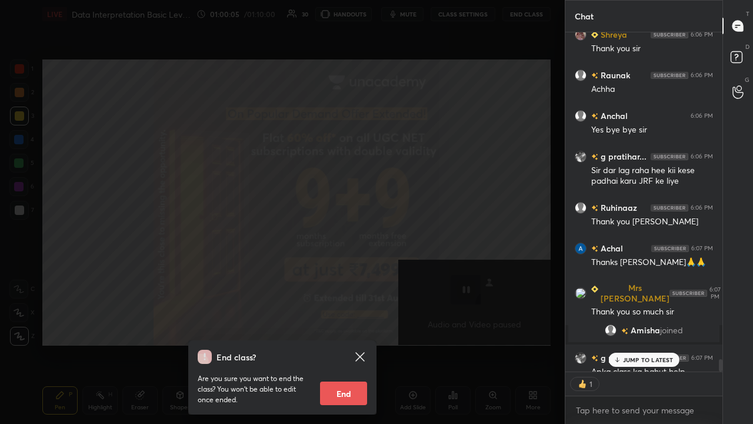
click at [346, 344] on button "End" at bounding box center [343, 393] width 47 height 24
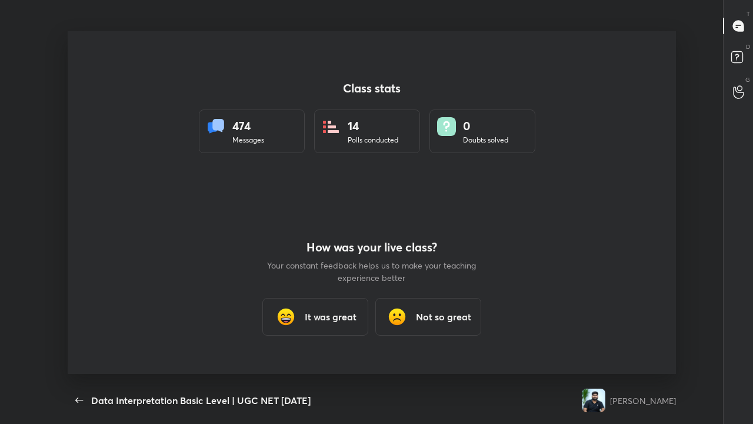
scroll to position [0, 0]
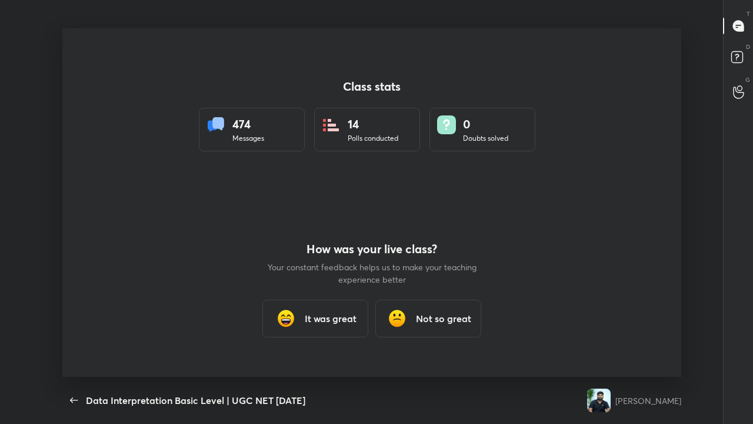
type textarea "x"
